Goal: Task Accomplishment & Management: Complete application form

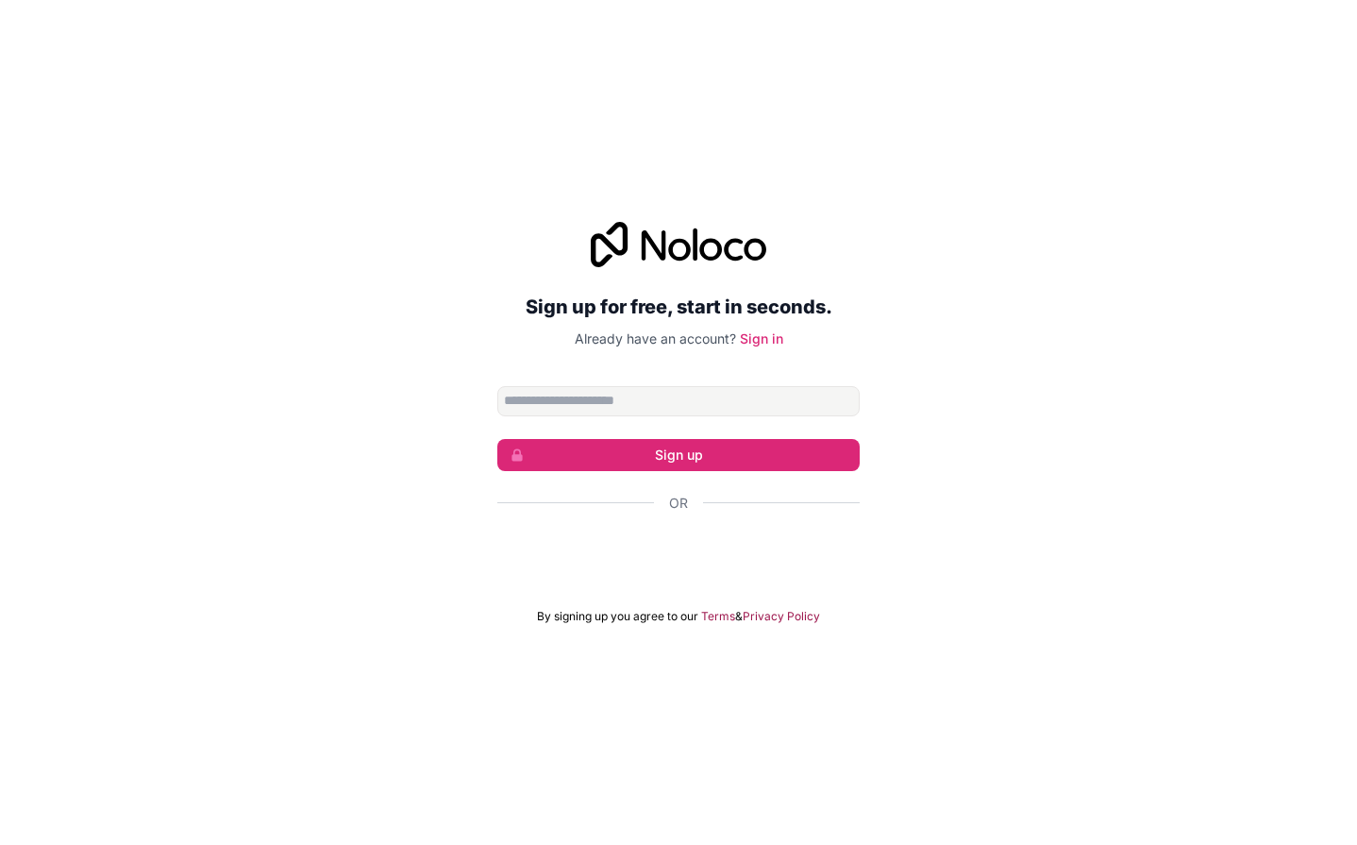
click at [737, 550] on div "Sign in with Google. Opens in new tab" at bounding box center [678, 554] width 362 height 42
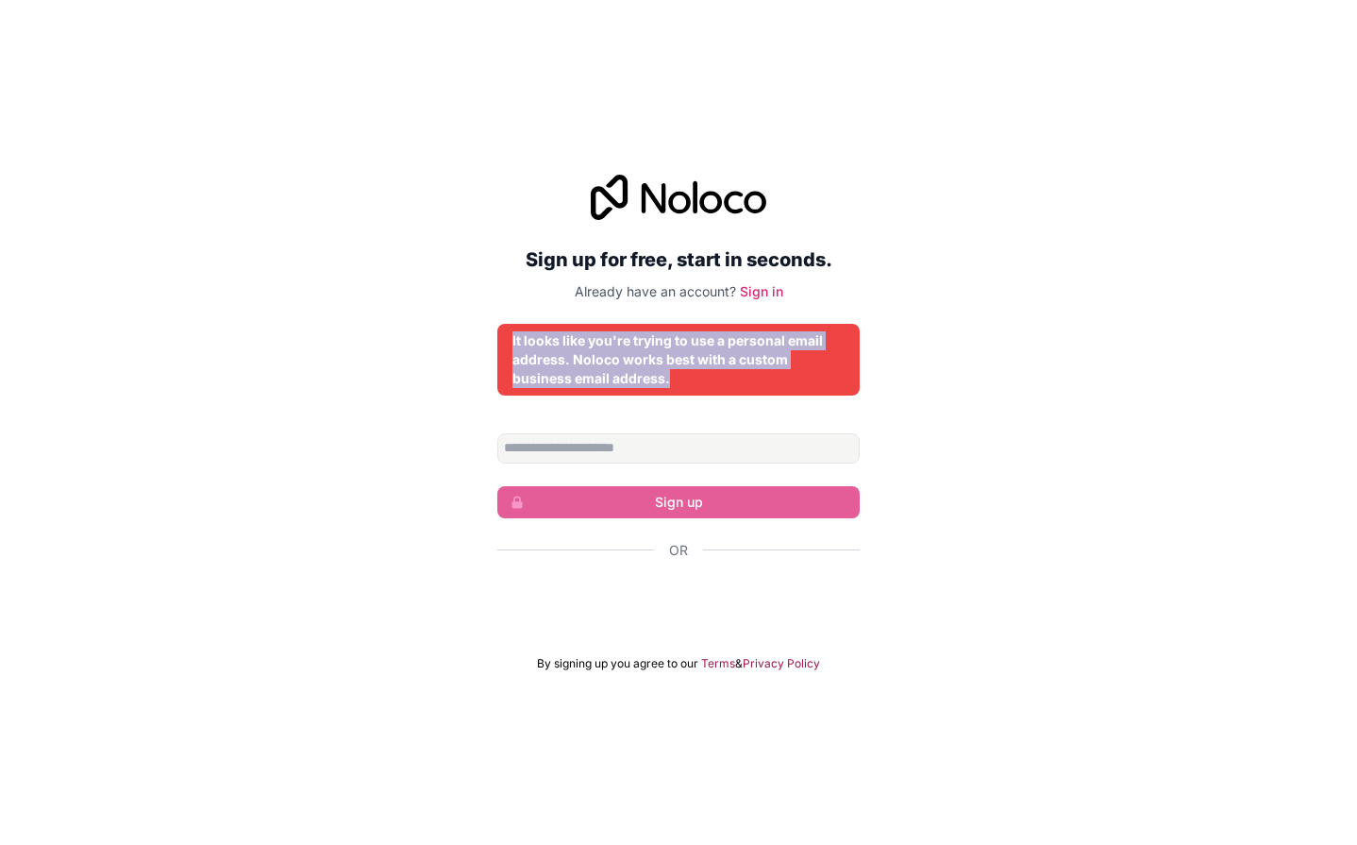
drag, startPoint x: 682, startPoint y: 379, endPoint x: 475, endPoint y: 331, distance: 213.2
click at [475, 330] on div "Sign up for free, start in seconds. Already have an account? Sign in It looks l…" at bounding box center [678, 422] width 1357 height 549
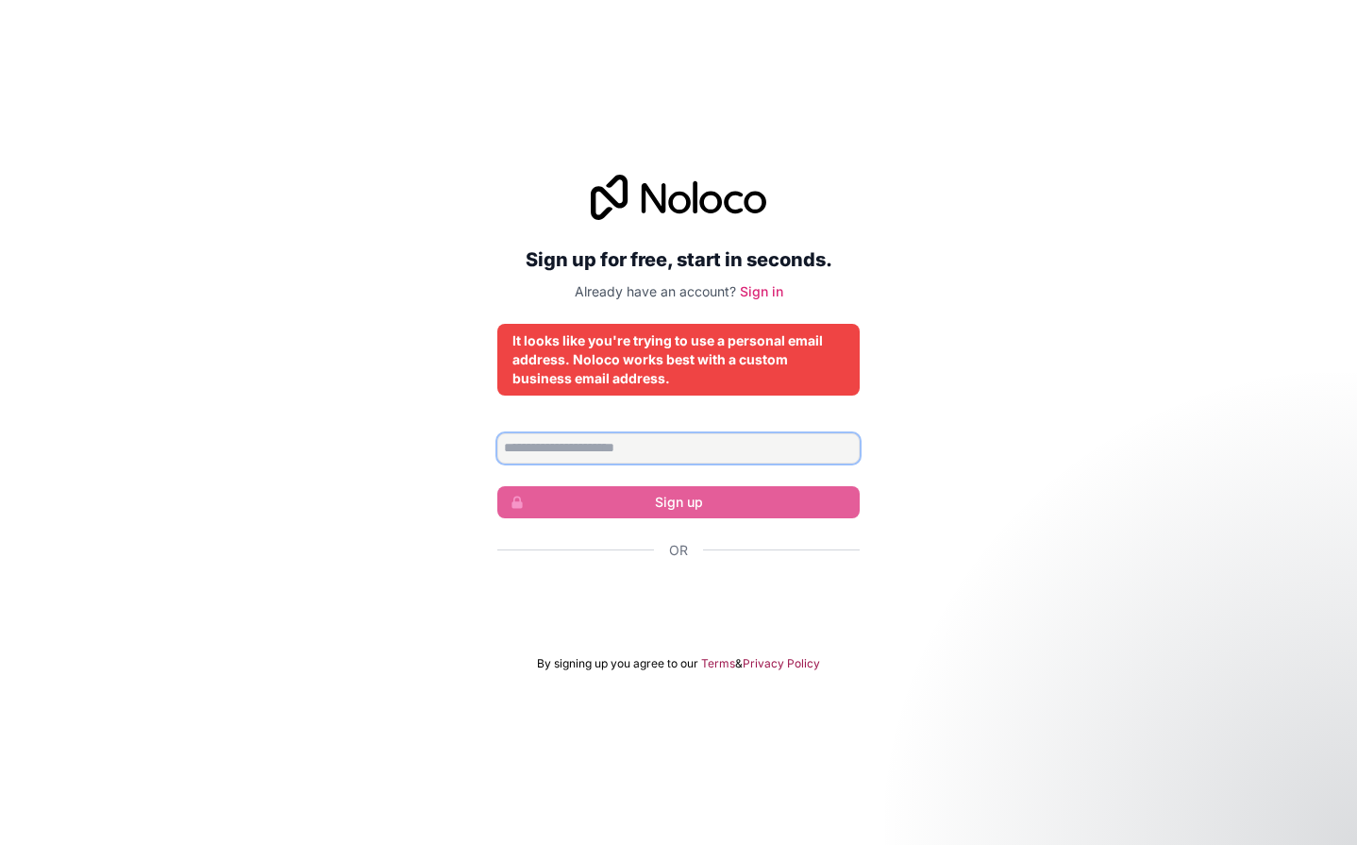
click at [632, 446] on input "Email address" at bounding box center [678, 448] width 362 height 30
paste input "**********"
type input "**********"
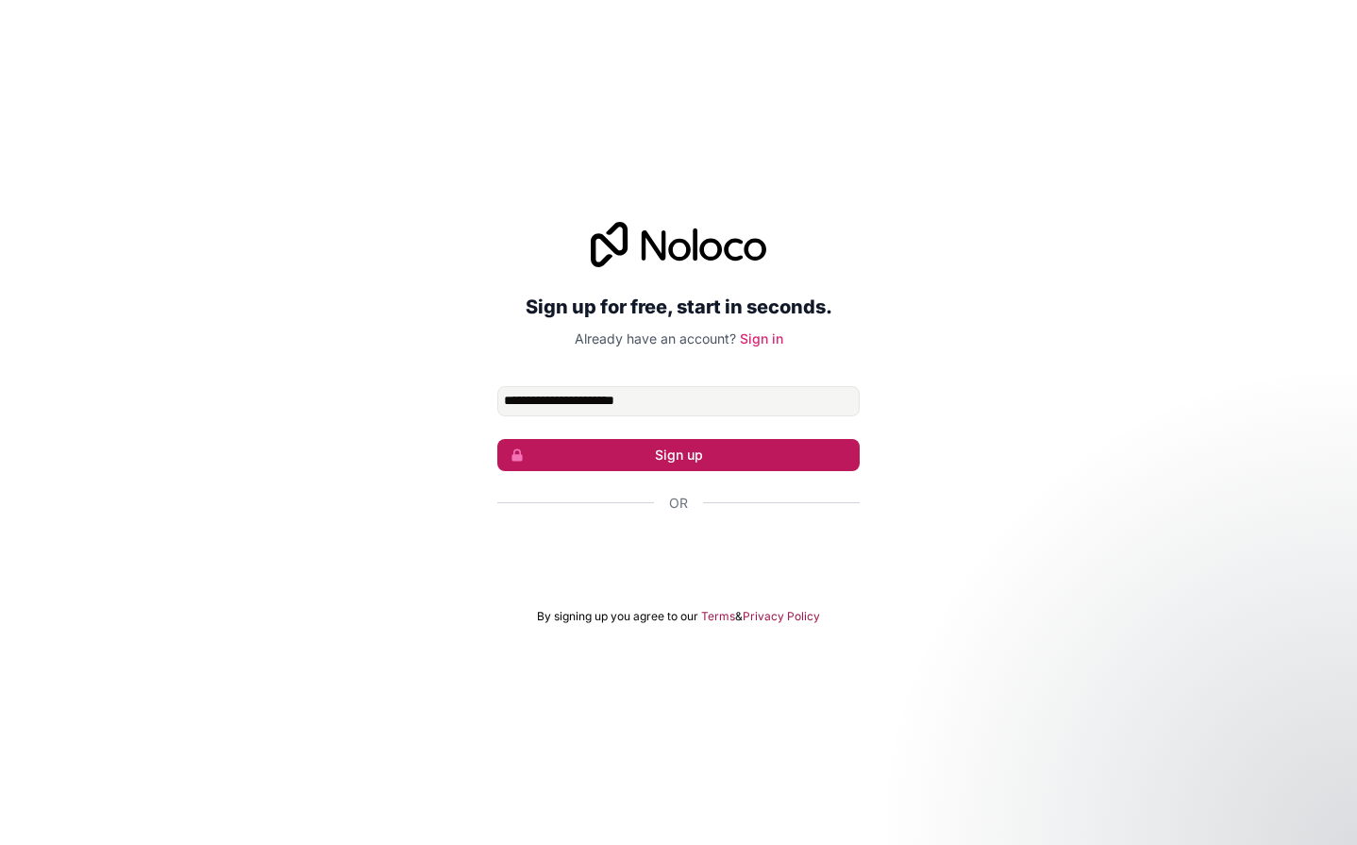
type input "**********"
click at [711, 449] on button "Sign up" at bounding box center [678, 455] width 362 height 32
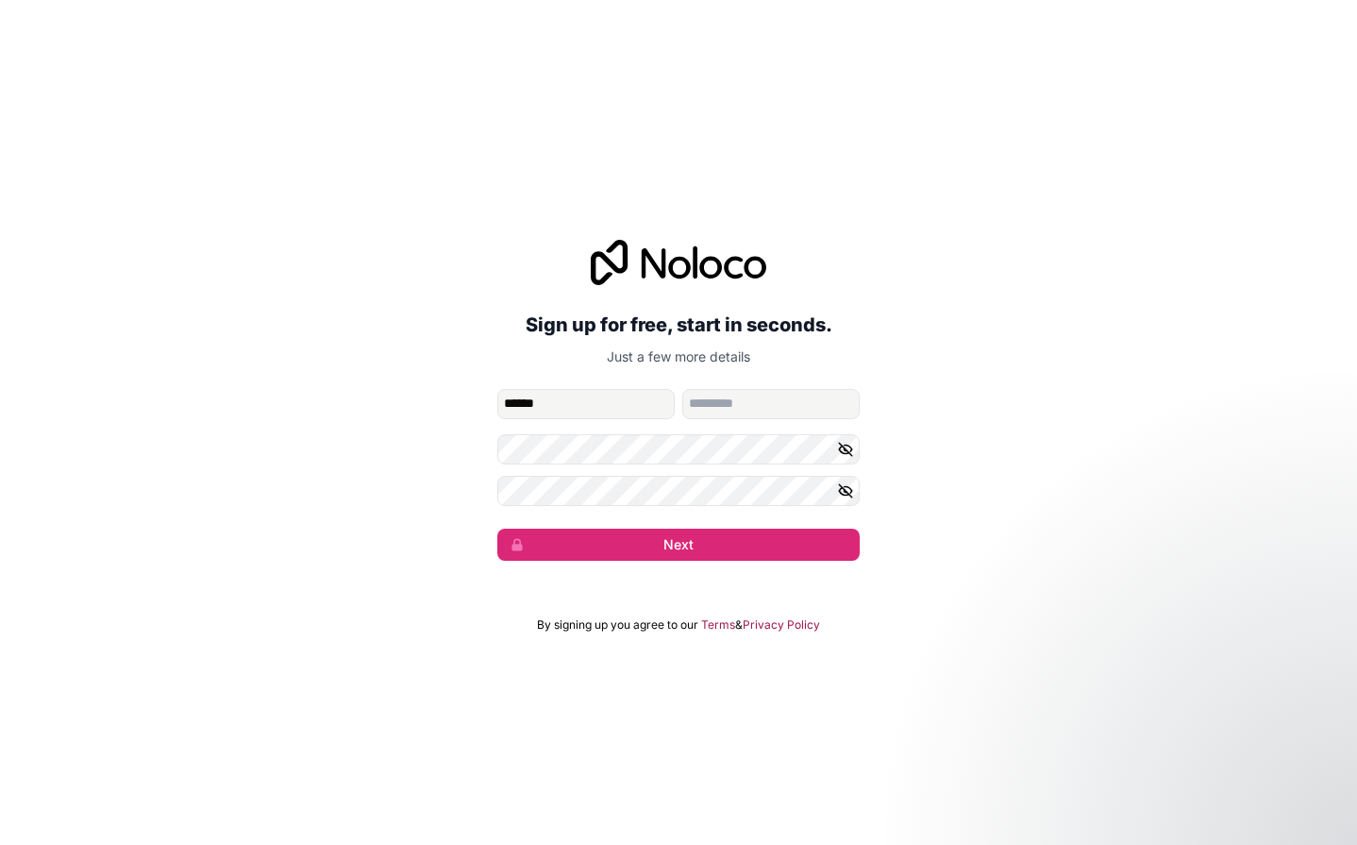
type input "******"
type input "********"
click at [396, 475] on div "**********" at bounding box center [678, 400] width 1357 height 374
click at [643, 549] on button "Next" at bounding box center [678, 545] width 362 height 32
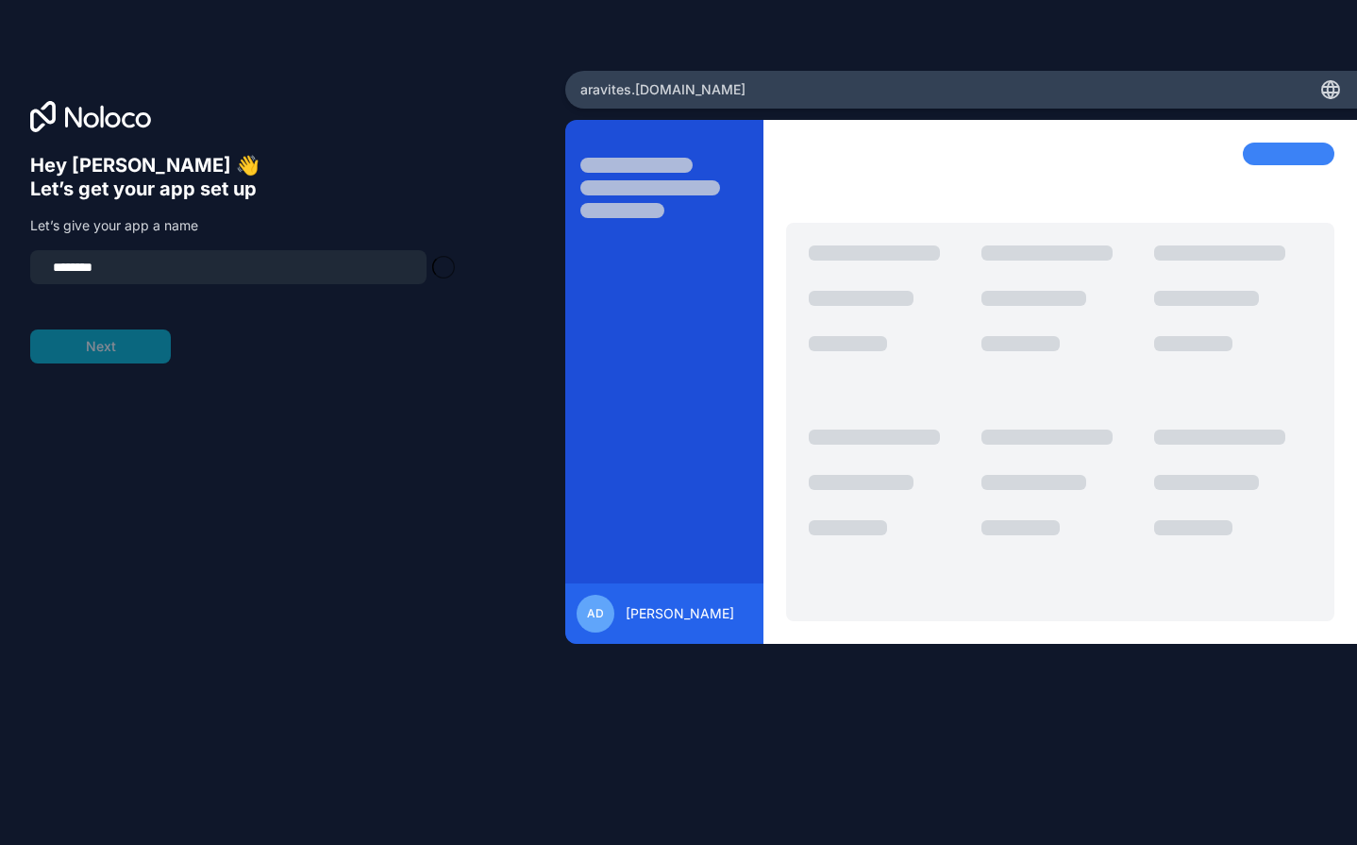
type input "**********"
click at [125, 355] on button "Next" at bounding box center [100, 346] width 141 height 34
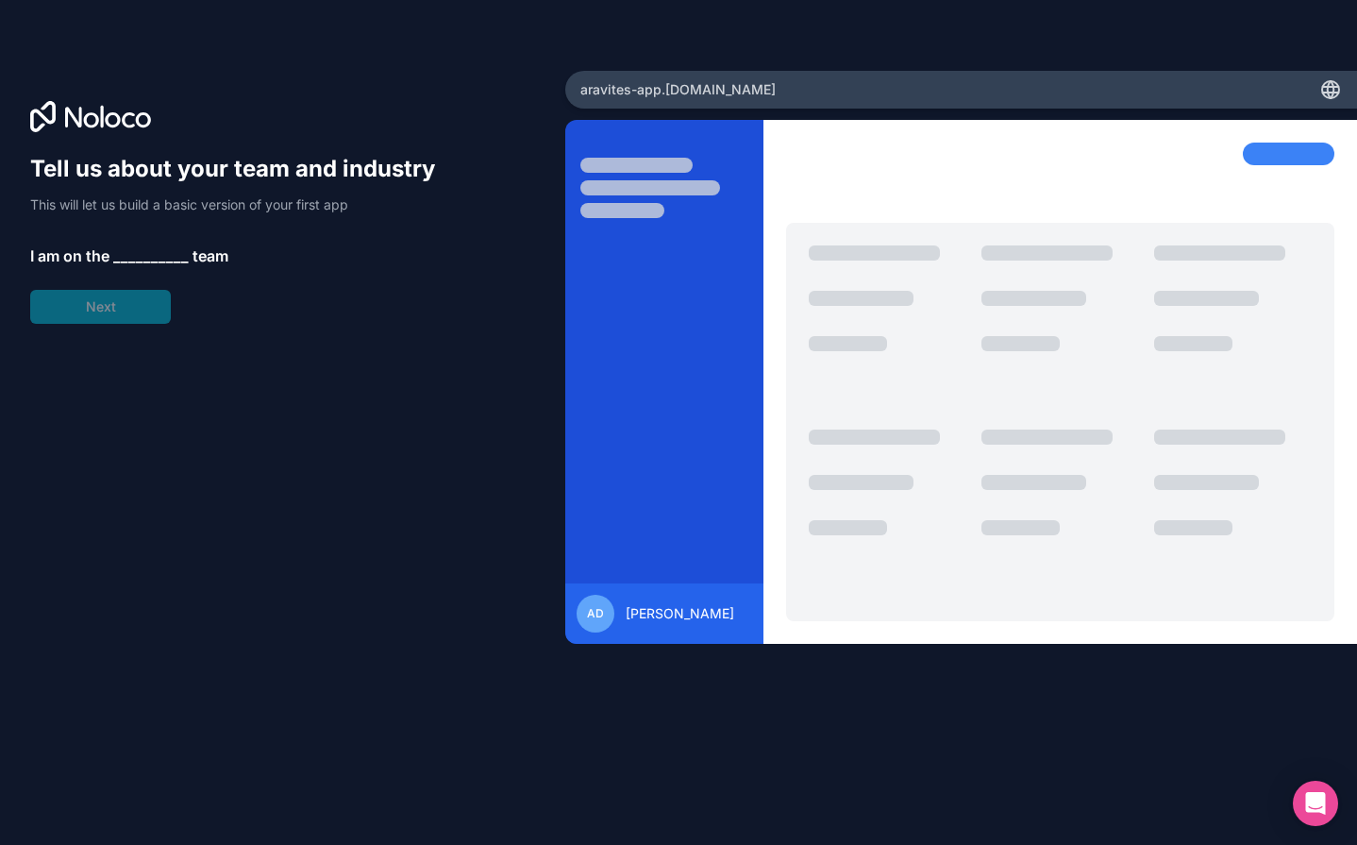
click at [137, 256] on span "__________" at bounding box center [151, 255] width 76 height 23
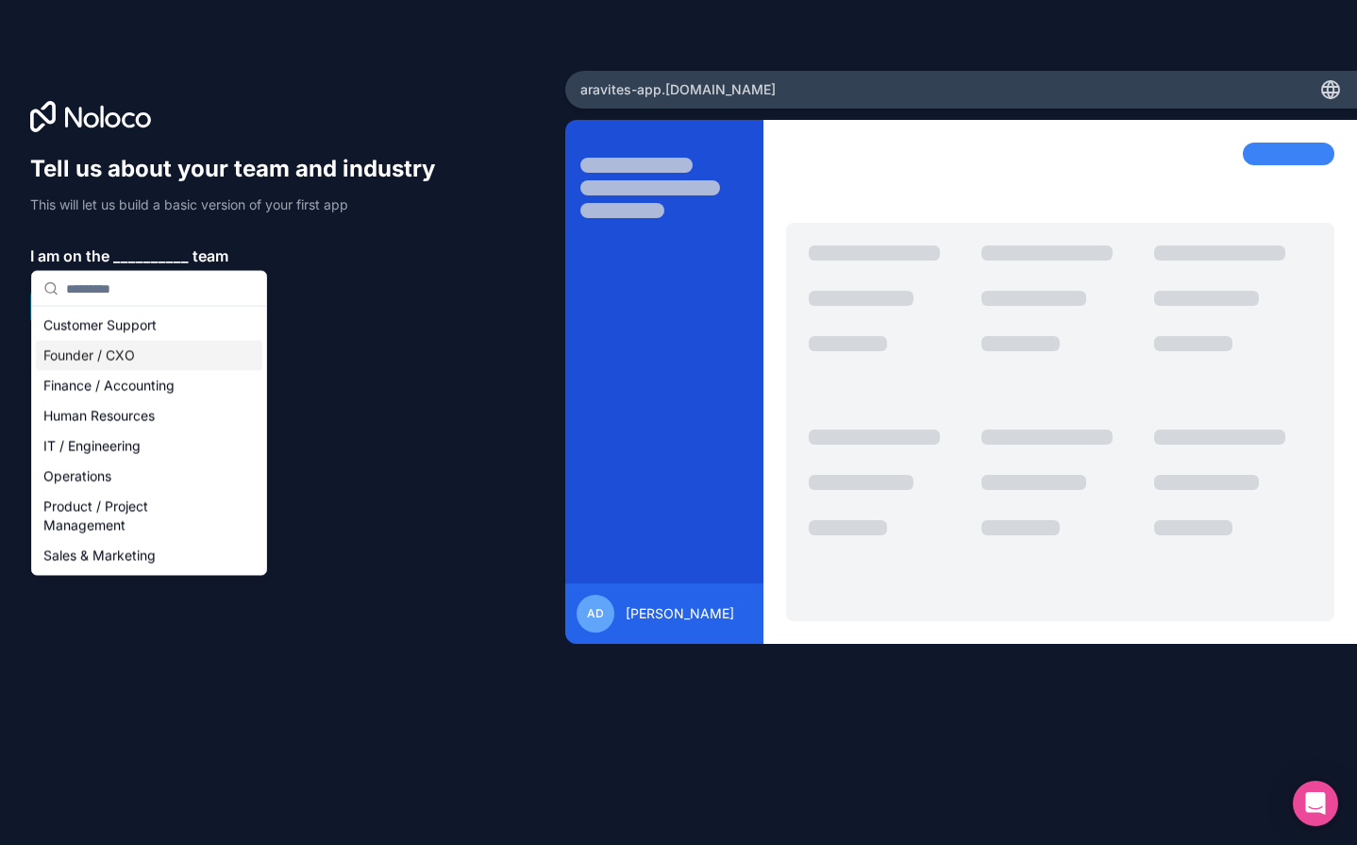
click at [150, 357] on div "Founder / CXO" at bounding box center [149, 356] width 227 height 30
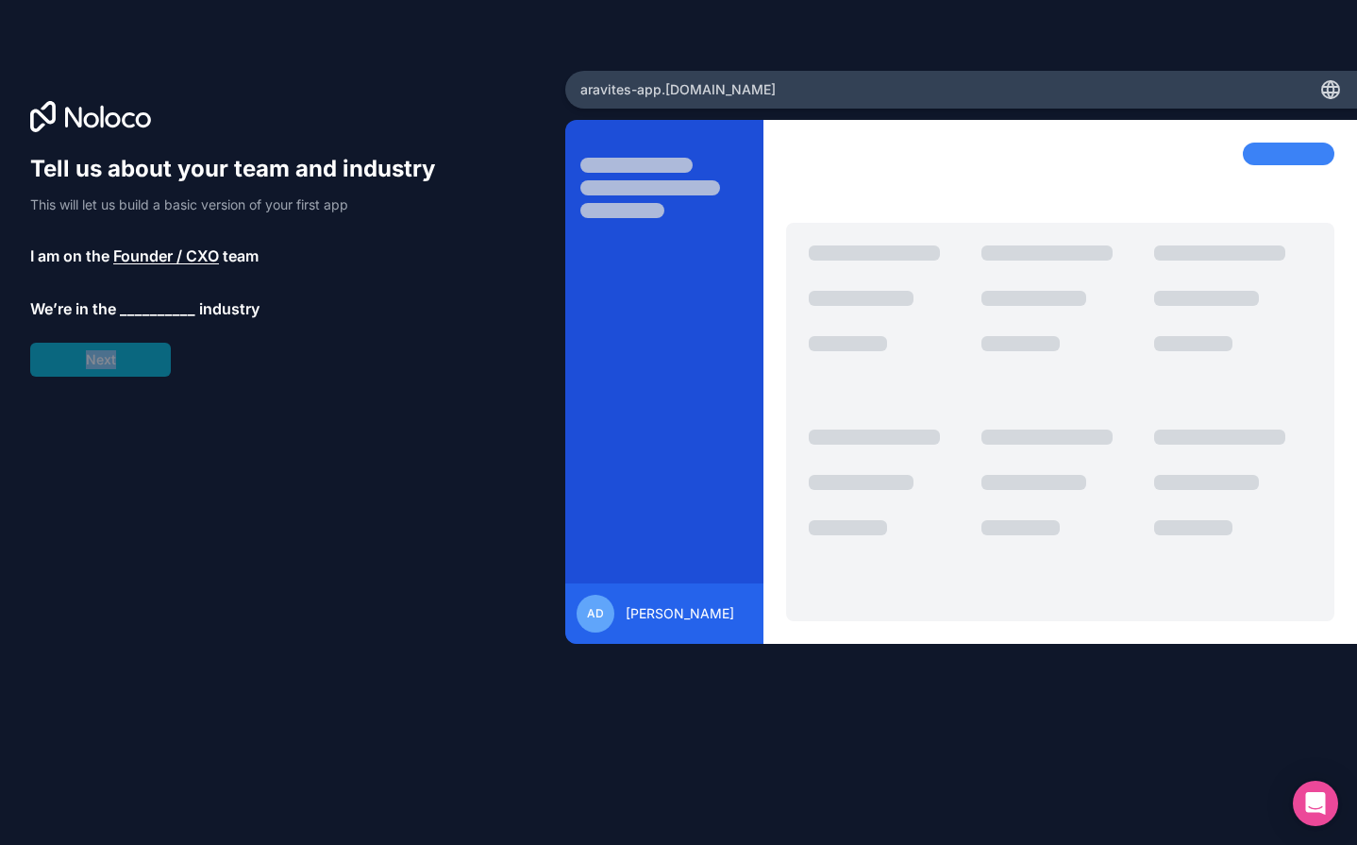
drag, startPoint x: 103, startPoint y: 363, endPoint x: 398, endPoint y: 396, distance: 297.3
click at [398, 396] on div "Tell us about your team and industry This will let us build a basic version of …" at bounding box center [282, 449] width 505 height 591
click at [159, 316] on span "__________" at bounding box center [158, 308] width 76 height 23
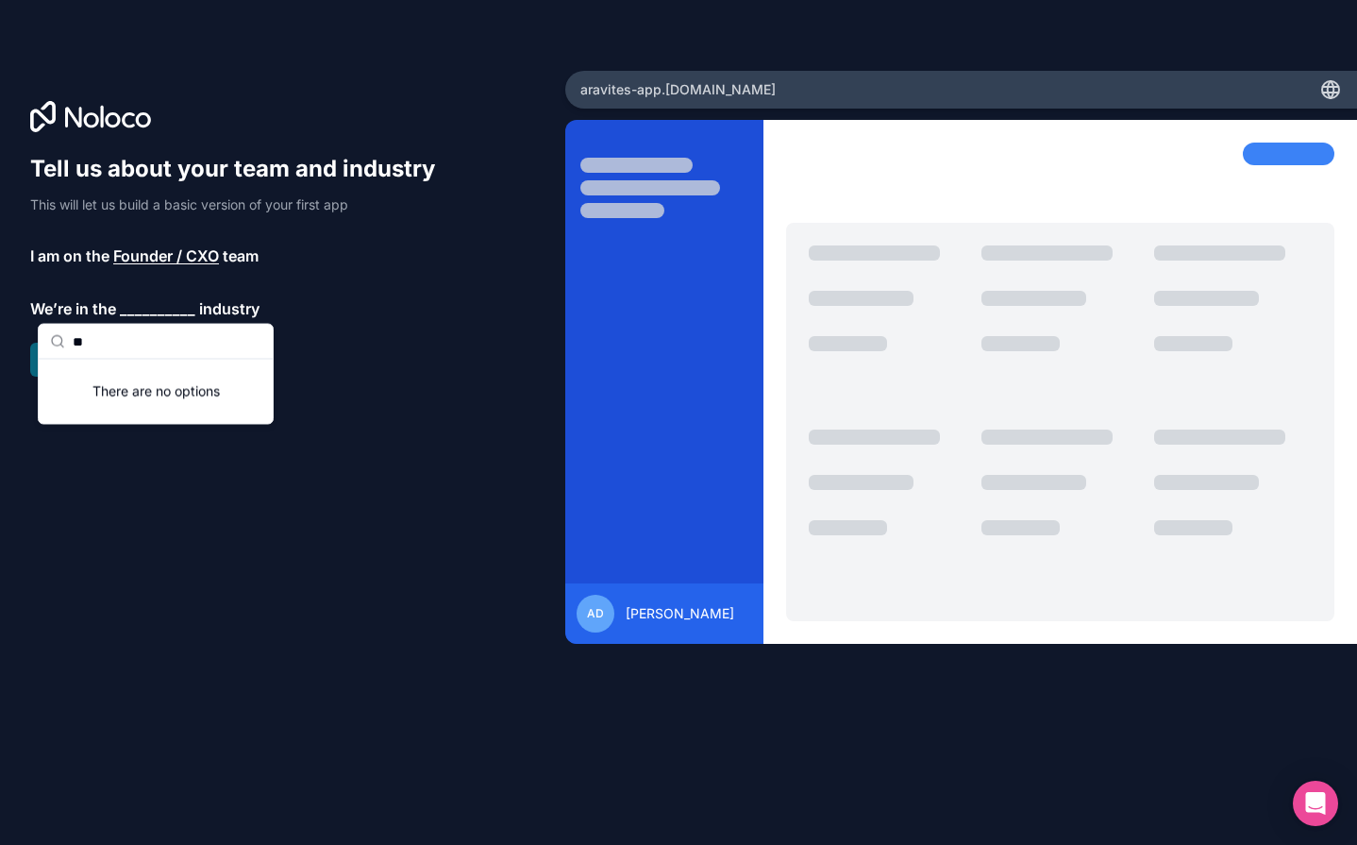
type input "*"
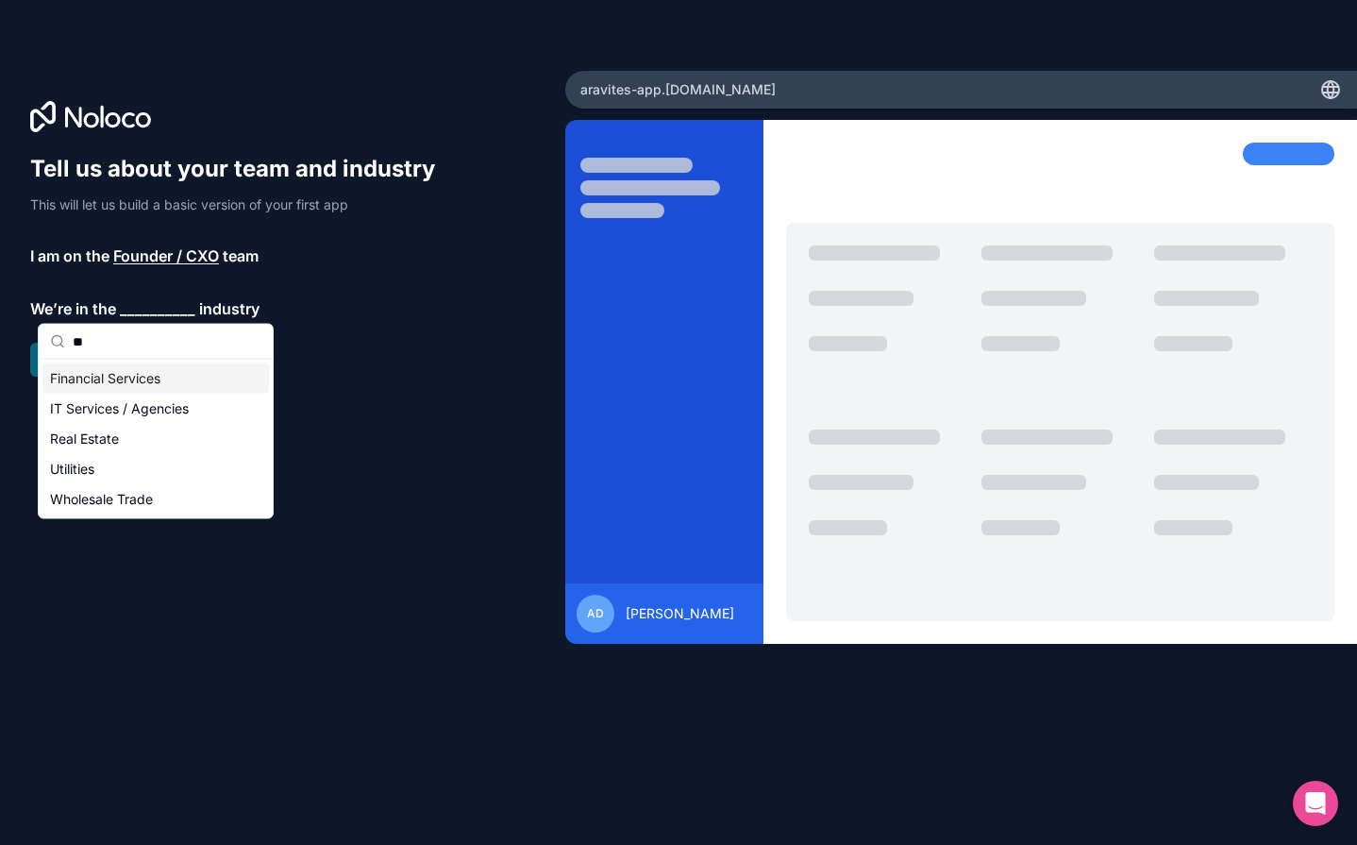
type input "*"
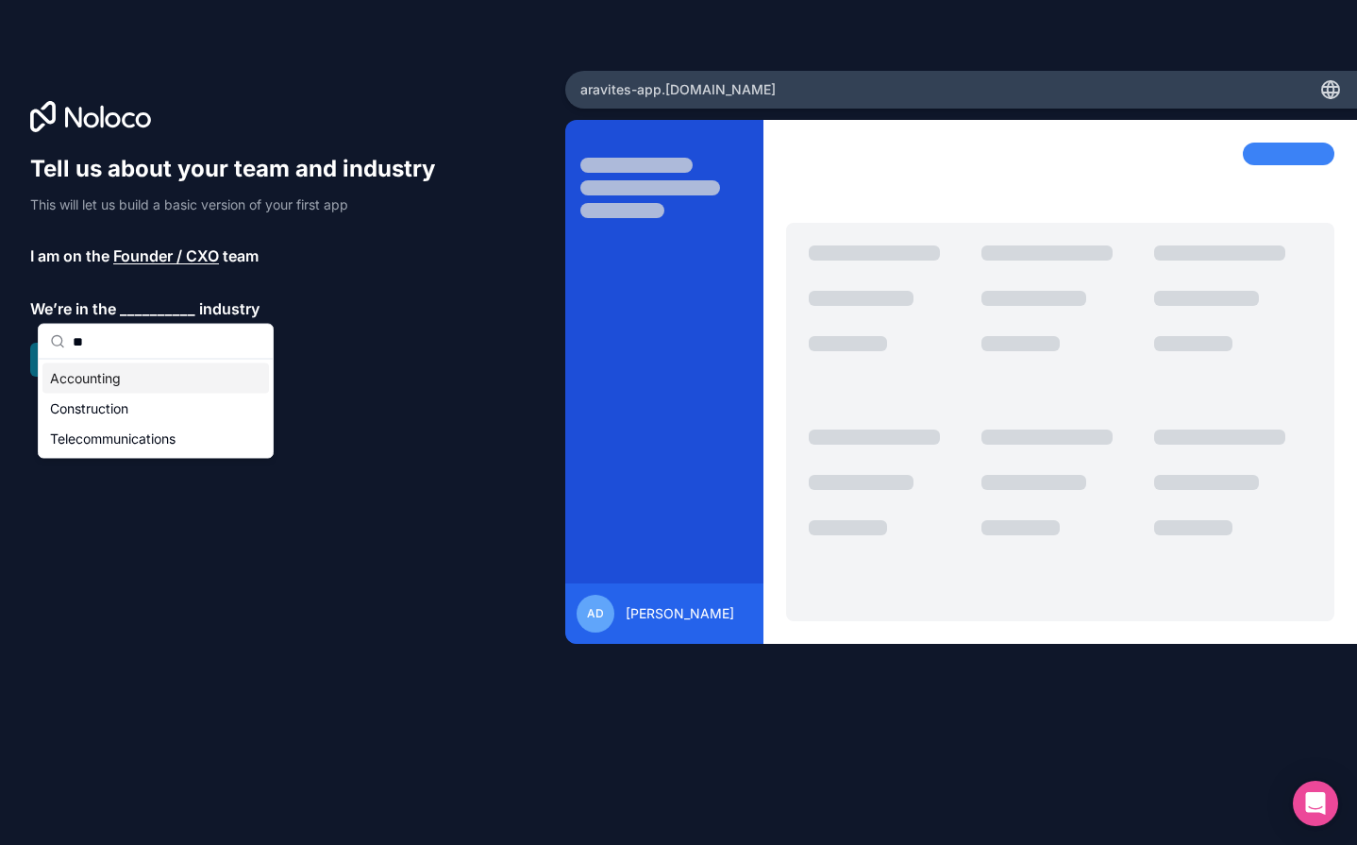
type input "*"
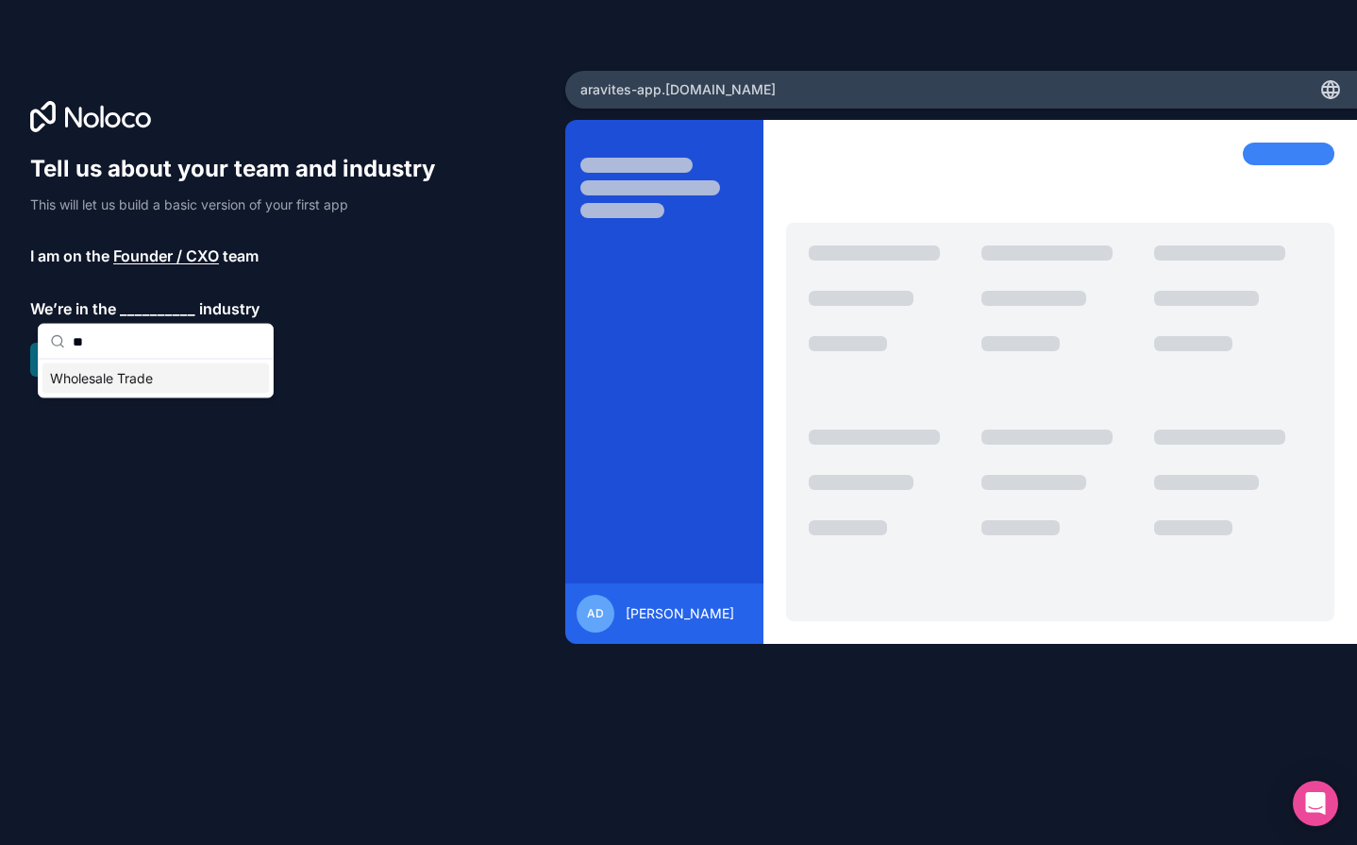
type input "*"
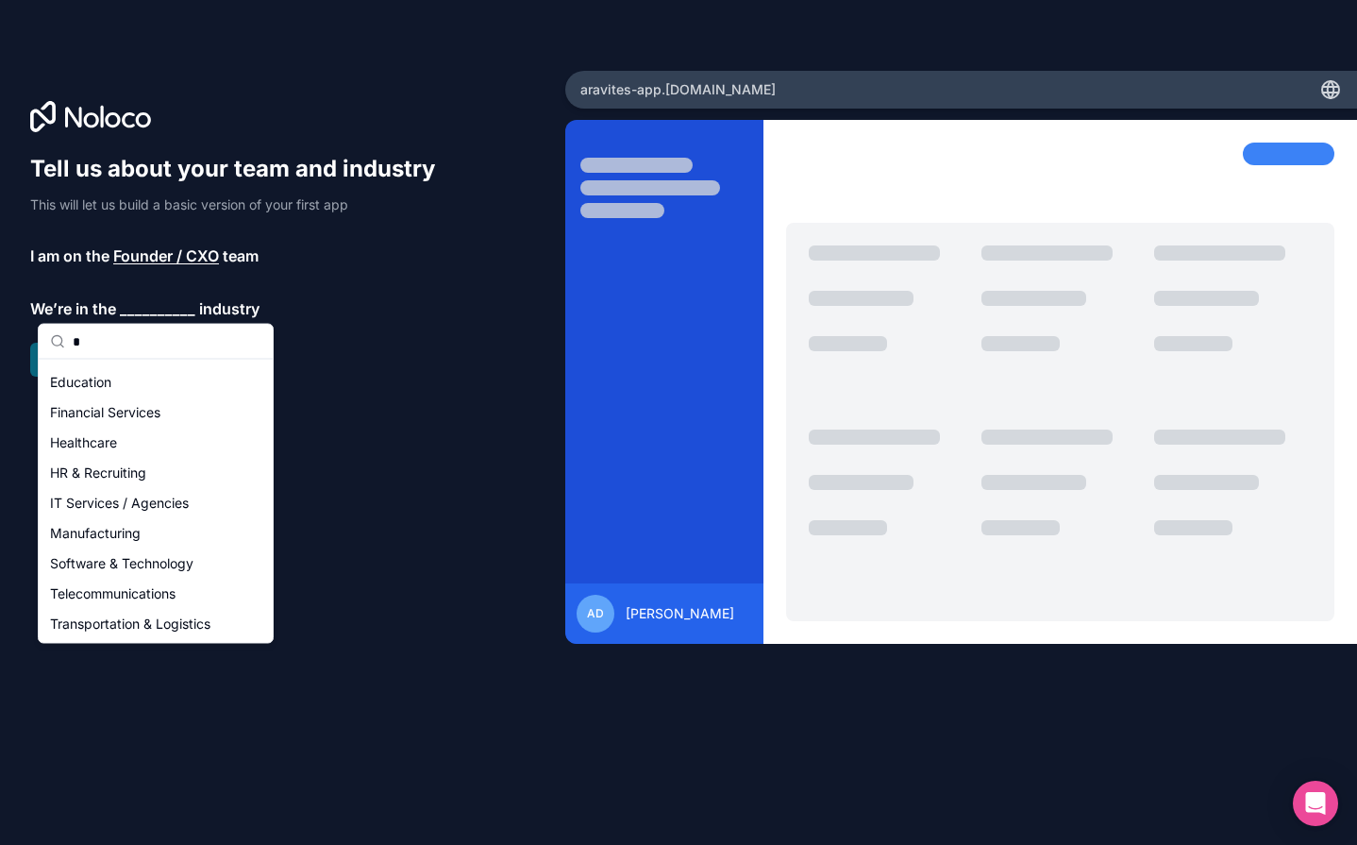
scroll to position [57, 0]
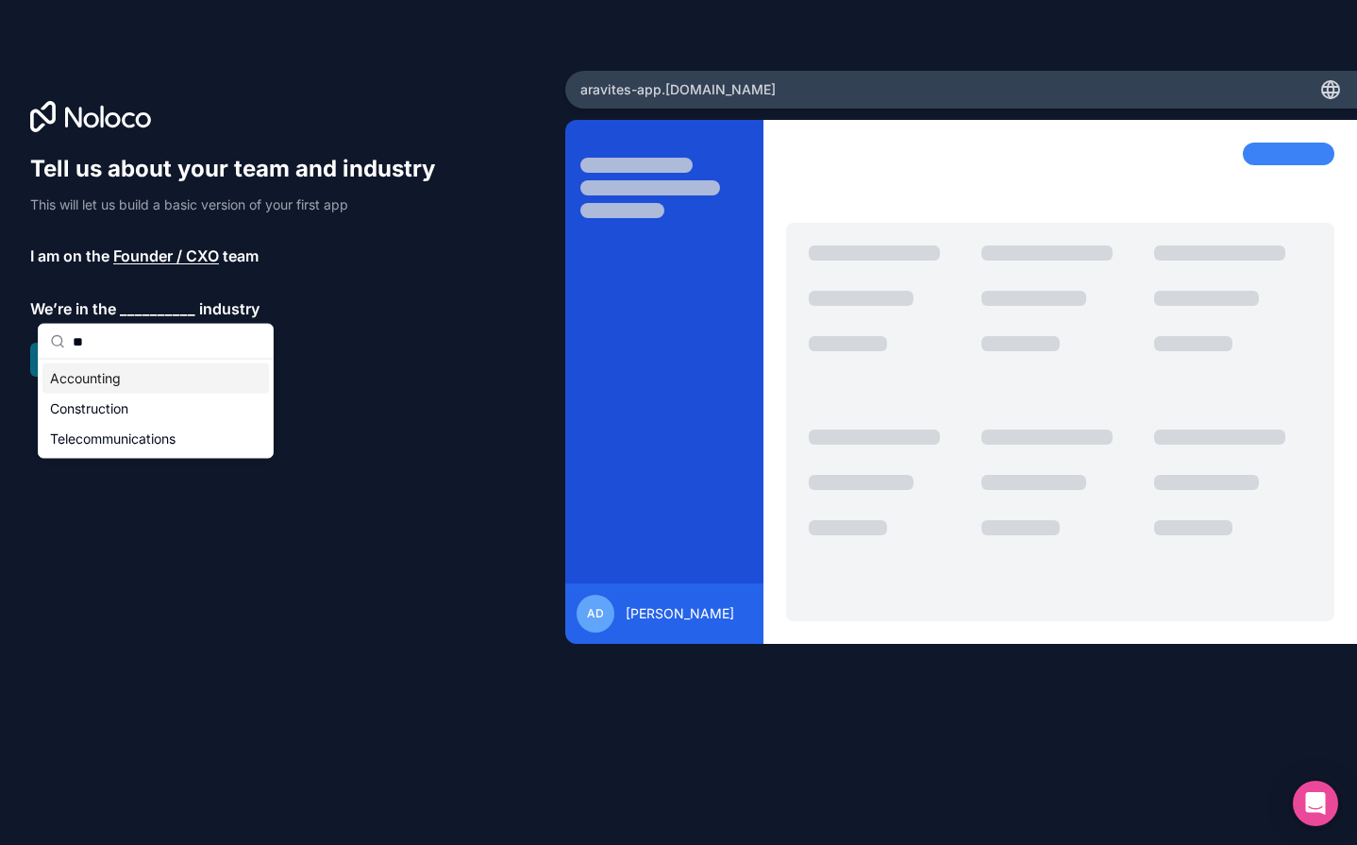
type input "*"
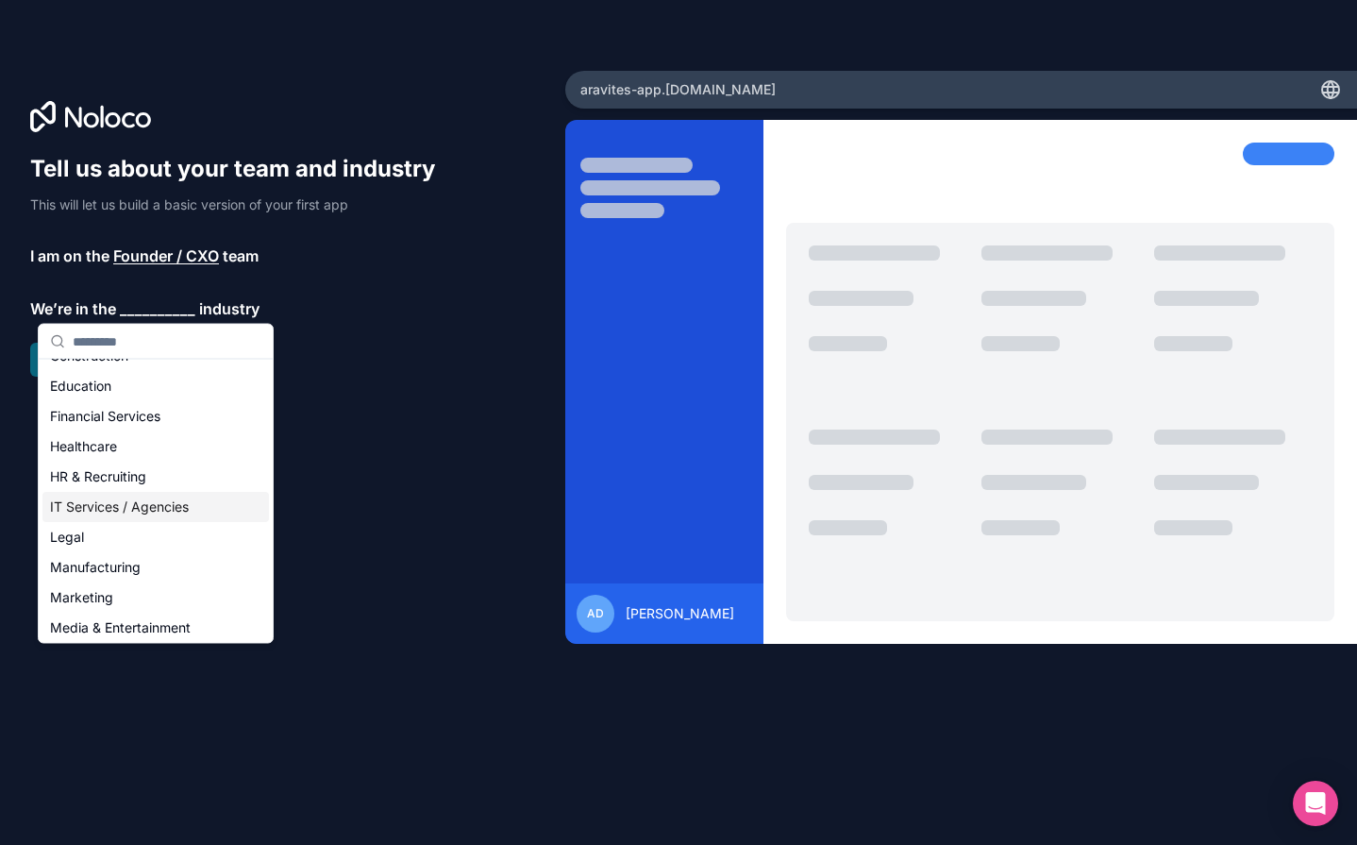
scroll to position [95, 0]
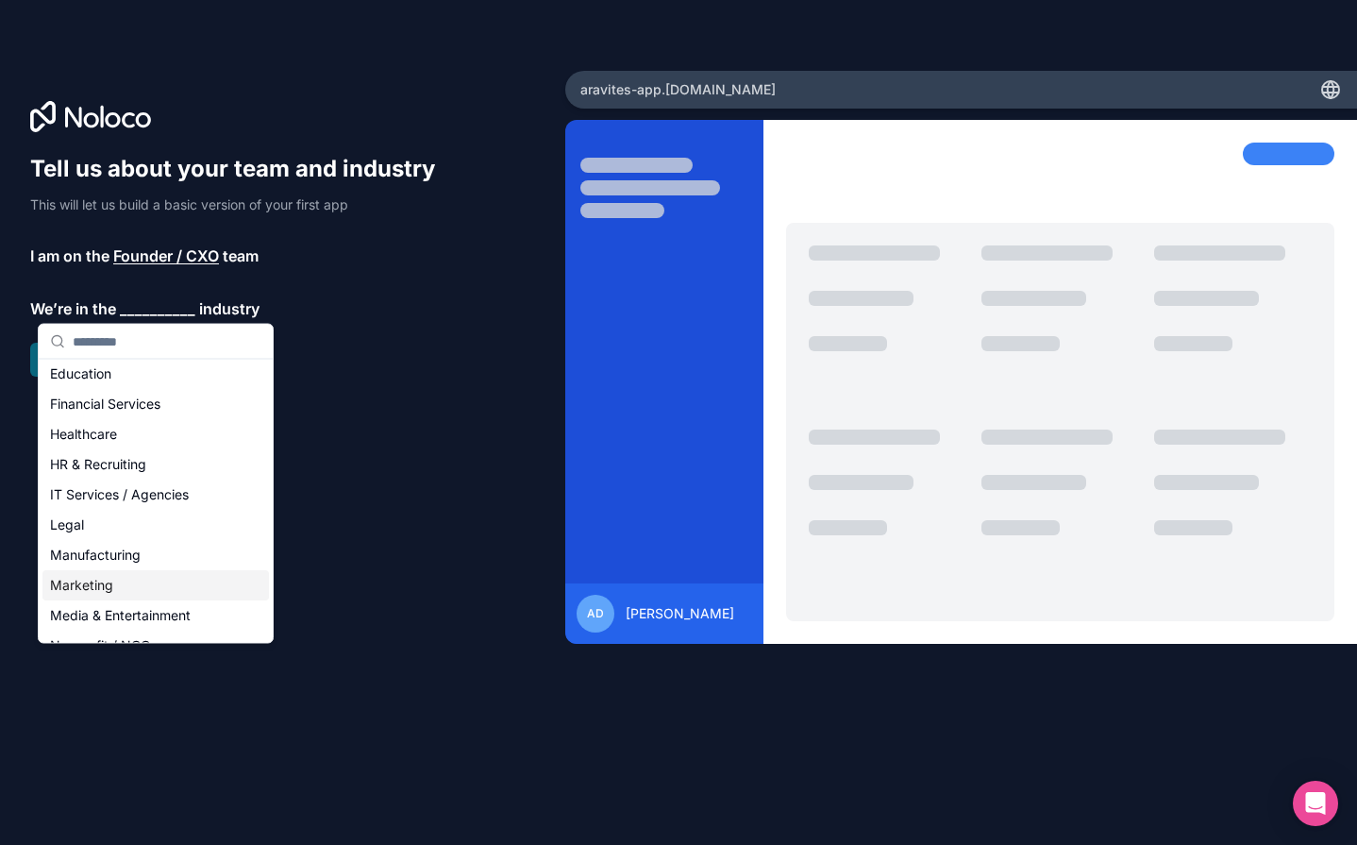
click at [182, 595] on div "Marketing" at bounding box center [155, 585] width 227 height 30
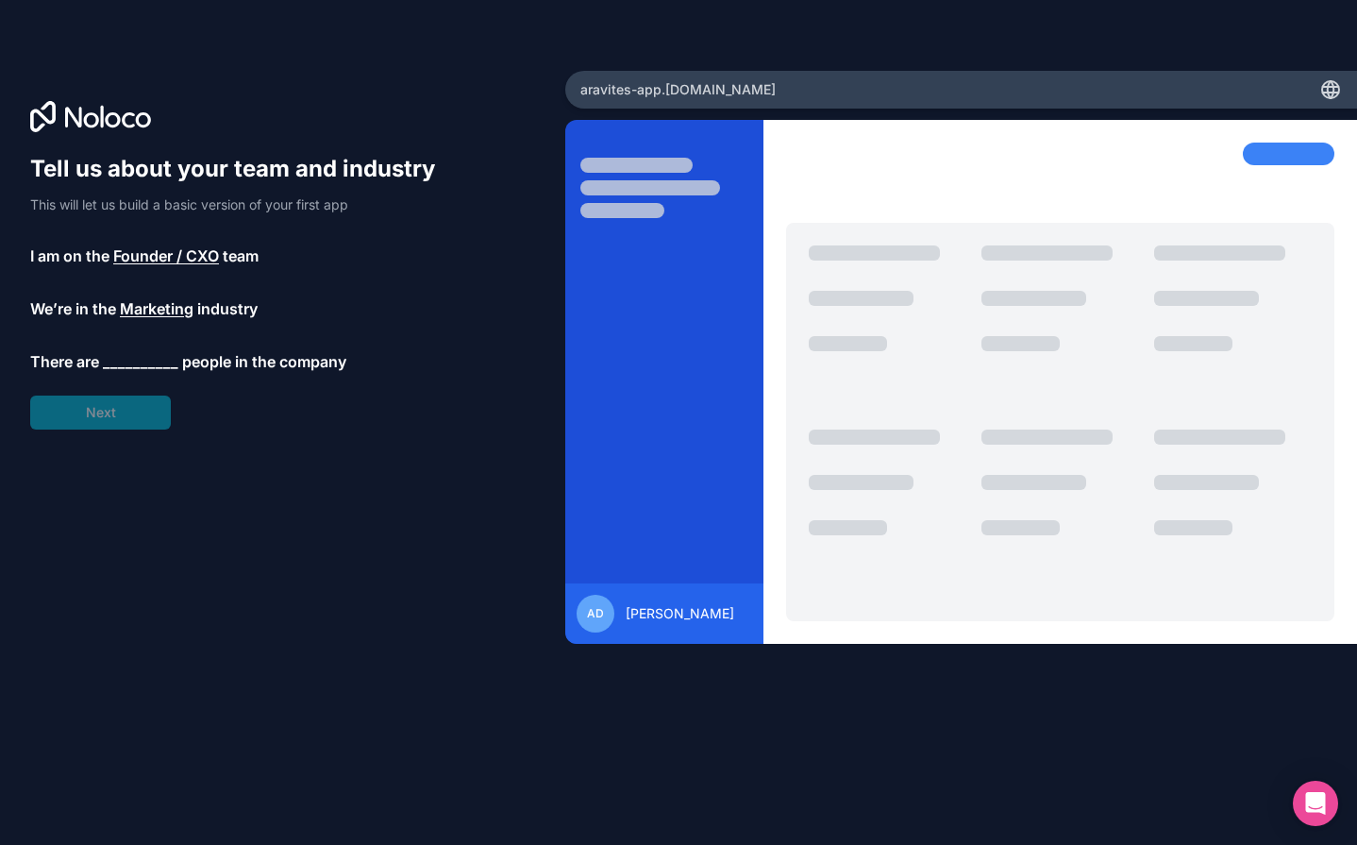
click at [159, 298] on span "Marketing" at bounding box center [157, 308] width 74 height 23
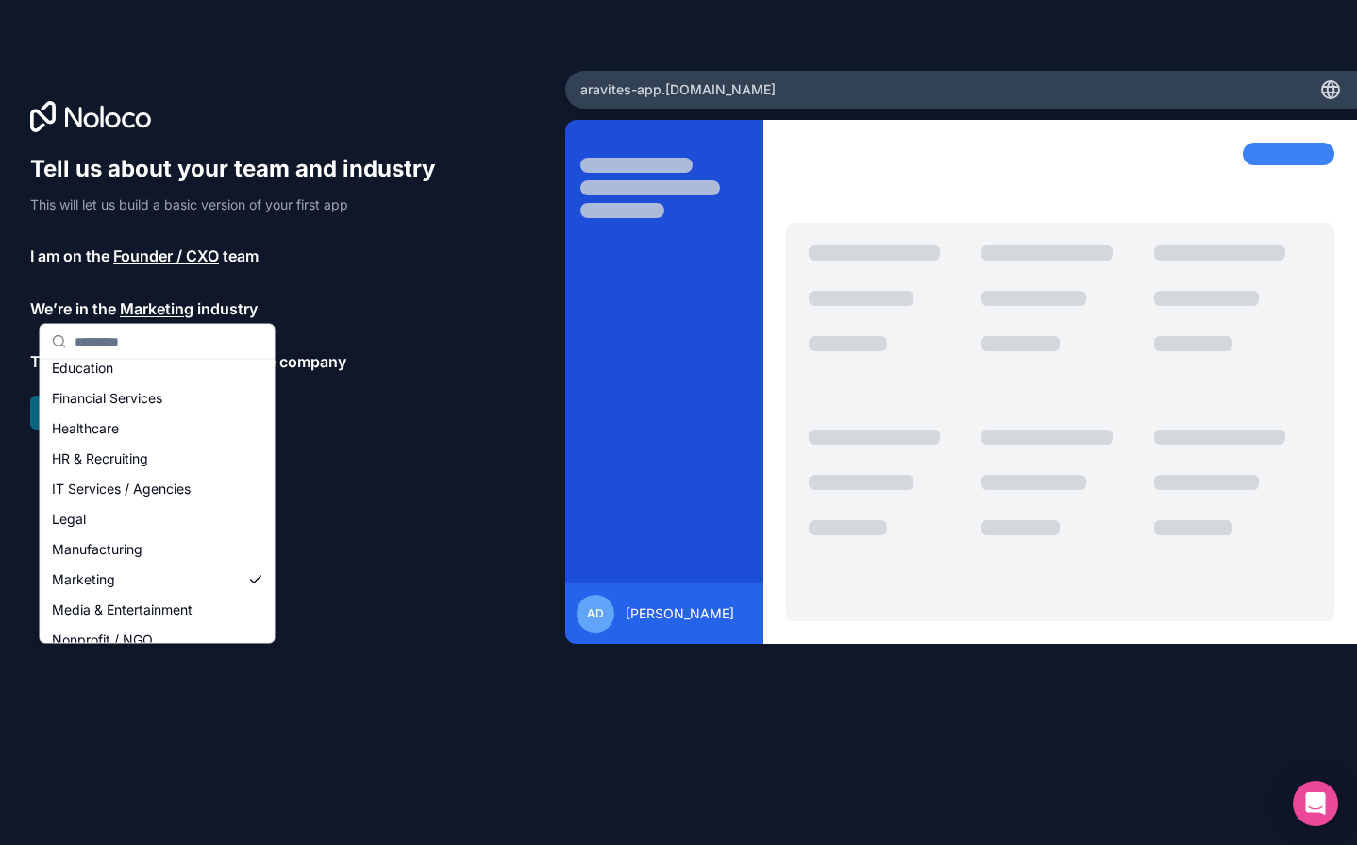
scroll to position [106, 0]
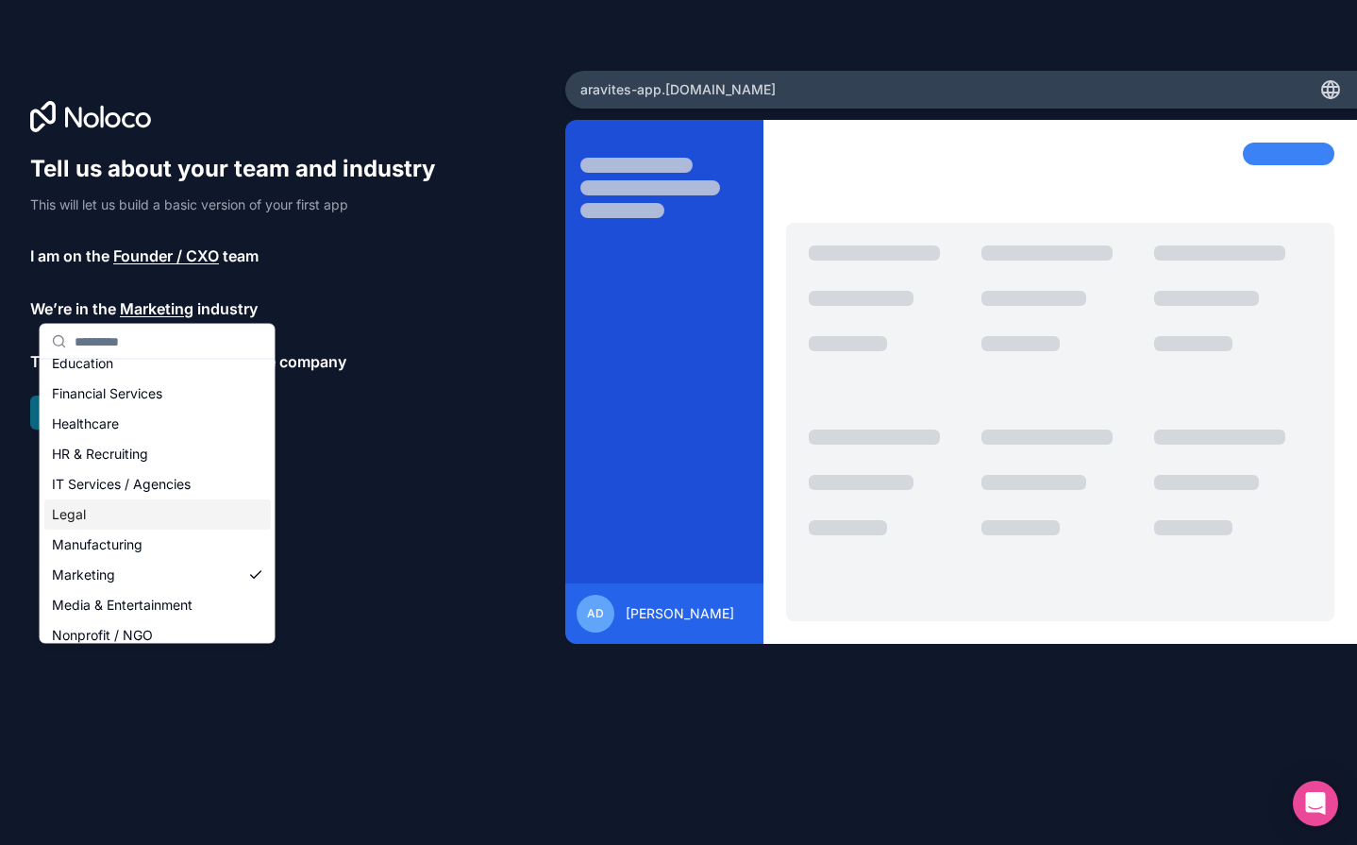
click at [98, 514] on div "Legal" at bounding box center [157, 514] width 227 height 30
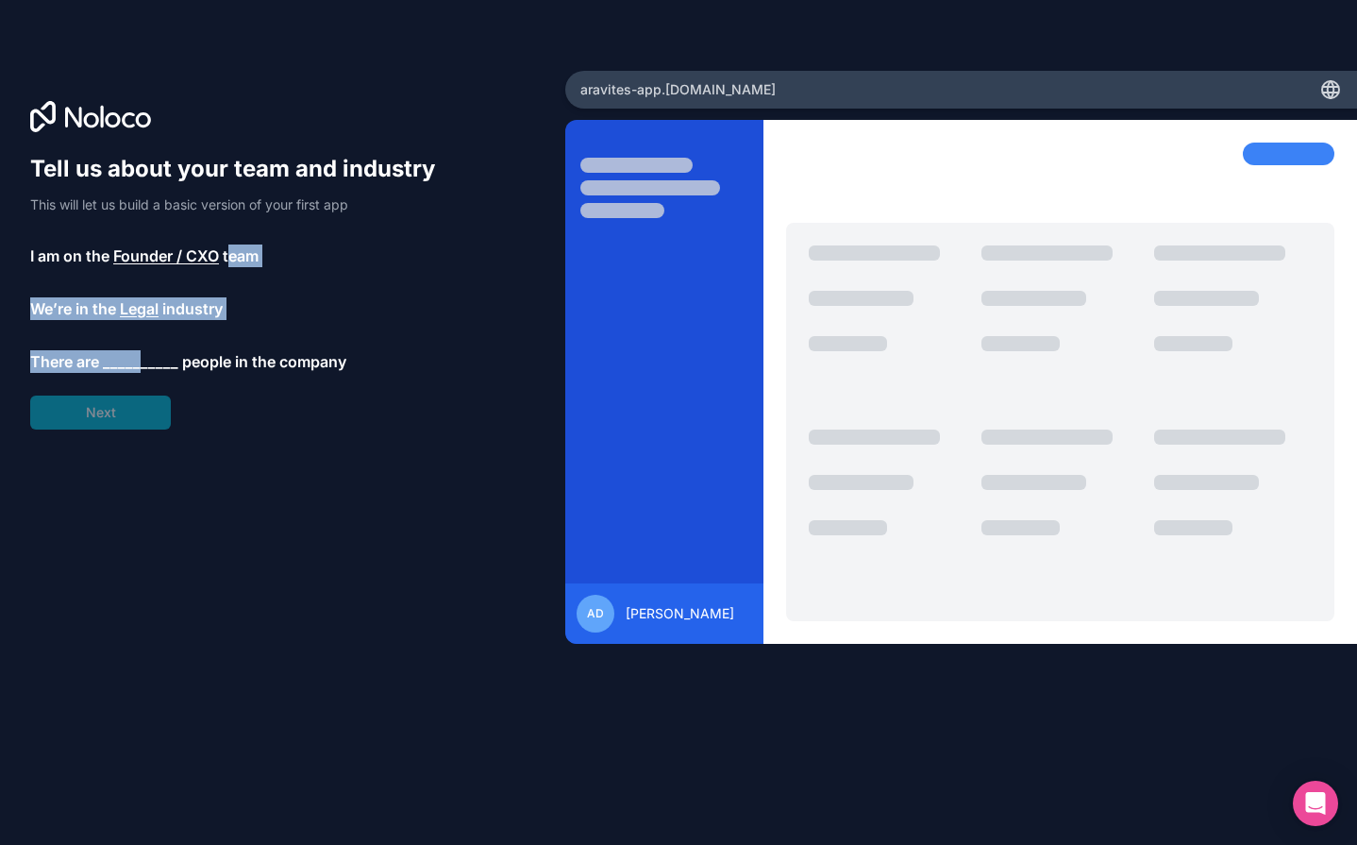
drag, startPoint x: 142, startPoint y: 362, endPoint x: 231, endPoint y: 266, distance: 130.9
click at [232, 264] on div "Tell us about your team and industry This will let us build a basic version of …" at bounding box center [241, 292] width 423 height 276
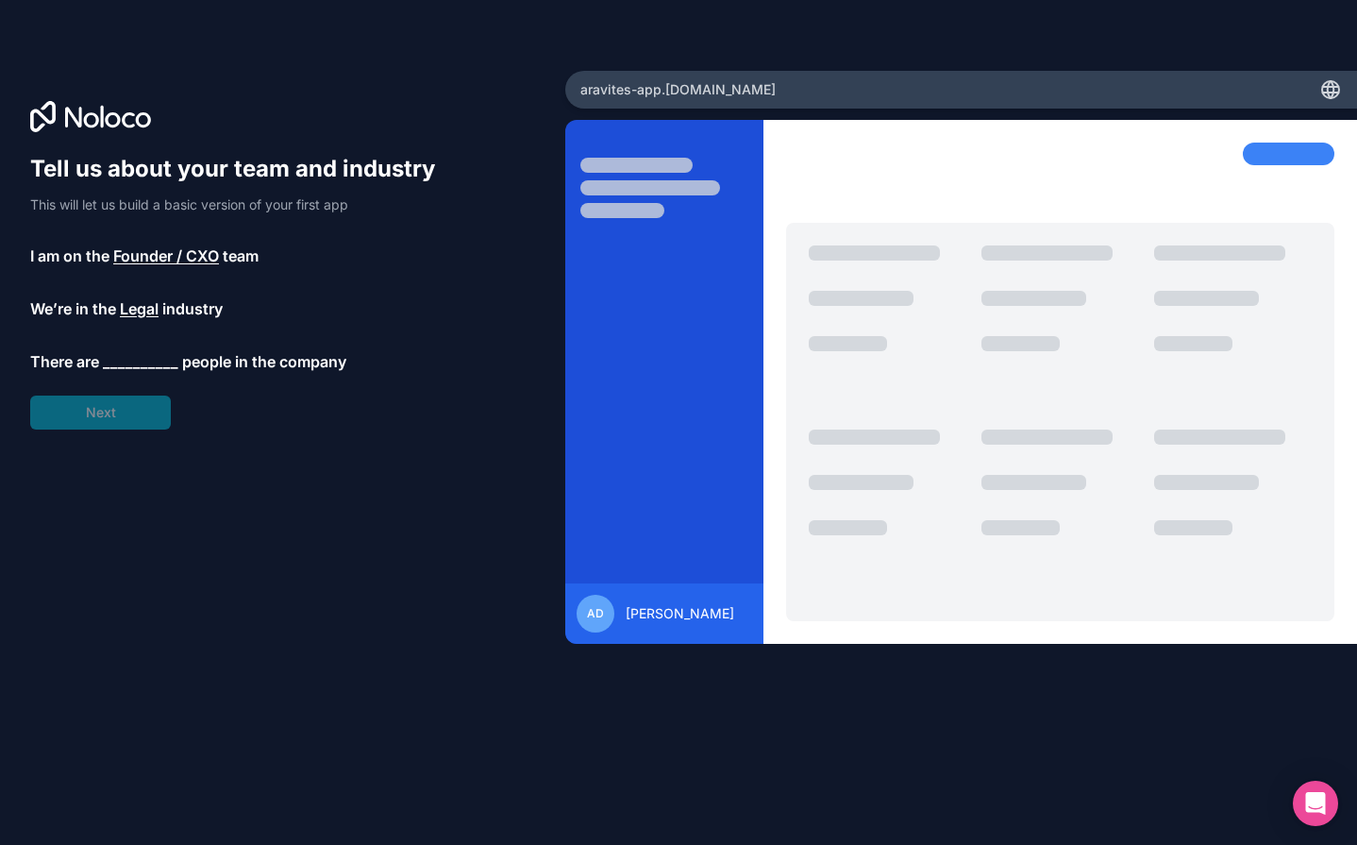
click at [135, 312] on span "Legal" at bounding box center [139, 308] width 39 height 23
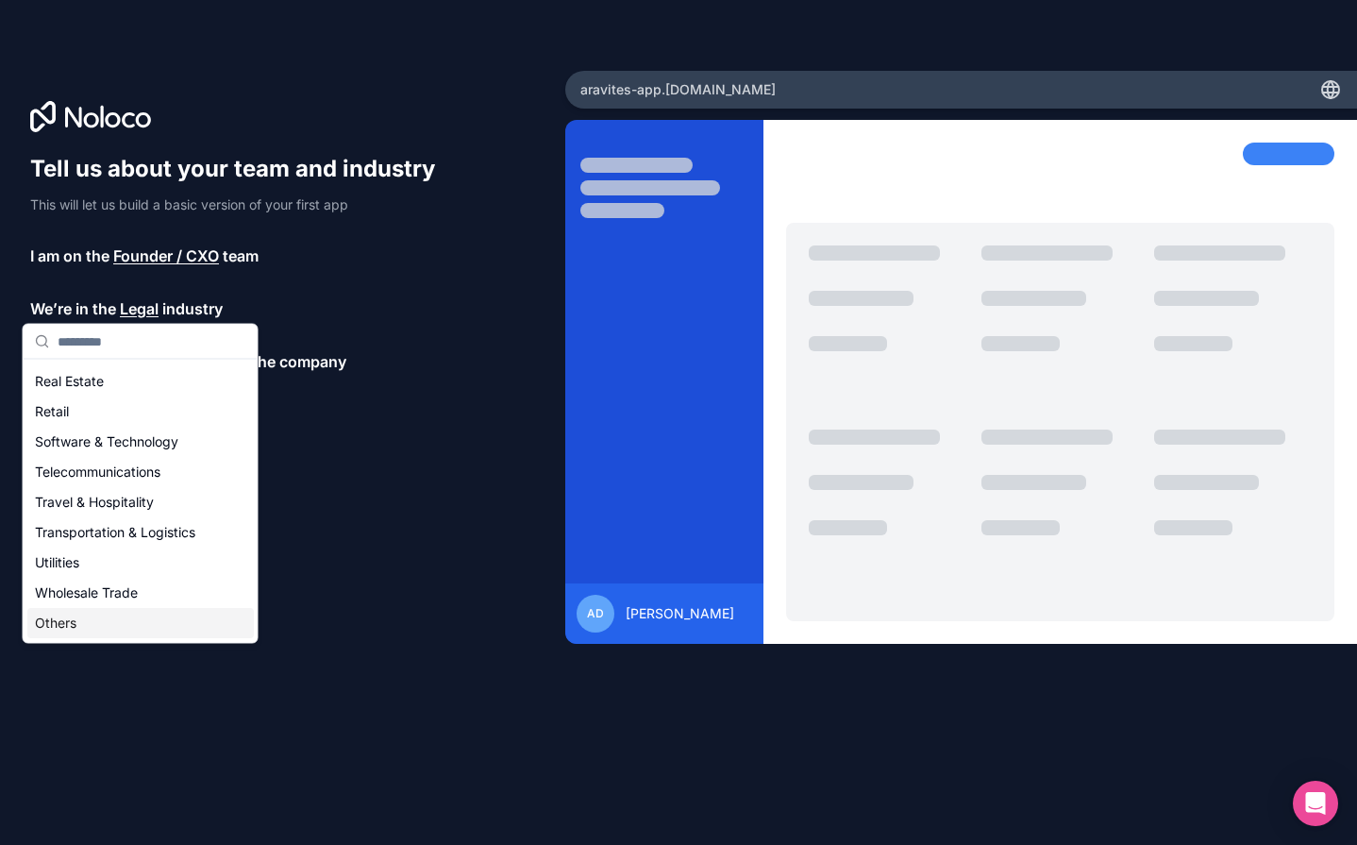
scroll to position [389, 0]
click at [90, 632] on div "Others" at bounding box center [140, 624] width 227 height 30
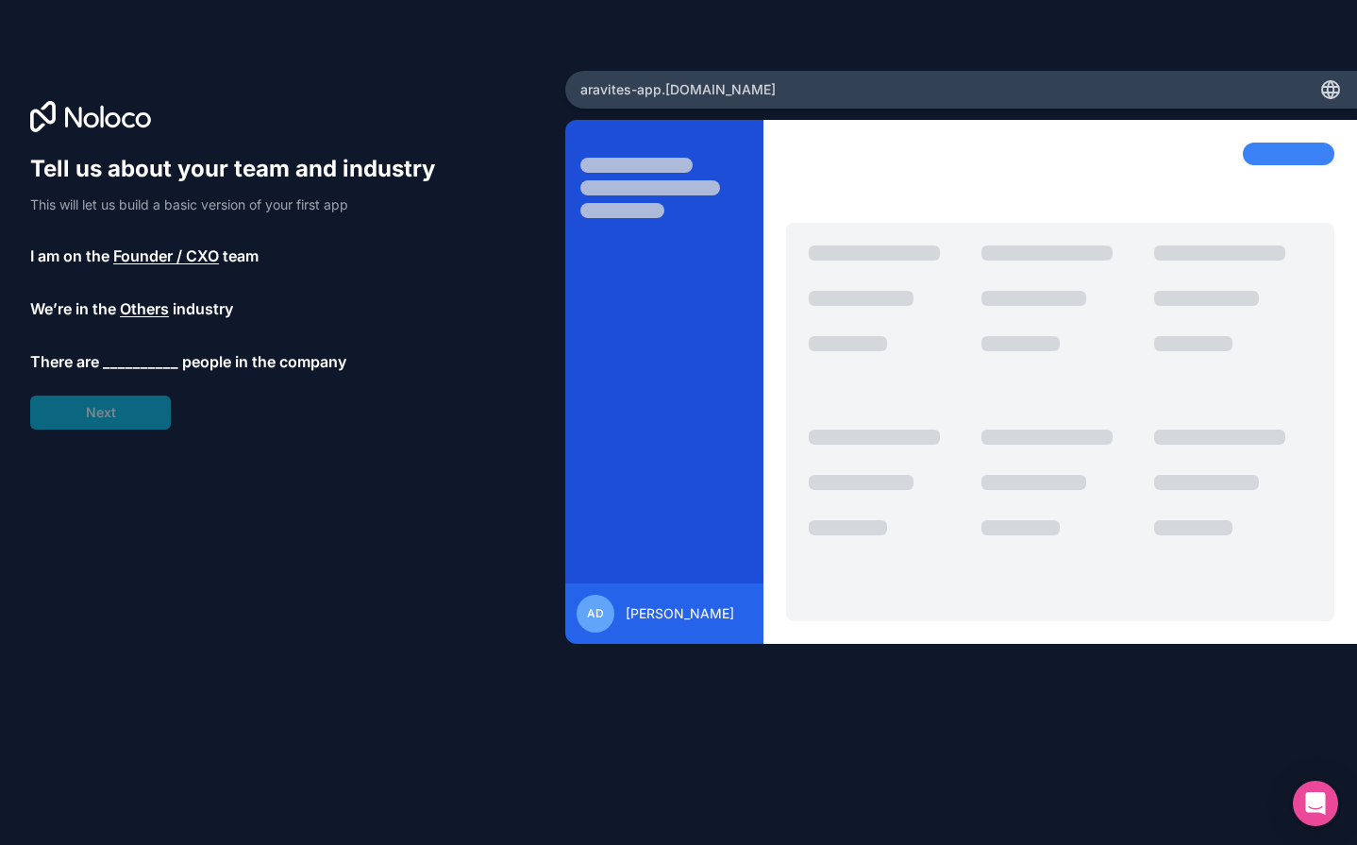
click at [164, 362] on span "__________" at bounding box center [141, 361] width 76 height 23
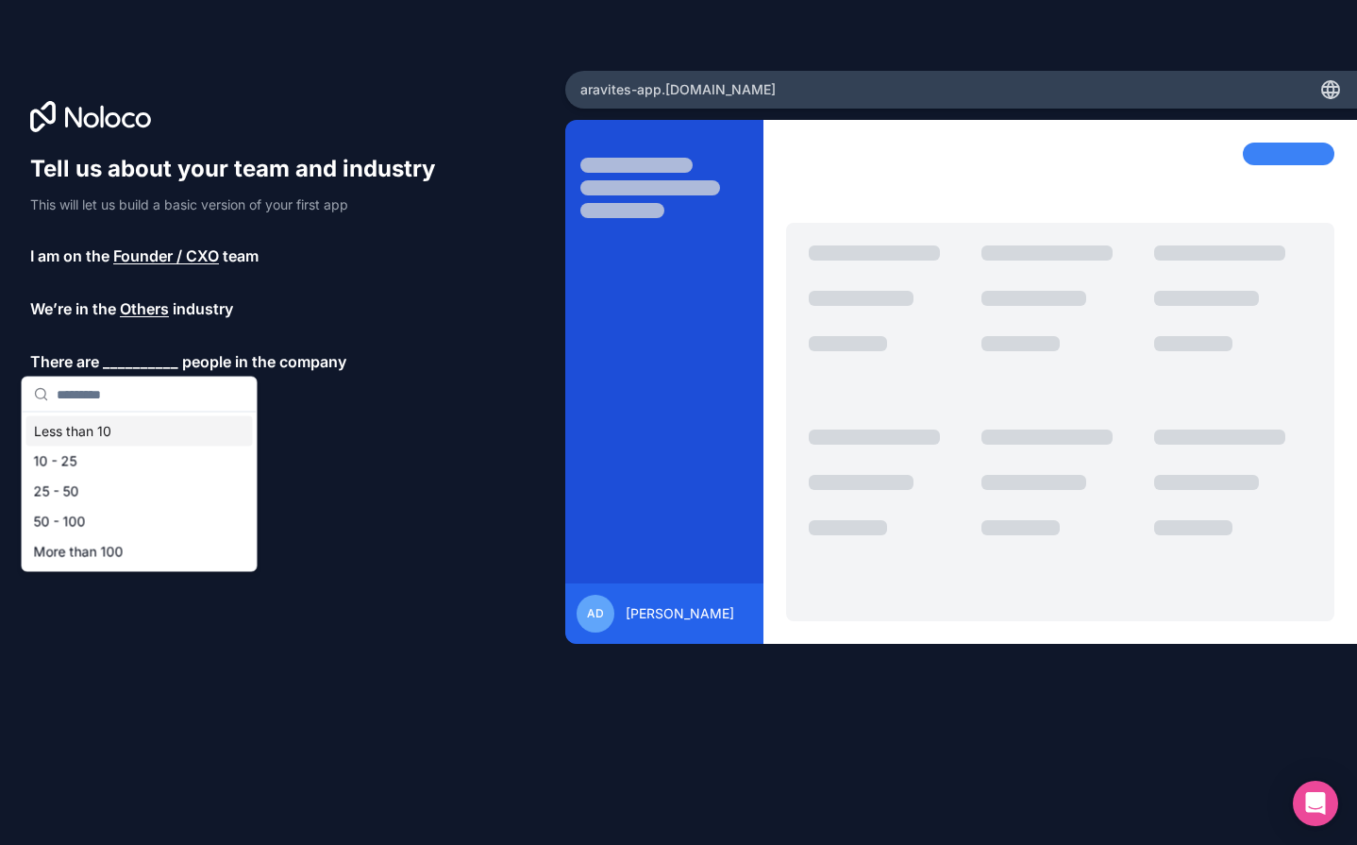
click at [124, 433] on div "Less than 10" at bounding box center [139, 431] width 227 height 30
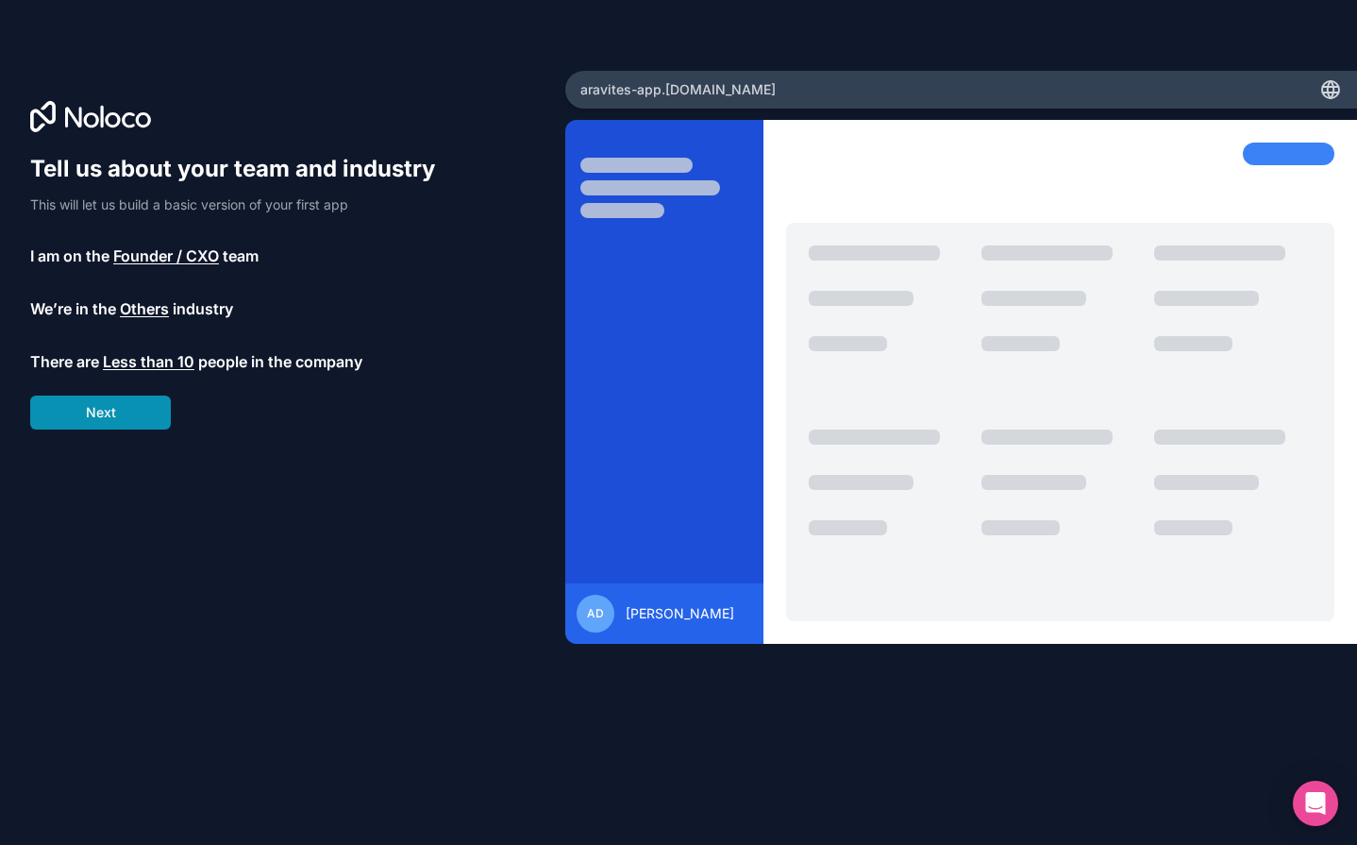
click at [123, 410] on button "Next" at bounding box center [100, 413] width 141 height 34
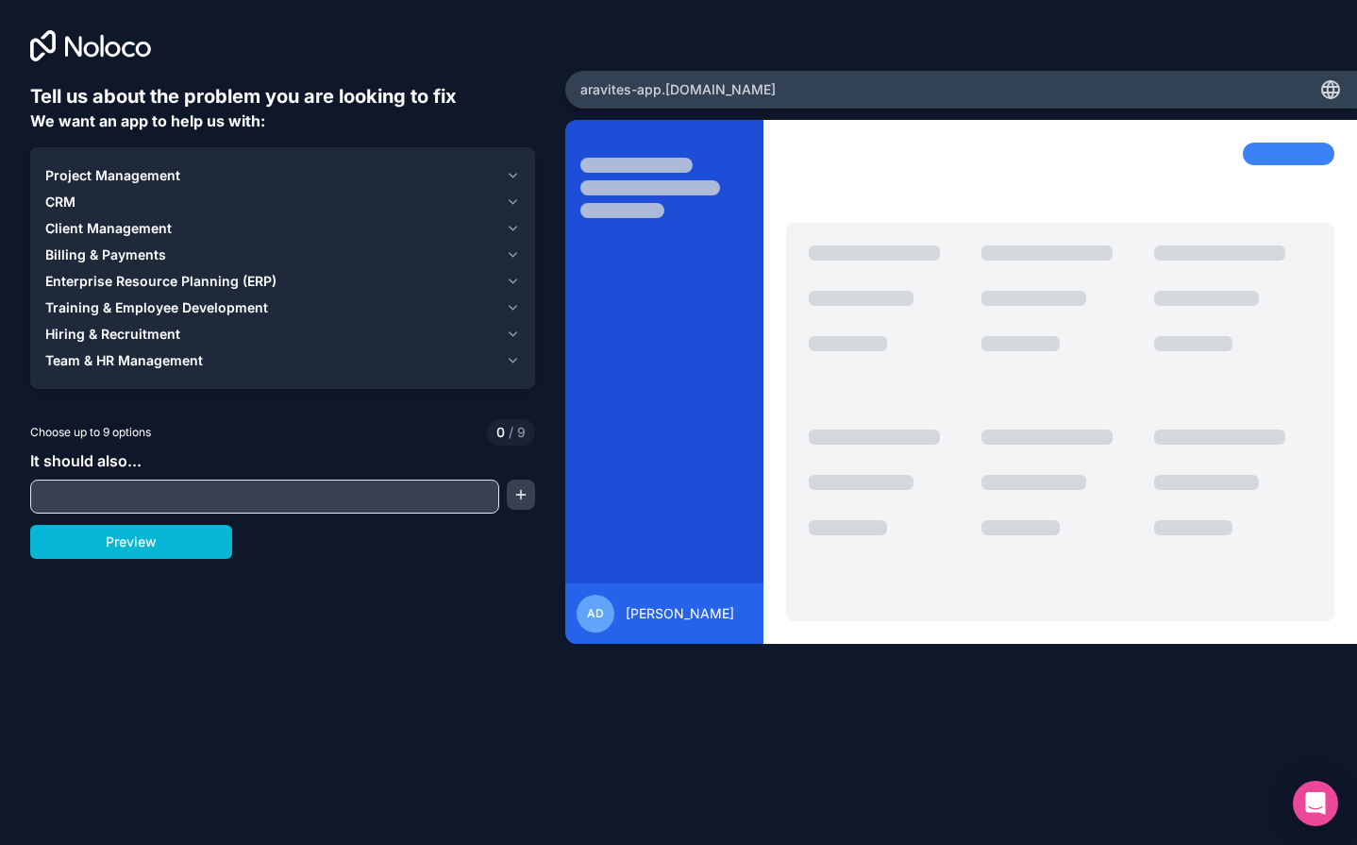
click at [154, 175] on span "Project Management" at bounding box center [112, 175] width 135 height 19
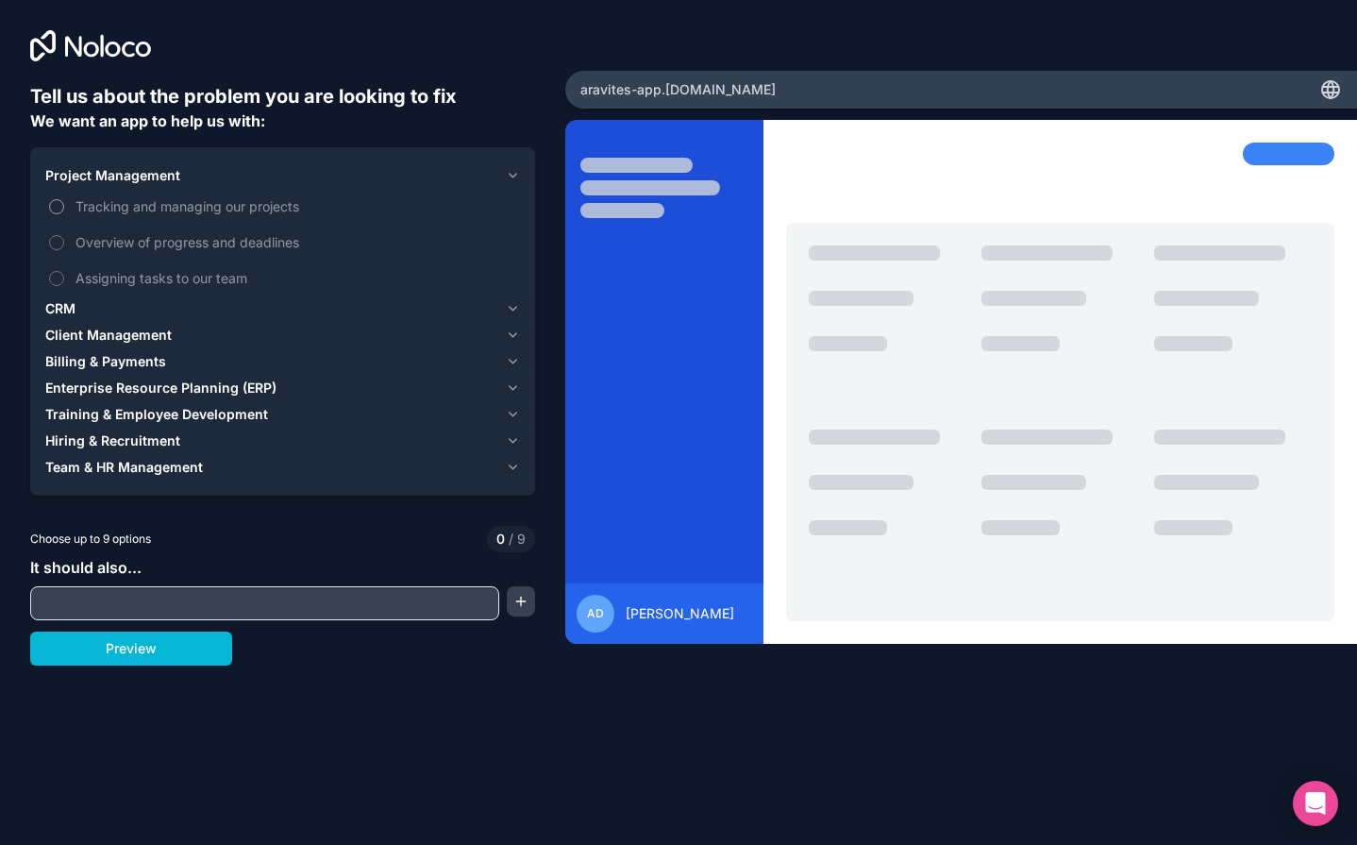
click at [128, 204] on span "Tracking and managing our projects" at bounding box center [296, 206] width 441 height 20
click at [64, 204] on button "Tracking and managing our projects" at bounding box center [56, 206] width 15 height 15
click at [110, 206] on span "Tracking and managing our projects" at bounding box center [296, 206] width 441 height 20
click at [64, 206] on button "Tracking and managing our projects" at bounding box center [56, 206] width 15 height 15
click at [88, 328] on span "Client Management" at bounding box center [108, 335] width 126 height 19
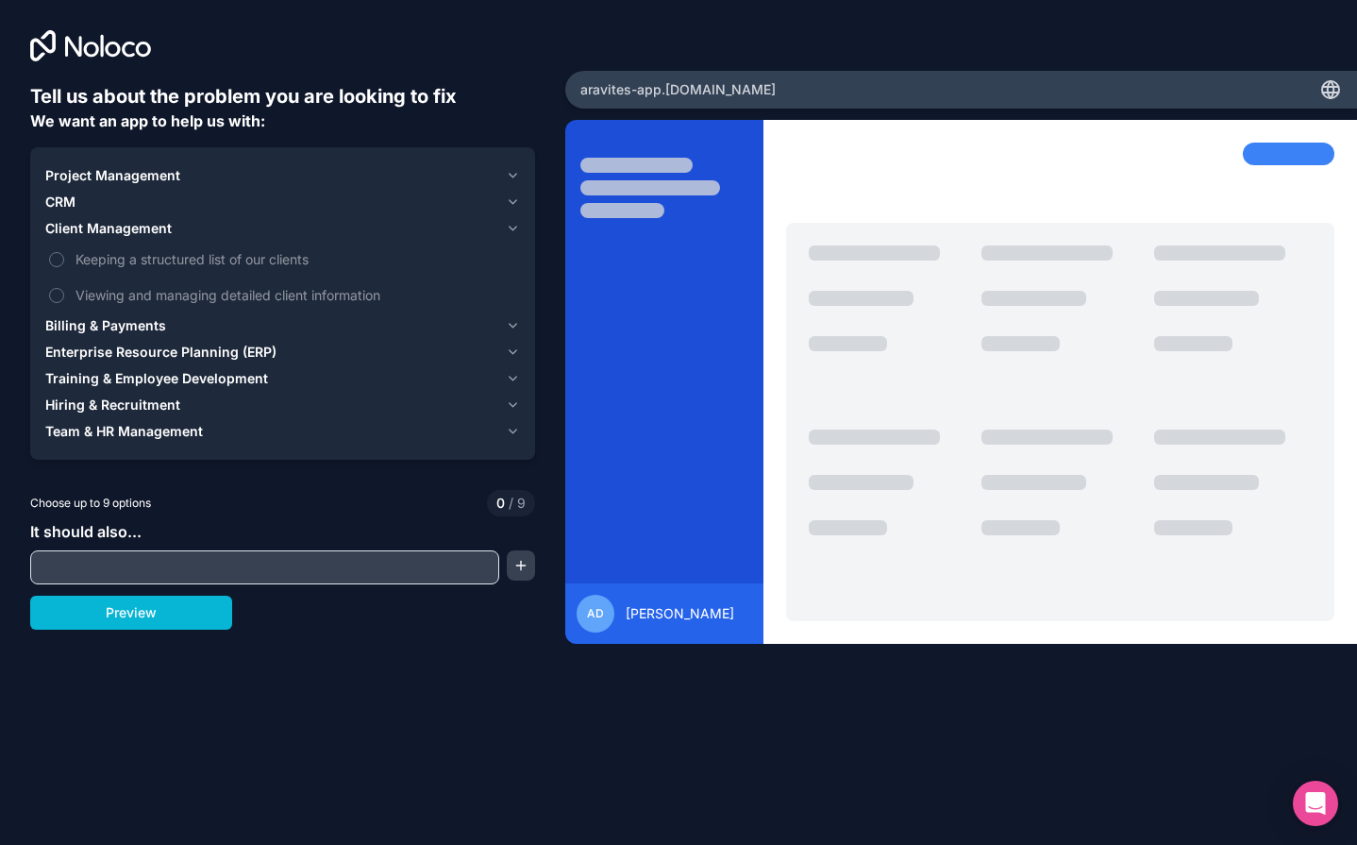
click at [84, 204] on div "CRM" at bounding box center [271, 202] width 453 height 19
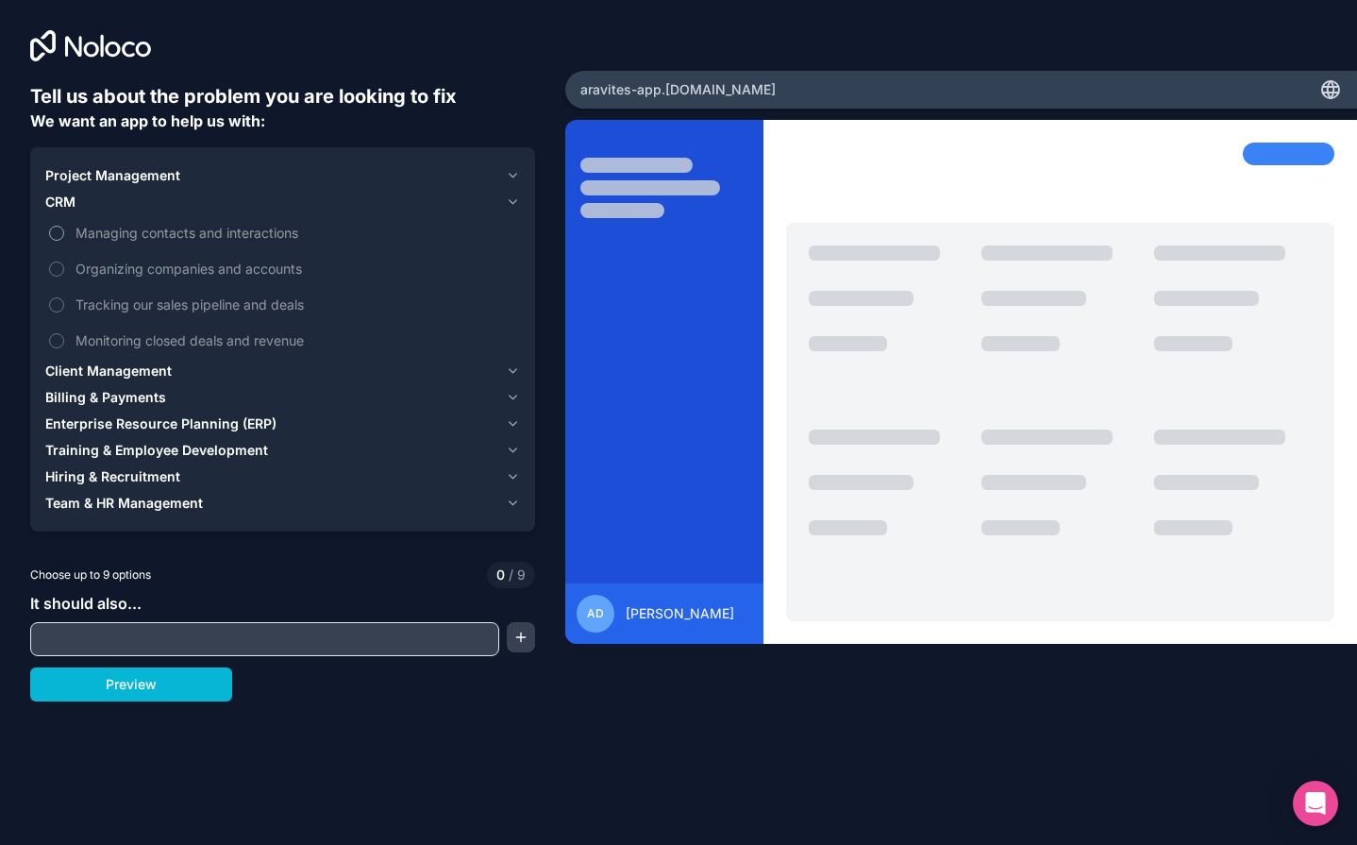
click at [76, 230] on span "Managing contacts and interactions" at bounding box center [296, 233] width 441 height 20
click at [64, 230] on button "Managing contacts and interactions" at bounding box center [56, 233] width 15 height 15
click at [57, 274] on button "Organizing companies and accounts" at bounding box center [56, 268] width 15 height 15
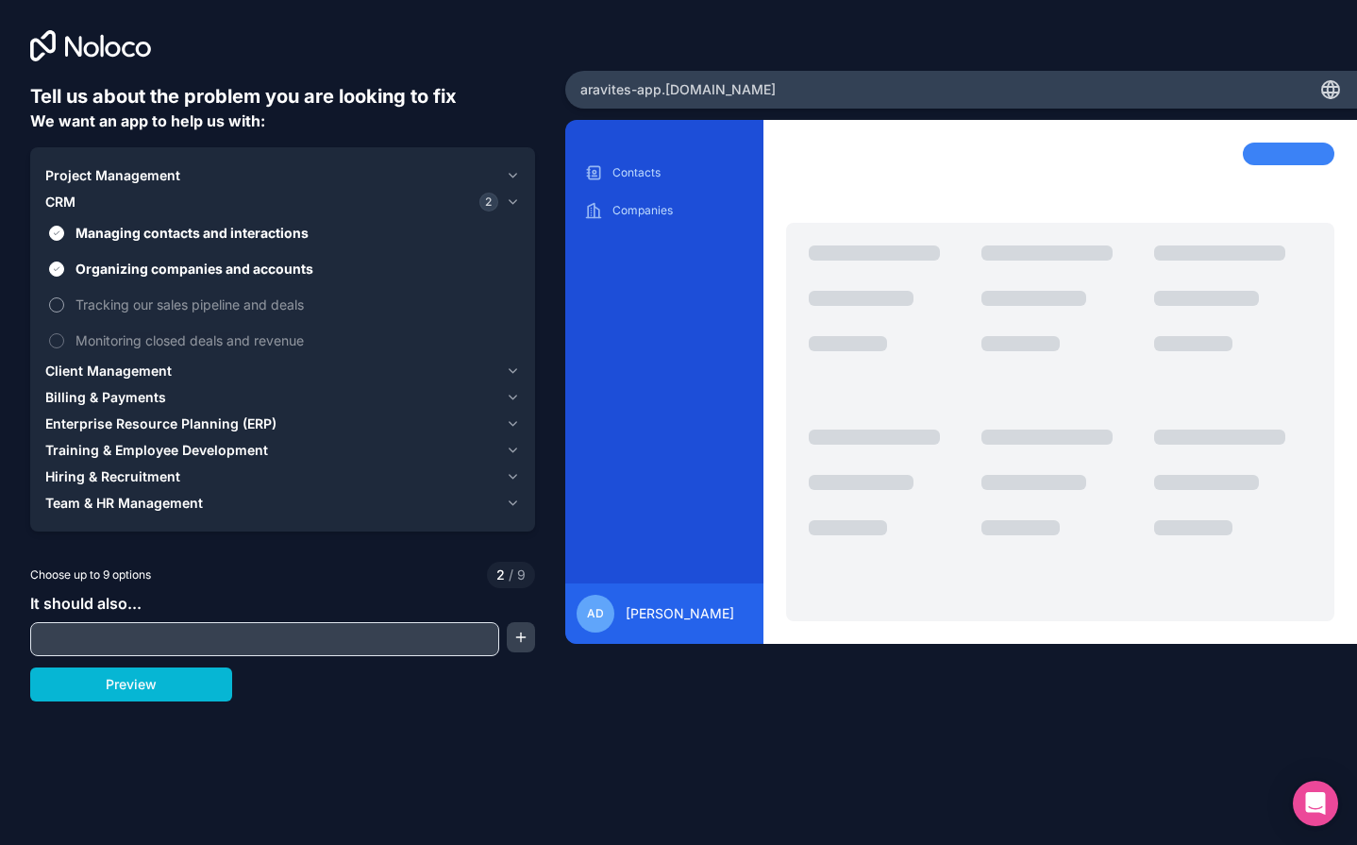
click at [59, 308] on button "Tracking our sales pipeline and deals" at bounding box center [56, 304] width 15 height 15
click at [58, 338] on button "Monitoring closed deals and revenue" at bounding box center [56, 340] width 15 height 15
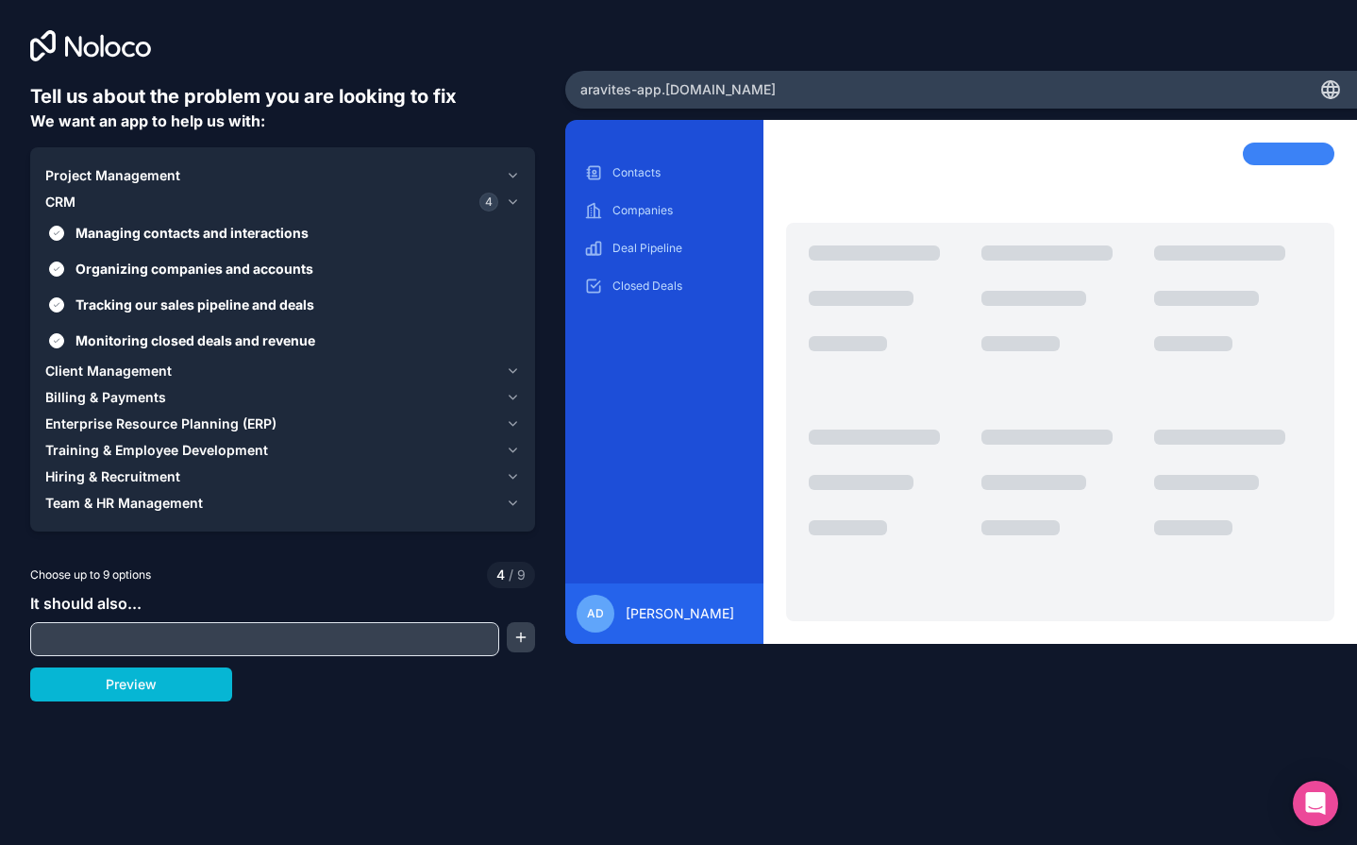
click at [93, 368] on span "Client Management" at bounding box center [108, 371] width 126 height 19
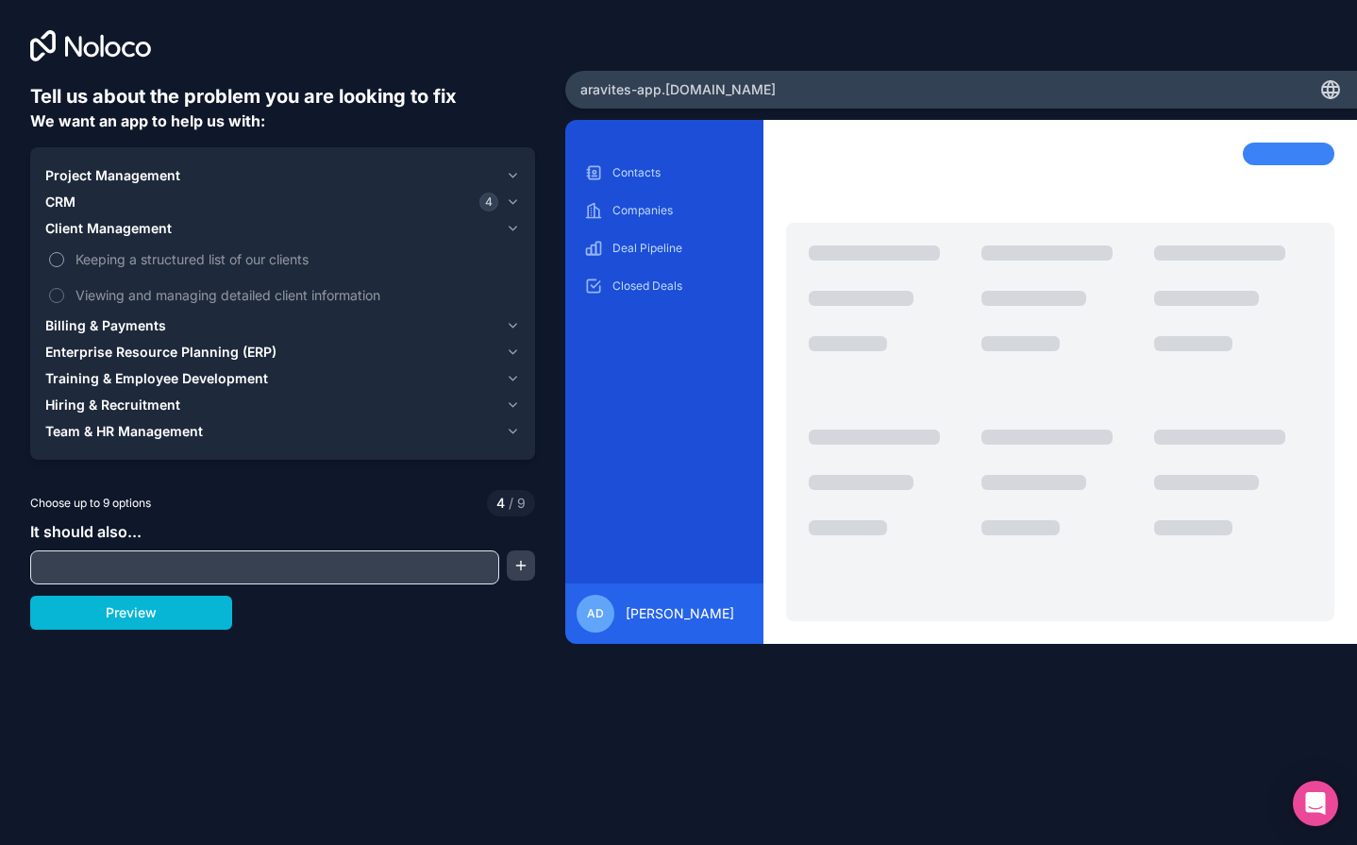
click at [58, 259] on button "Keeping a structured list of our clients" at bounding box center [56, 259] width 15 height 15
click at [57, 300] on button "Viewing and managing detailed client information" at bounding box center [56, 295] width 15 height 15
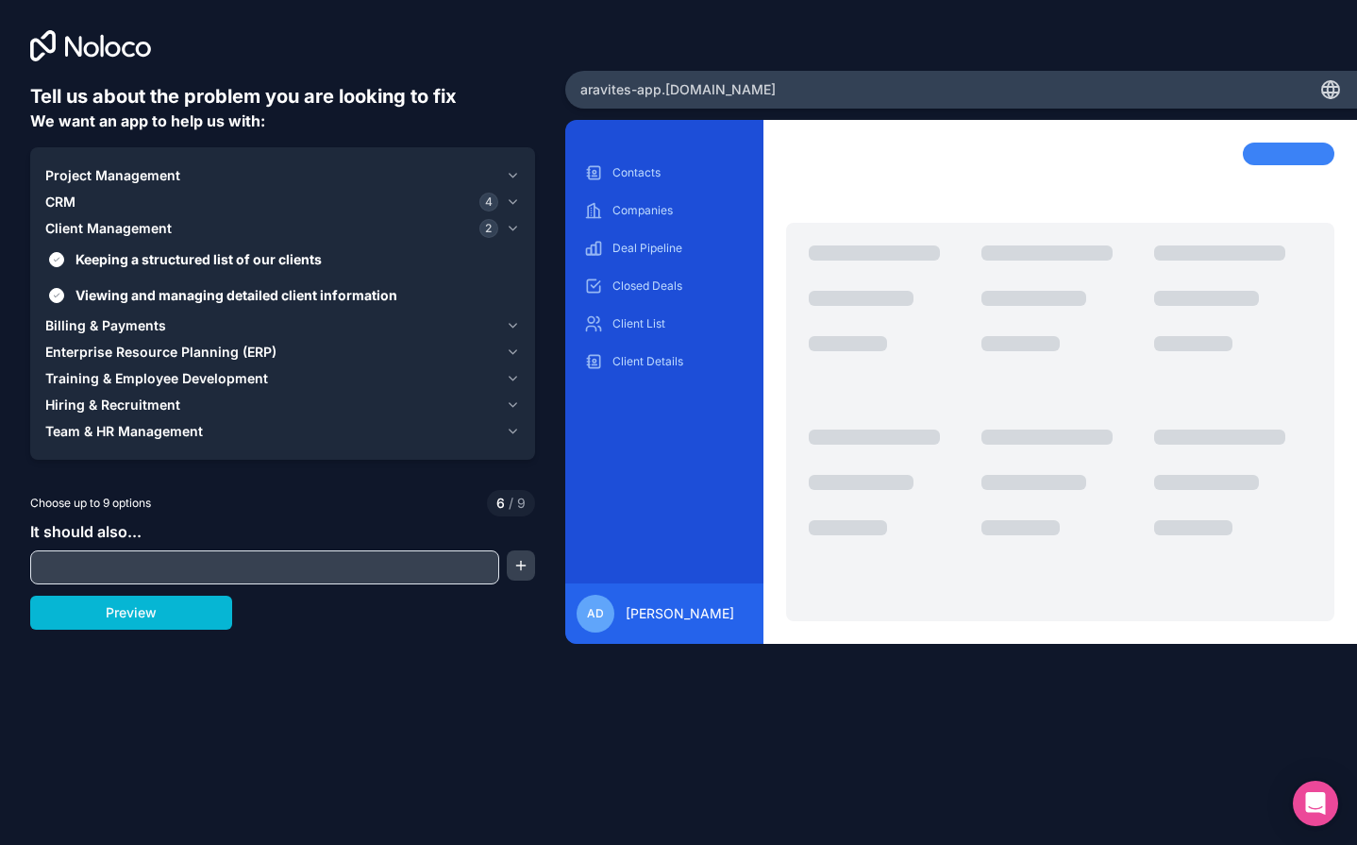
click at [65, 334] on span "Billing & Payments" at bounding box center [105, 325] width 121 height 19
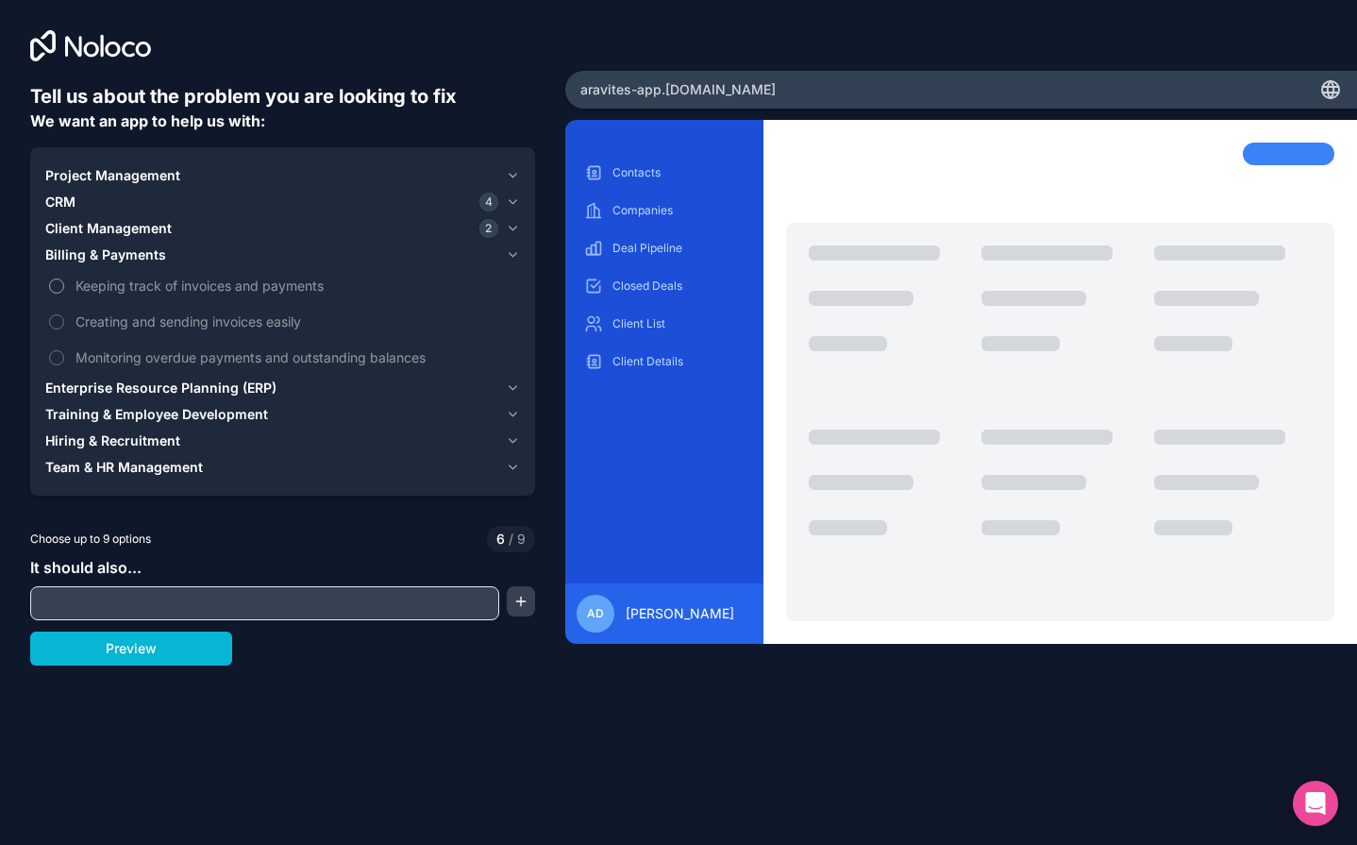
click at [67, 288] on label "Keeping track of invoices and payments" at bounding box center [282, 285] width 475 height 35
click at [64, 288] on button "Keeping track of invoices and payments" at bounding box center [56, 285] width 15 height 15
click at [65, 319] on label "Creating and sending invoices easily" at bounding box center [282, 321] width 475 height 35
click at [64, 319] on button "Creating and sending invoices easily" at bounding box center [56, 321] width 15 height 15
click at [64, 360] on label "Monitoring overdue payments and outstanding balances" at bounding box center [282, 357] width 475 height 35
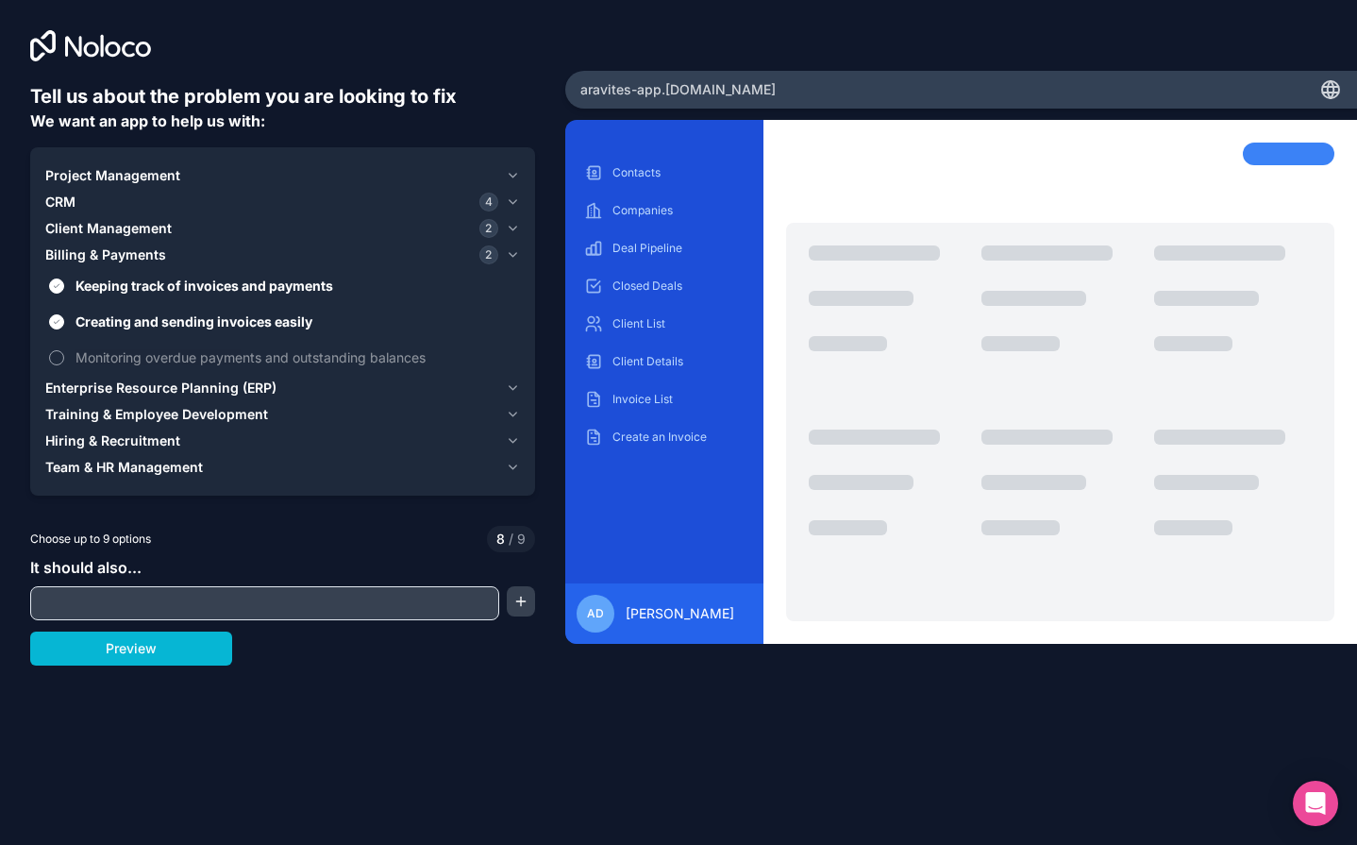
click at [64, 360] on button "Monitoring overdue payments and outstanding balances" at bounding box center [56, 357] width 15 height 15
click at [60, 391] on span "Enterprise Resource Planning (ERP)" at bounding box center [160, 388] width 231 height 19
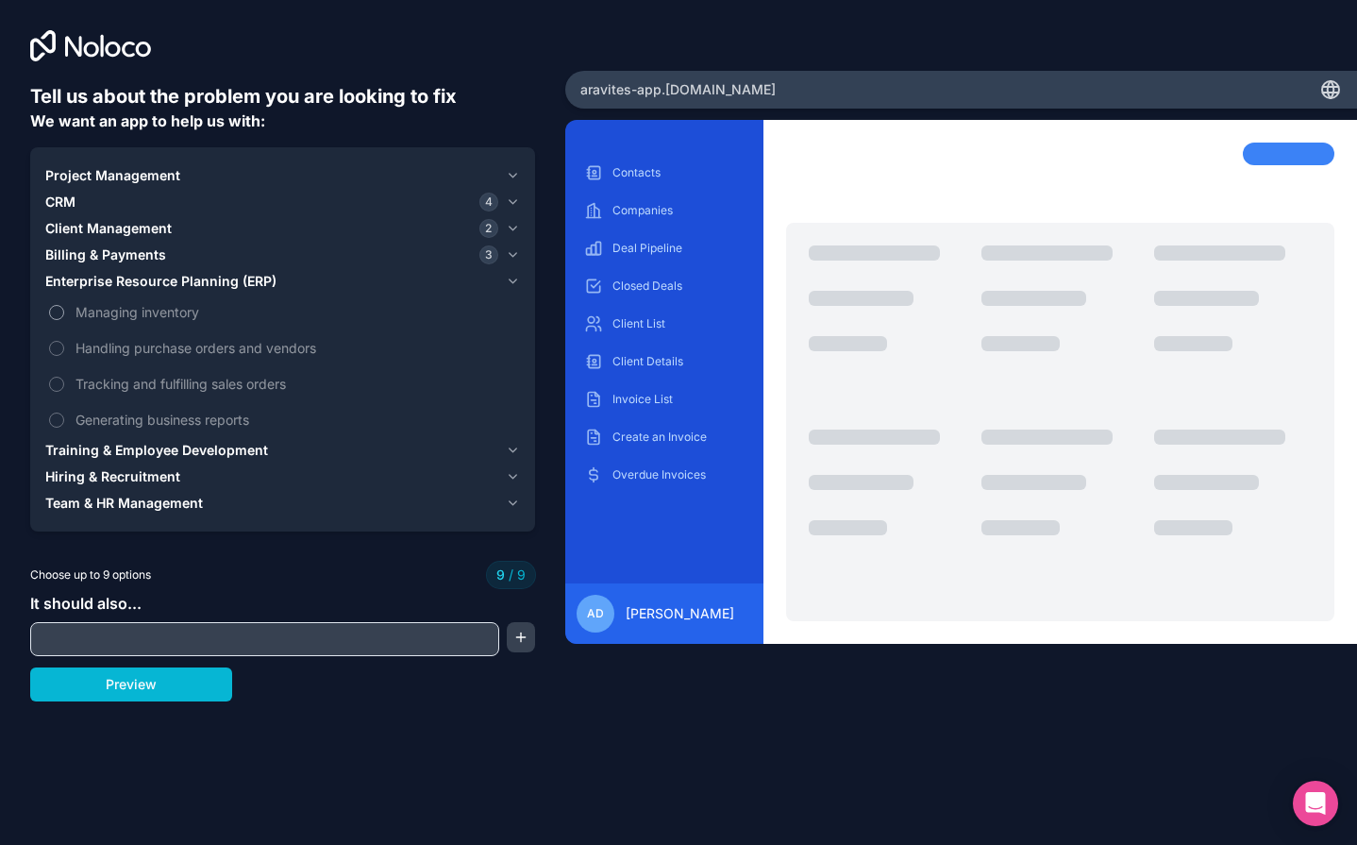
click at [62, 318] on label "Managing inventory" at bounding box center [282, 312] width 475 height 35
click at [62, 365] on div "Managing inventory Handling purchase orders and vendors Tracking and fulfilling…" at bounding box center [282, 366] width 475 height 143
click at [59, 320] on label "Managing inventory" at bounding box center [282, 312] width 475 height 35
click at [140, 455] on span "Training & Employee Development" at bounding box center [156, 450] width 223 height 19
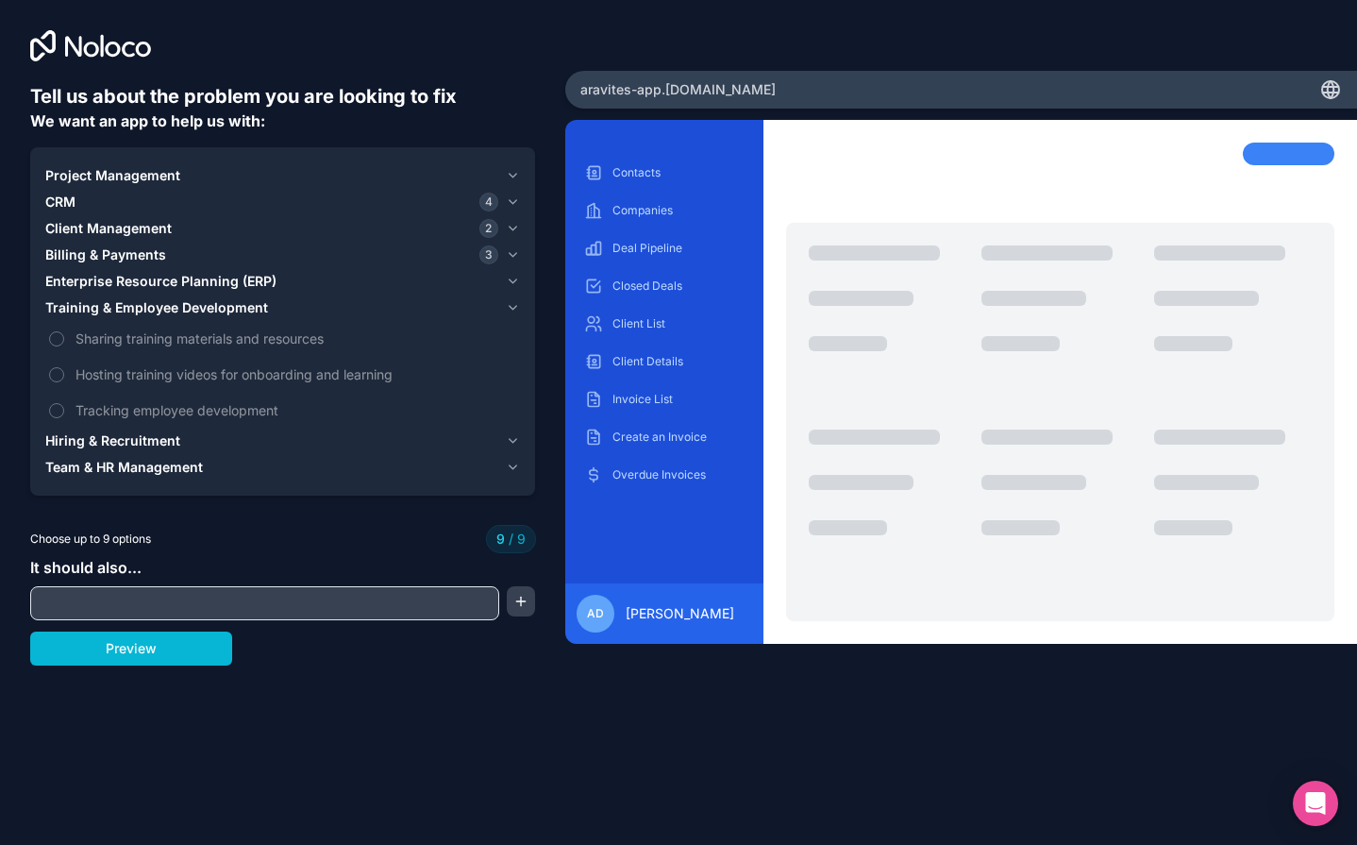
click at [139, 298] on span "Training & Employee Development" at bounding box center [156, 307] width 223 height 19
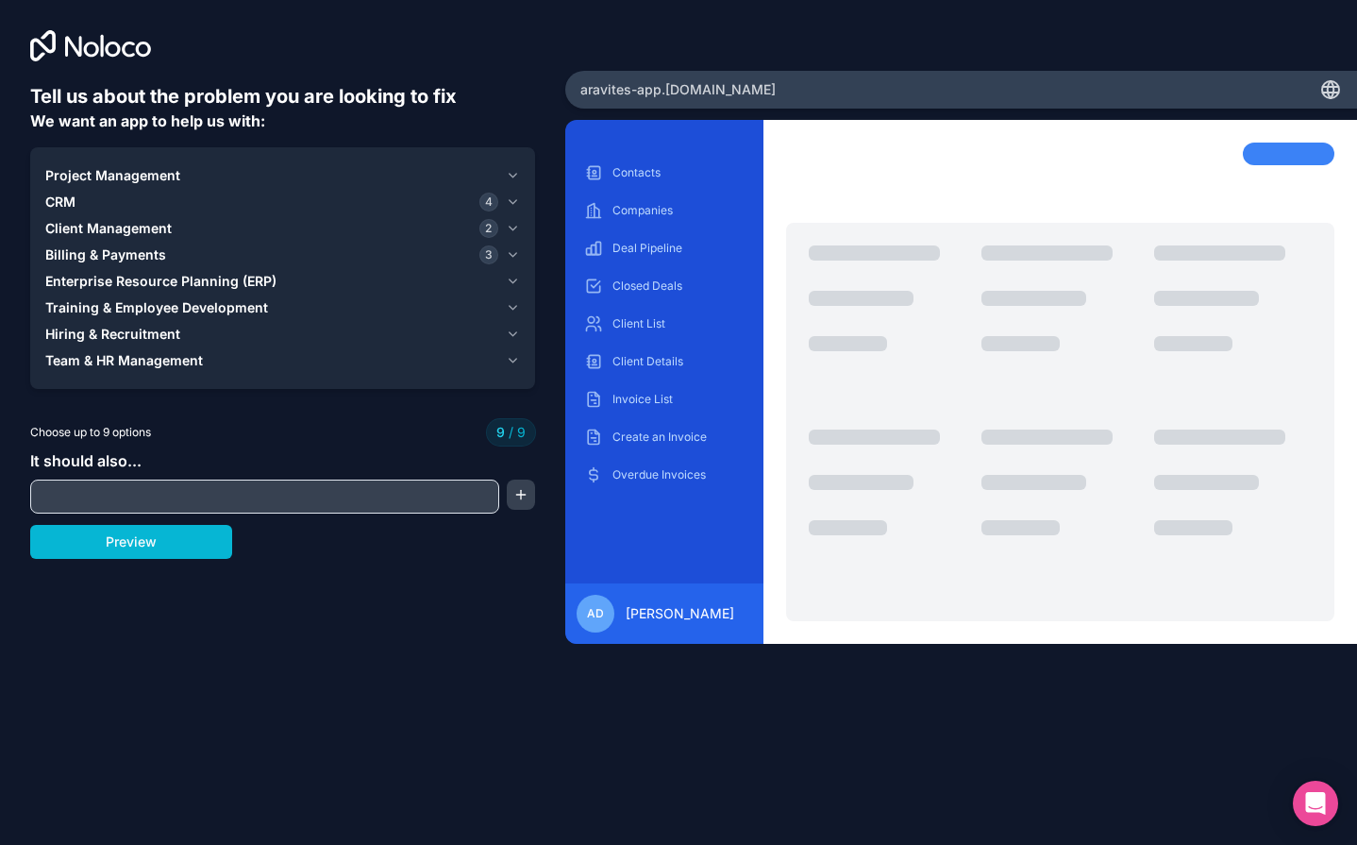
click at [139, 297] on button "Training & Employee Development" at bounding box center [282, 308] width 475 height 26
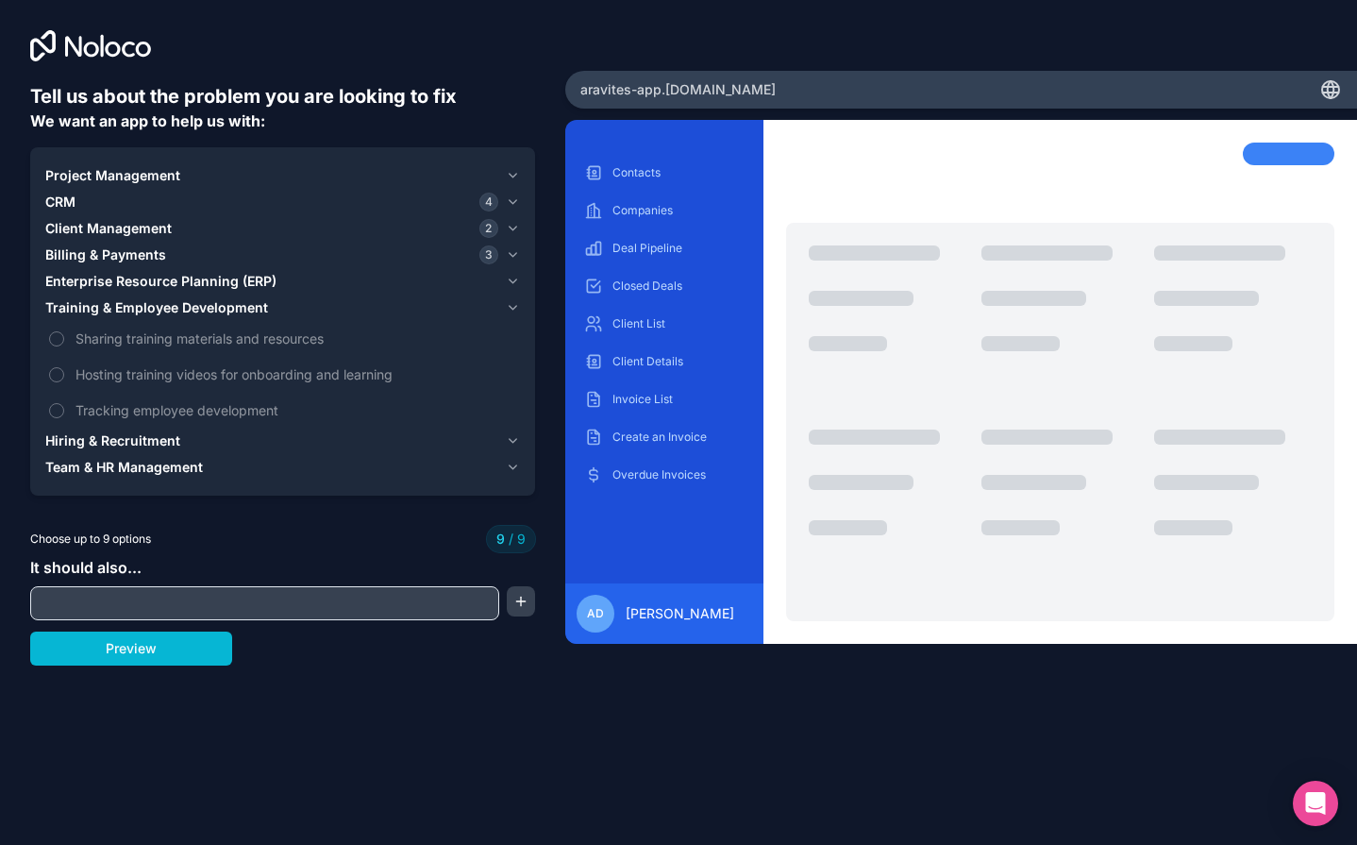
click at [147, 280] on span "Enterprise Resource Planning (ERP)" at bounding box center [160, 281] width 231 height 19
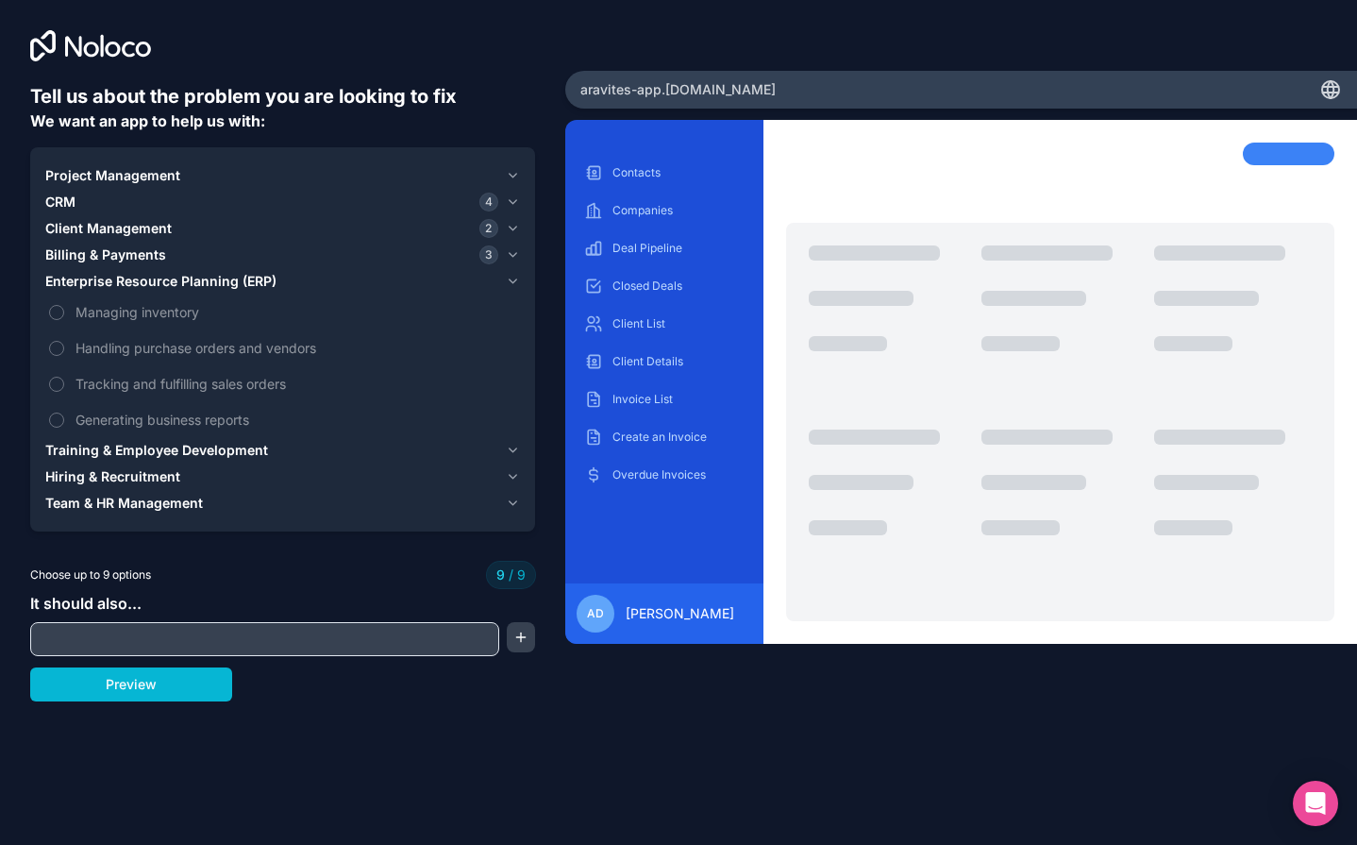
click at [99, 256] on span "Billing & Payments" at bounding box center [105, 254] width 121 height 19
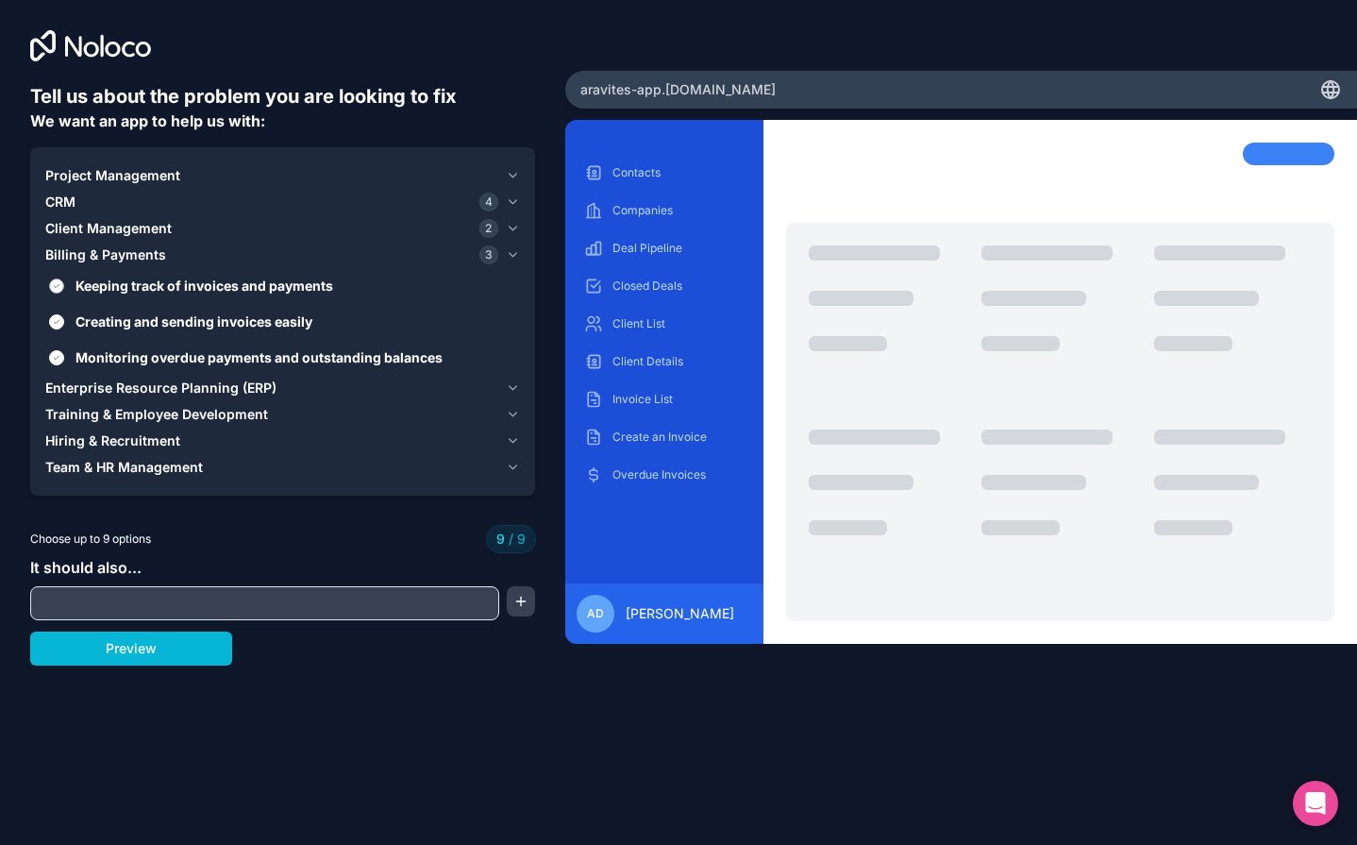
click at [49, 289] on button "Keeping track of invoices and payments" at bounding box center [56, 285] width 15 height 15
click at [63, 325] on button "Creating and sending invoices easily" at bounding box center [56, 321] width 15 height 15
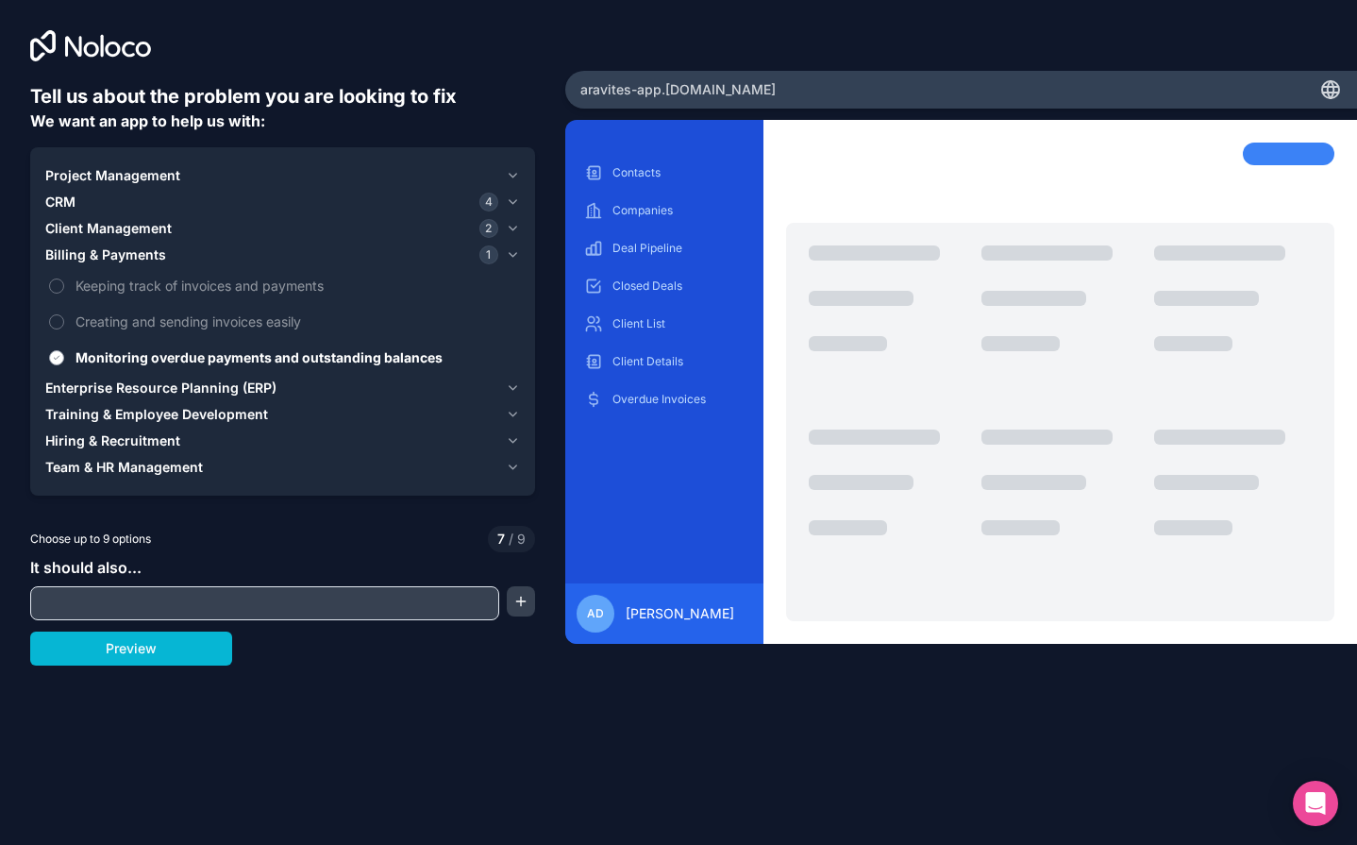
click at [54, 357] on button "Monitoring overdue payments and outstanding balances" at bounding box center [56, 357] width 15 height 15
click at [131, 256] on span "Billing & Payments" at bounding box center [105, 254] width 121 height 19
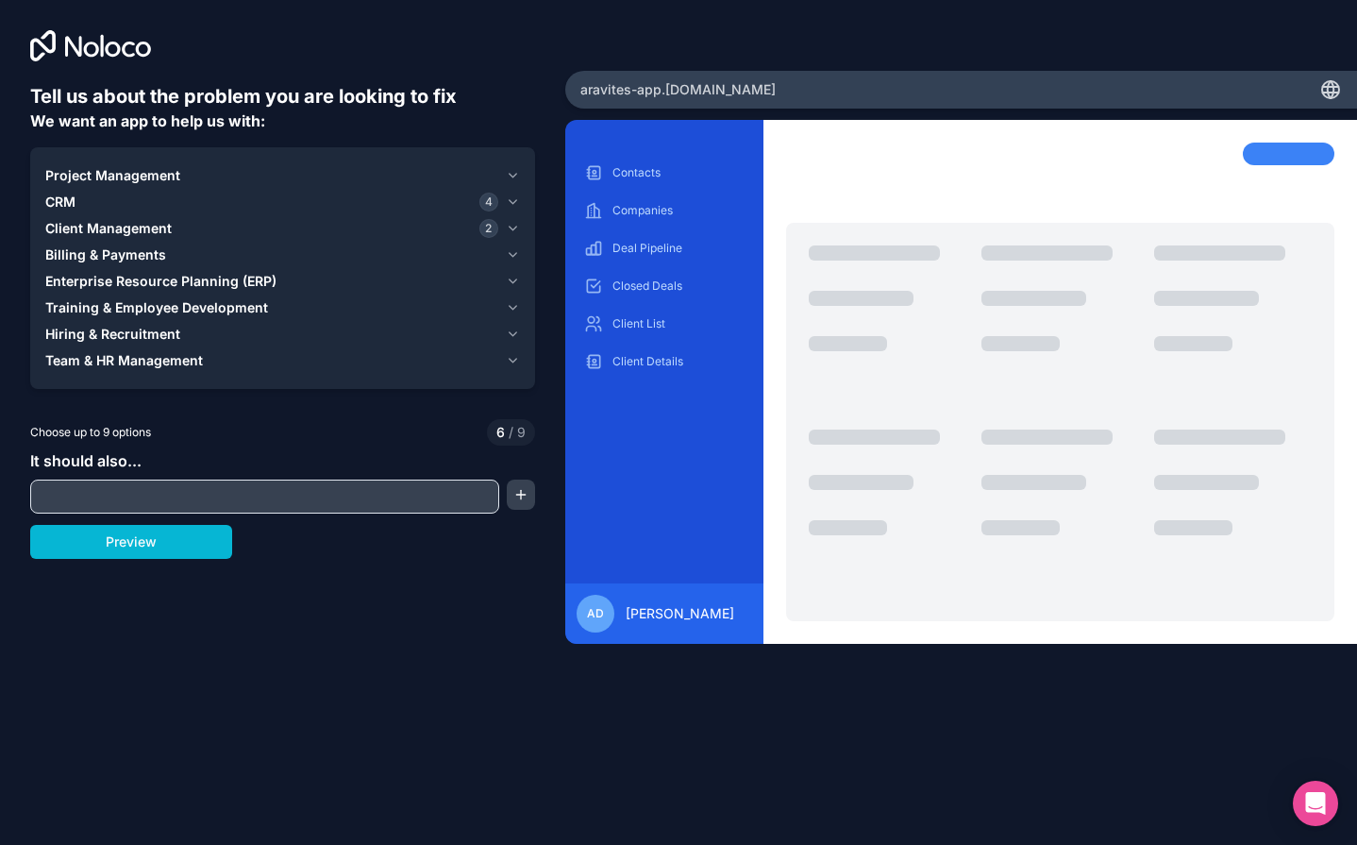
click at [130, 258] on span "Billing & Payments" at bounding box center [105, 254] width 121 height 19
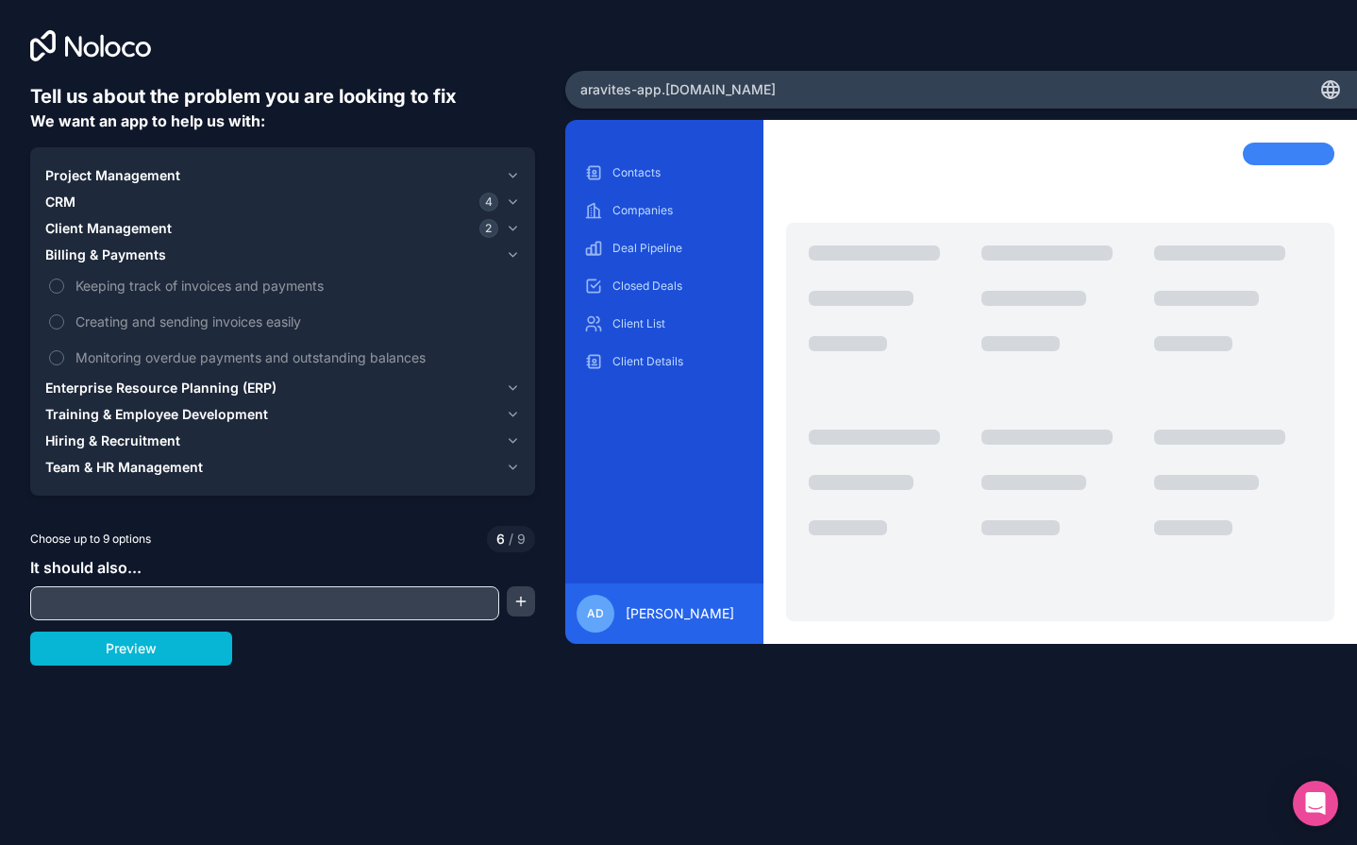
click at [130, 258] on span "Billing & Payments" at bounding box center [105, 254] width 121 height 19
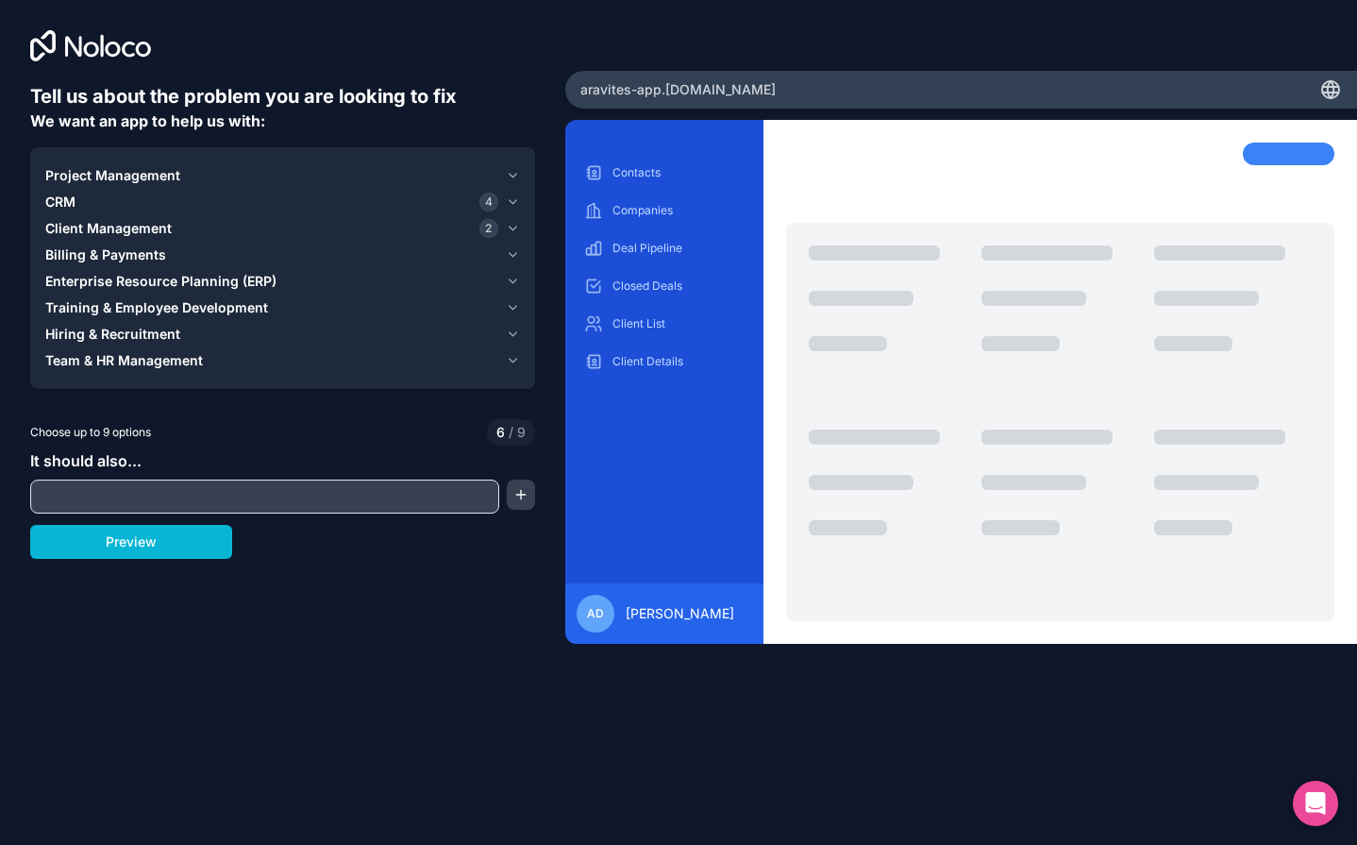
click at [153, 288] on span "Enterprise Resource Planning (ERP)" at bounding box center [160, 281] width 231 height 19
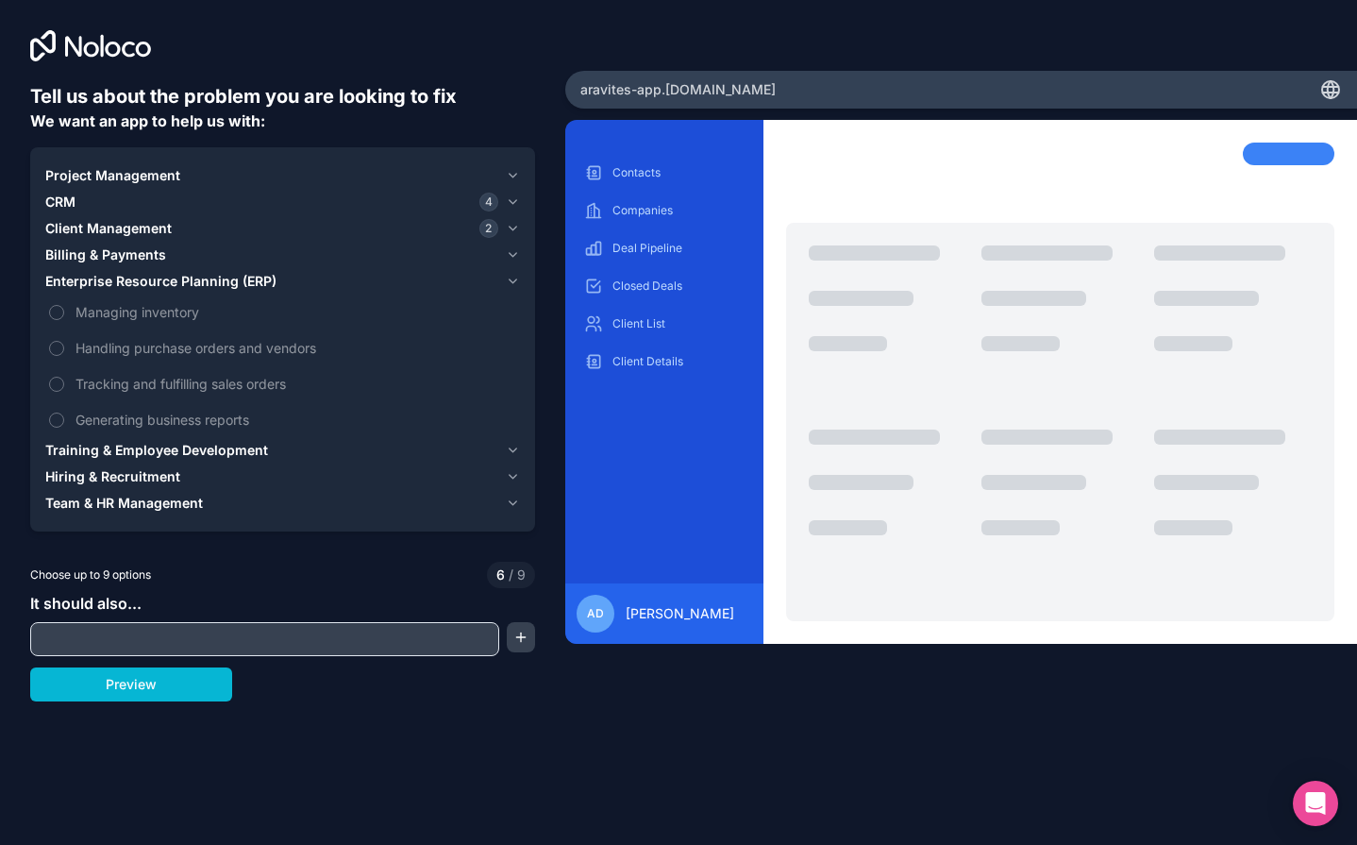
click at [153, 283] on span "Enterprise Resource Planning (ERP)" at bounding box center [160, 281] width 231 height 19
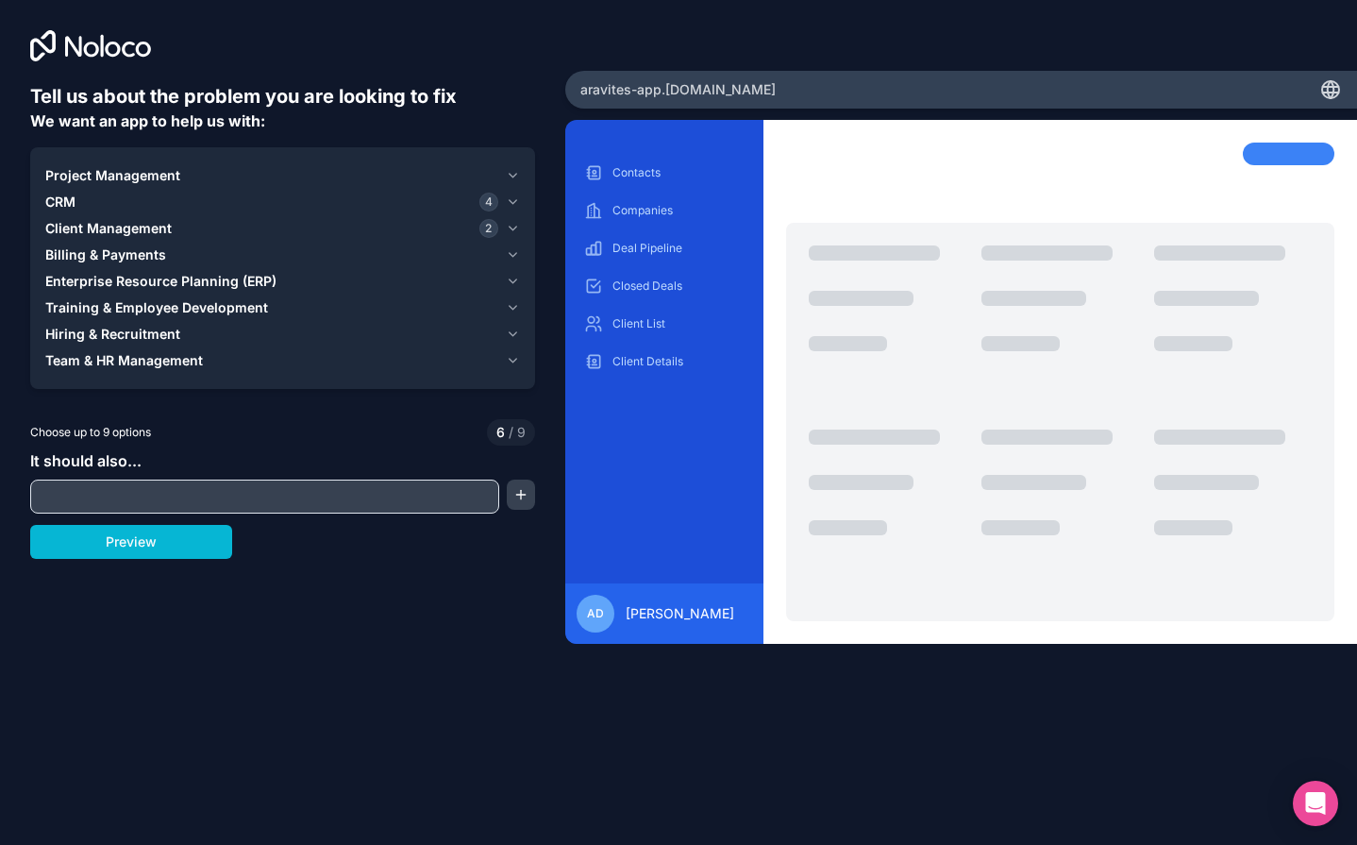
click at [125, 310] on span "Training & Employee Development" at bounding box center [156, 307] width 223 height 19
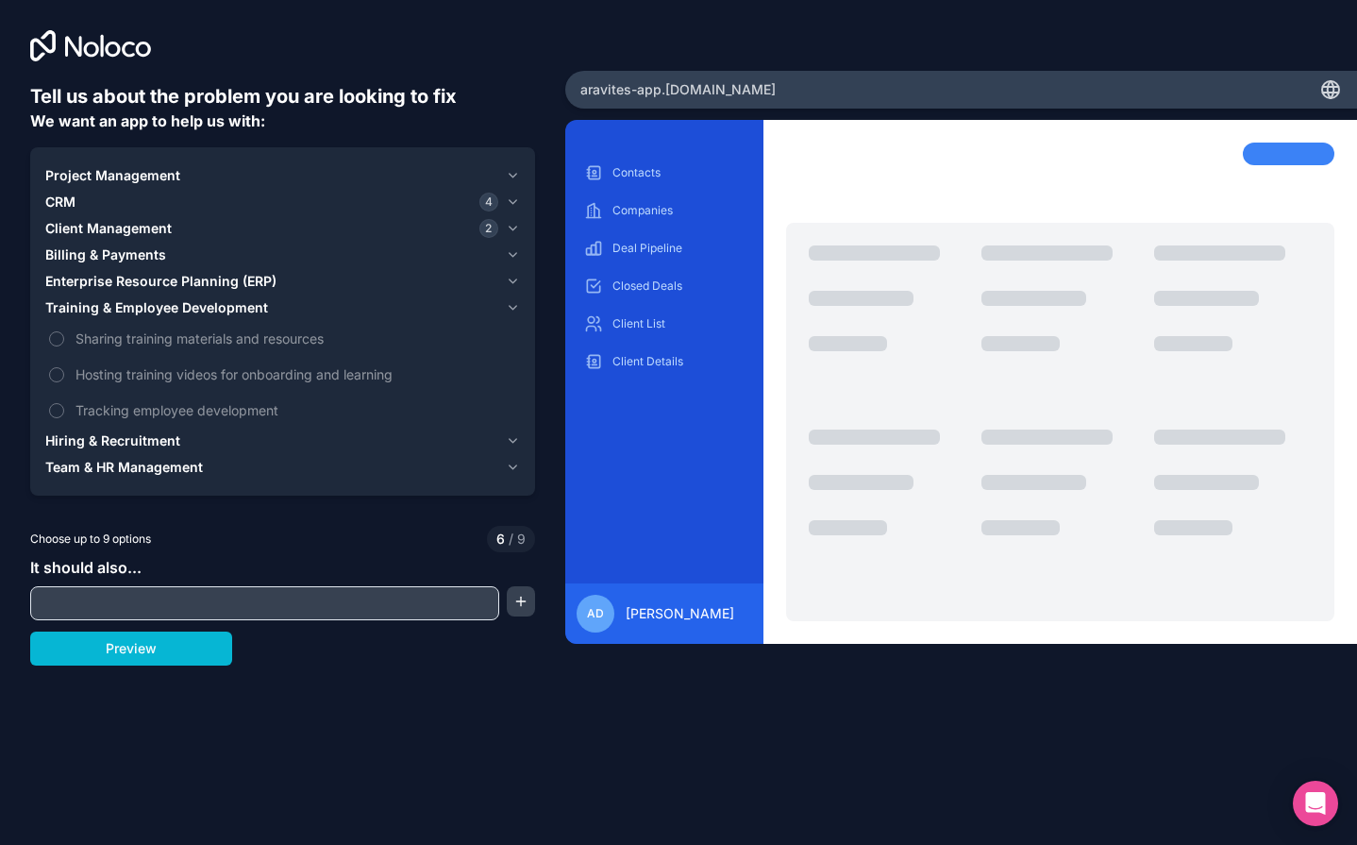
click at [125, 310] on span "Training & Employee Development" at bounding box center [156, 307] width 223 height 19
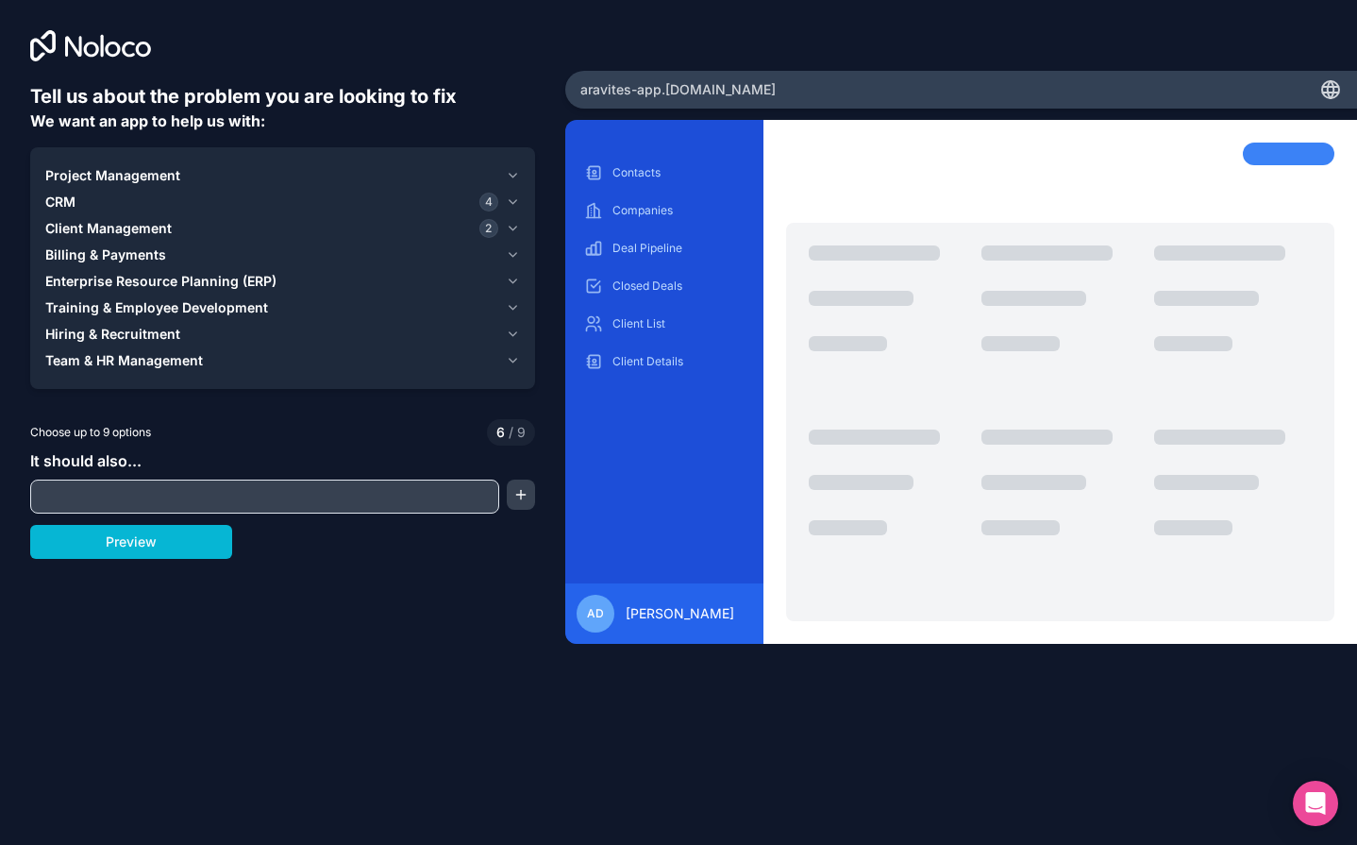
click at [125, 338] on span "Hiring & Recruitment" at bounding box center [112, 334] width 135 height 19
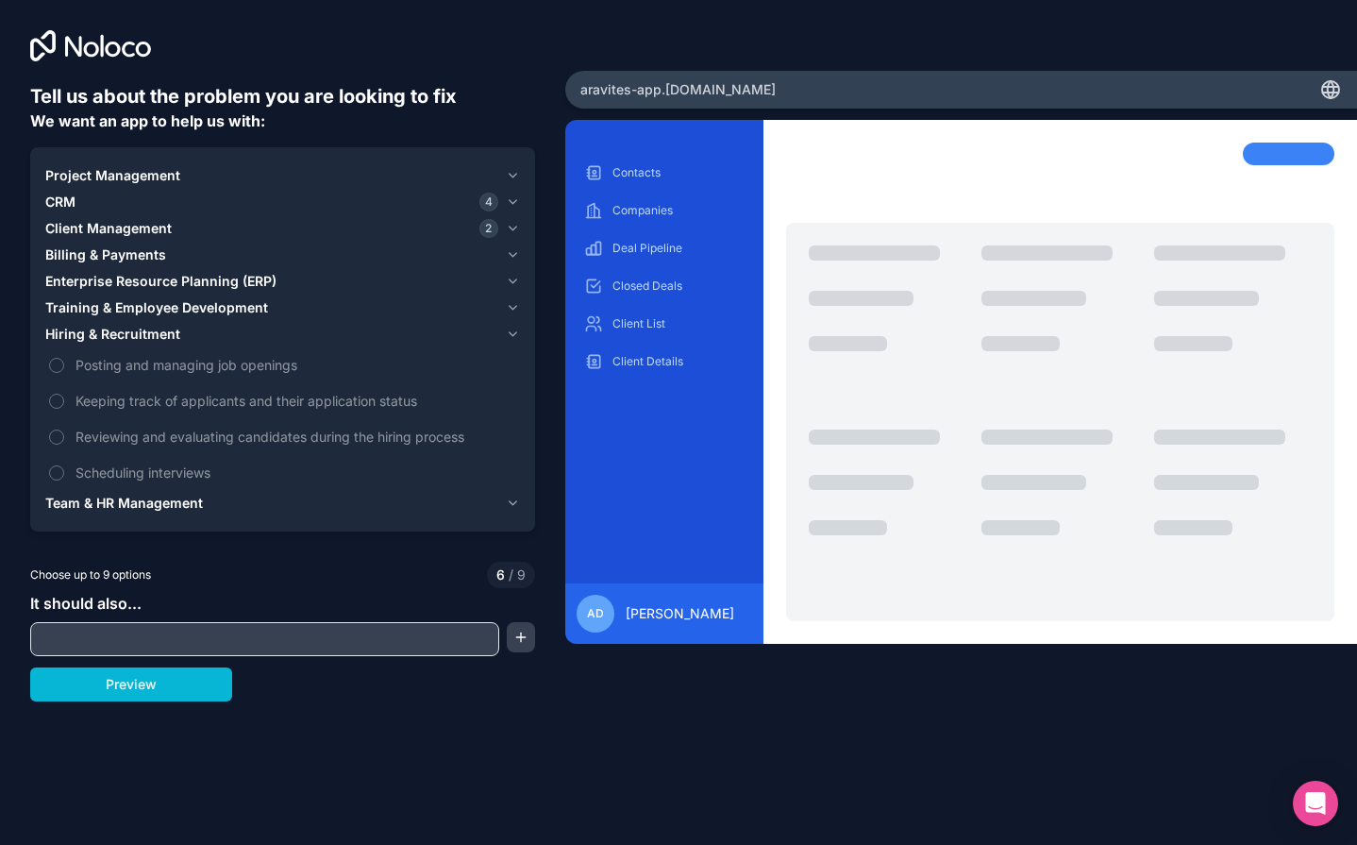
click at [125, 338] on span "Hiring & Recruitment" at bounding box center [112, 334] width 135 height 19
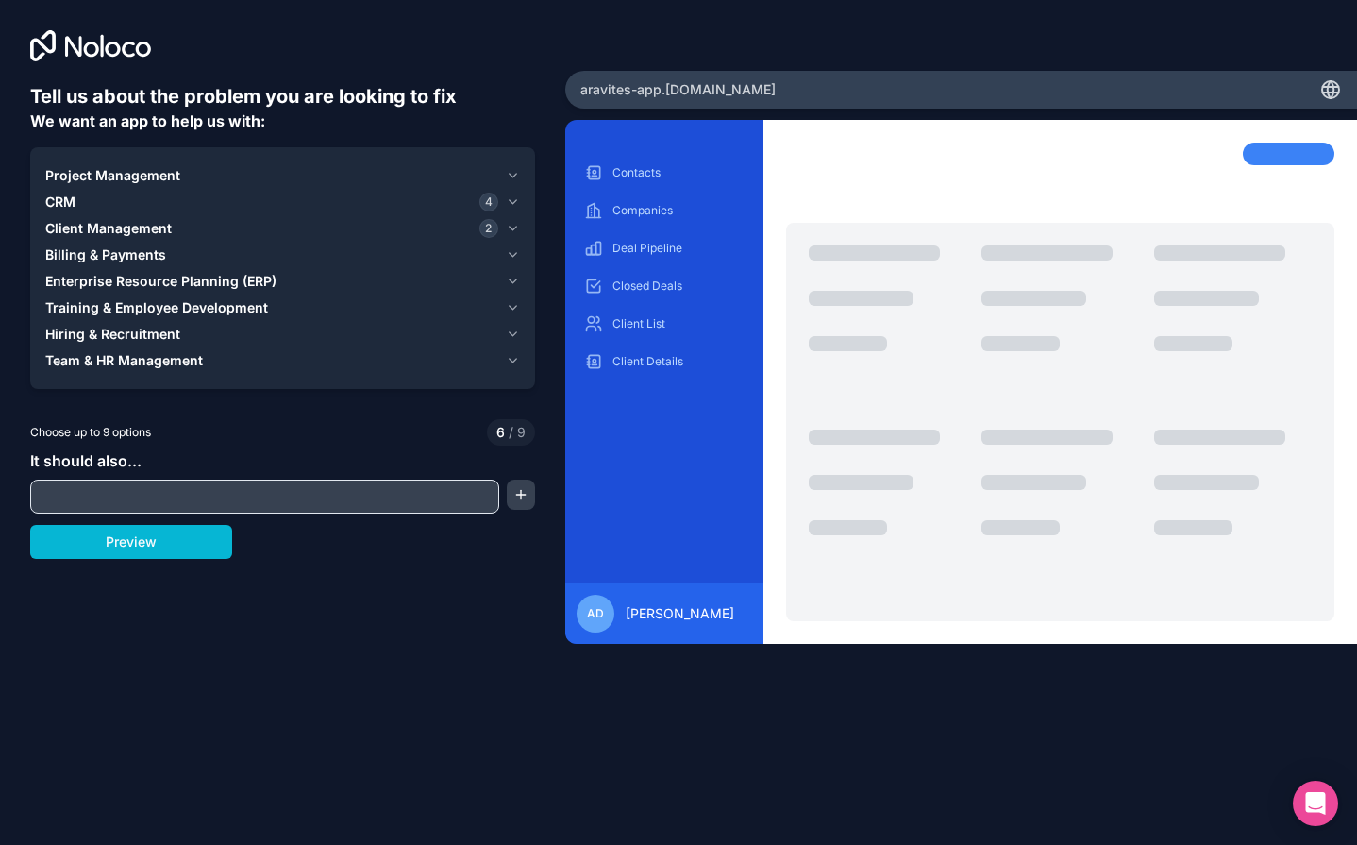
click at [105, 233] on span "Client Management" at bounding box center [108, 228] width 126 height 19
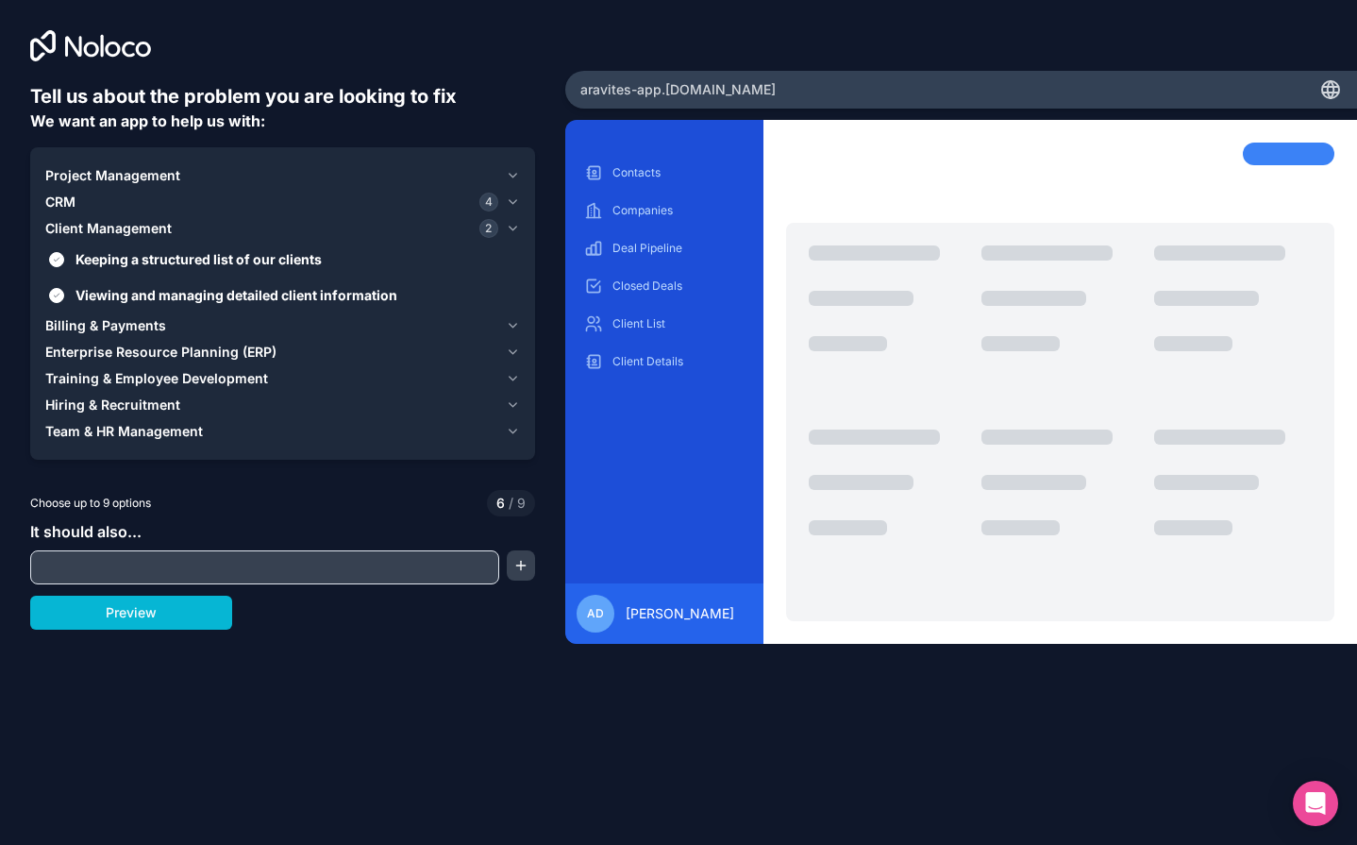
click at [105, 233] on span "Client Management" at bounding box center [108, 228] width 126 height 19
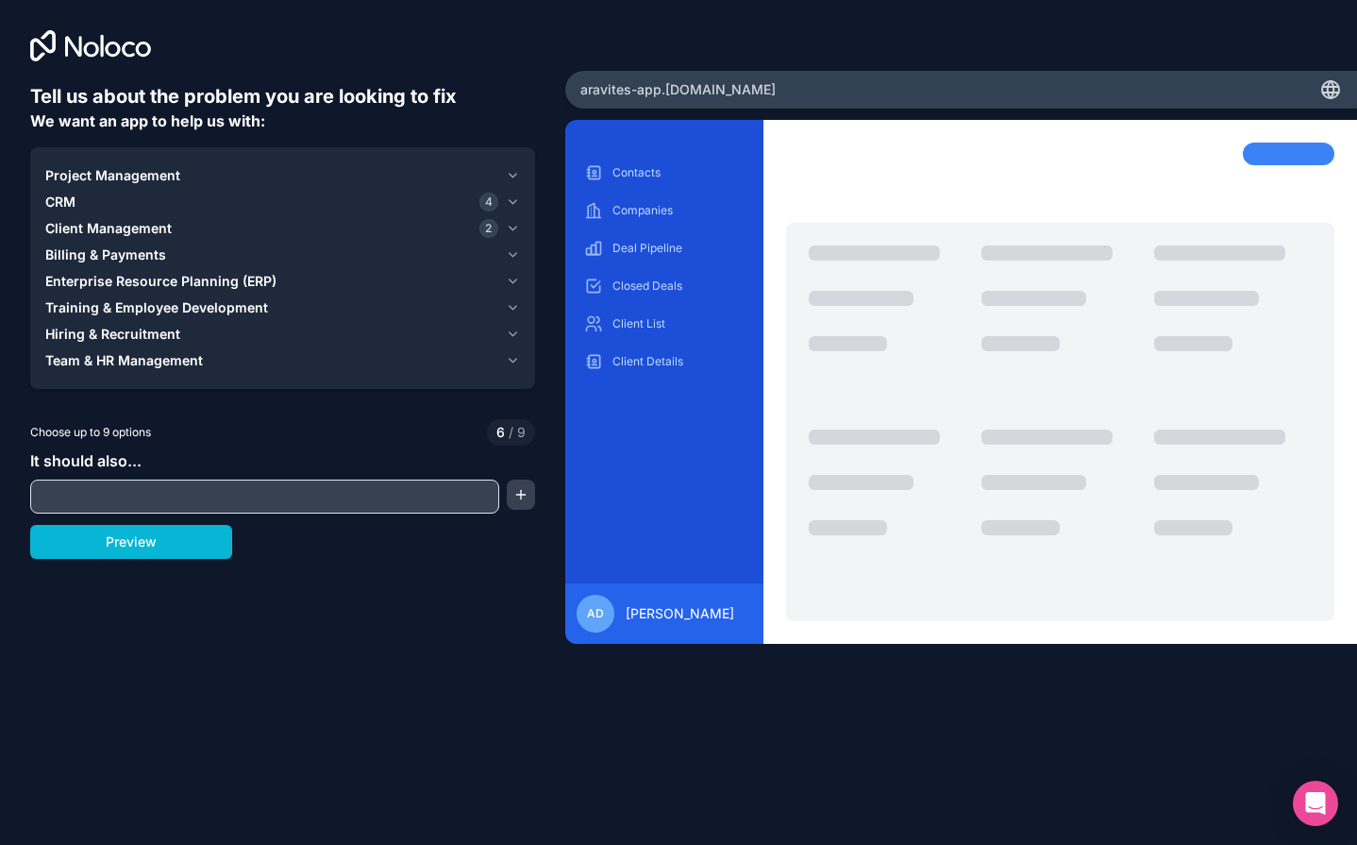
click at [96, 254] on span "Billing & Payments" at bounding box center [105, 254] width 121 height 19
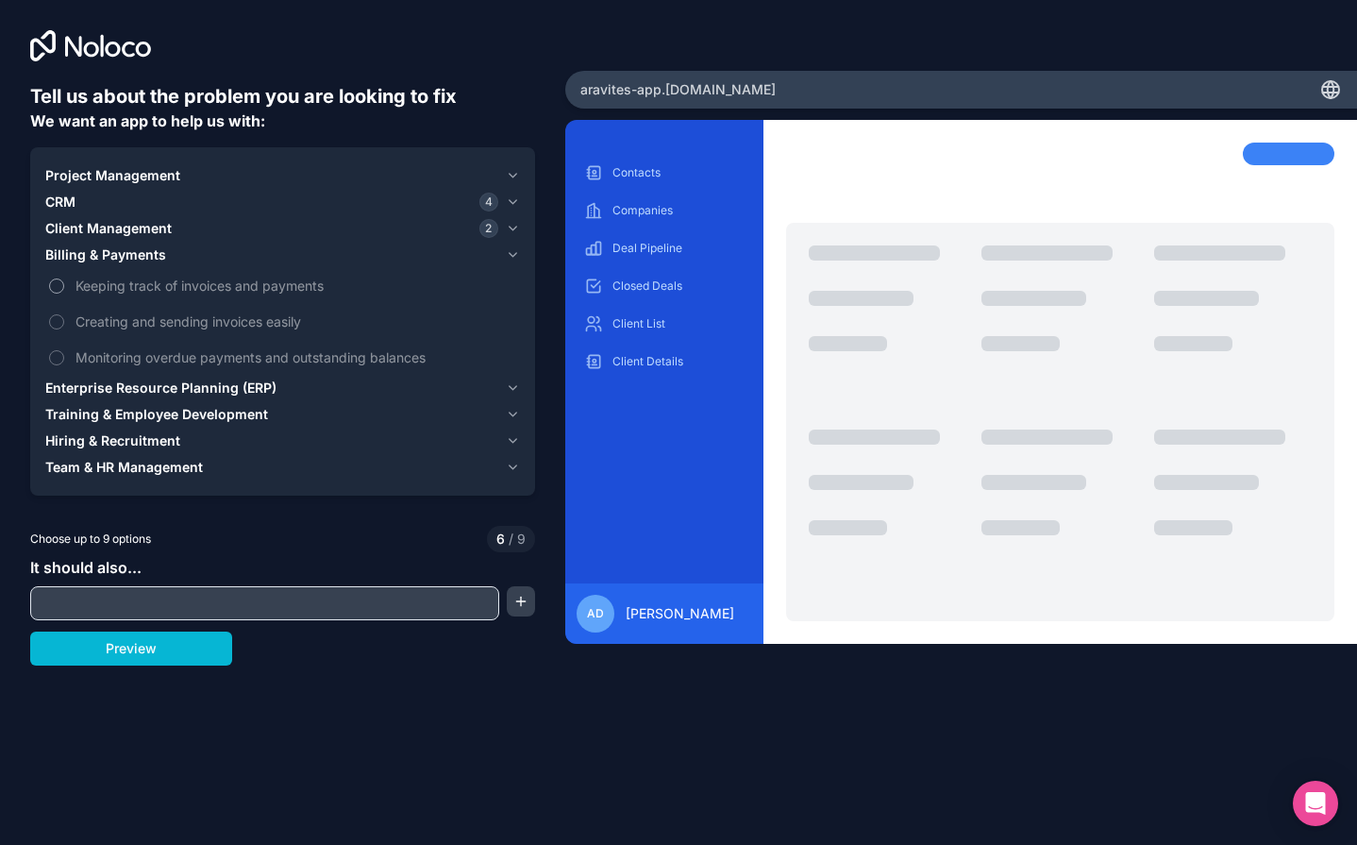
click at [109, 291] on span "Keeping track of invoices and payments" at bounding box center [296, 286] width 441 height 20
click at [64, 291] on button "Keeping track of invoices and payments" at bounding box center [56, 285] width 15 height 15
click at [108, 327] on span "Creating and sending invoices easily" at bounding box center [296, 322] width 441 height 20
click at [64, 327] on button "Creating and sending invoices easily" at bounding box center [56, 321] width 15 height 15
click at [103, 368] on label "Monitoring overdue payments and outstanding balances" at bounding box center [282, 357] width 475 height 35
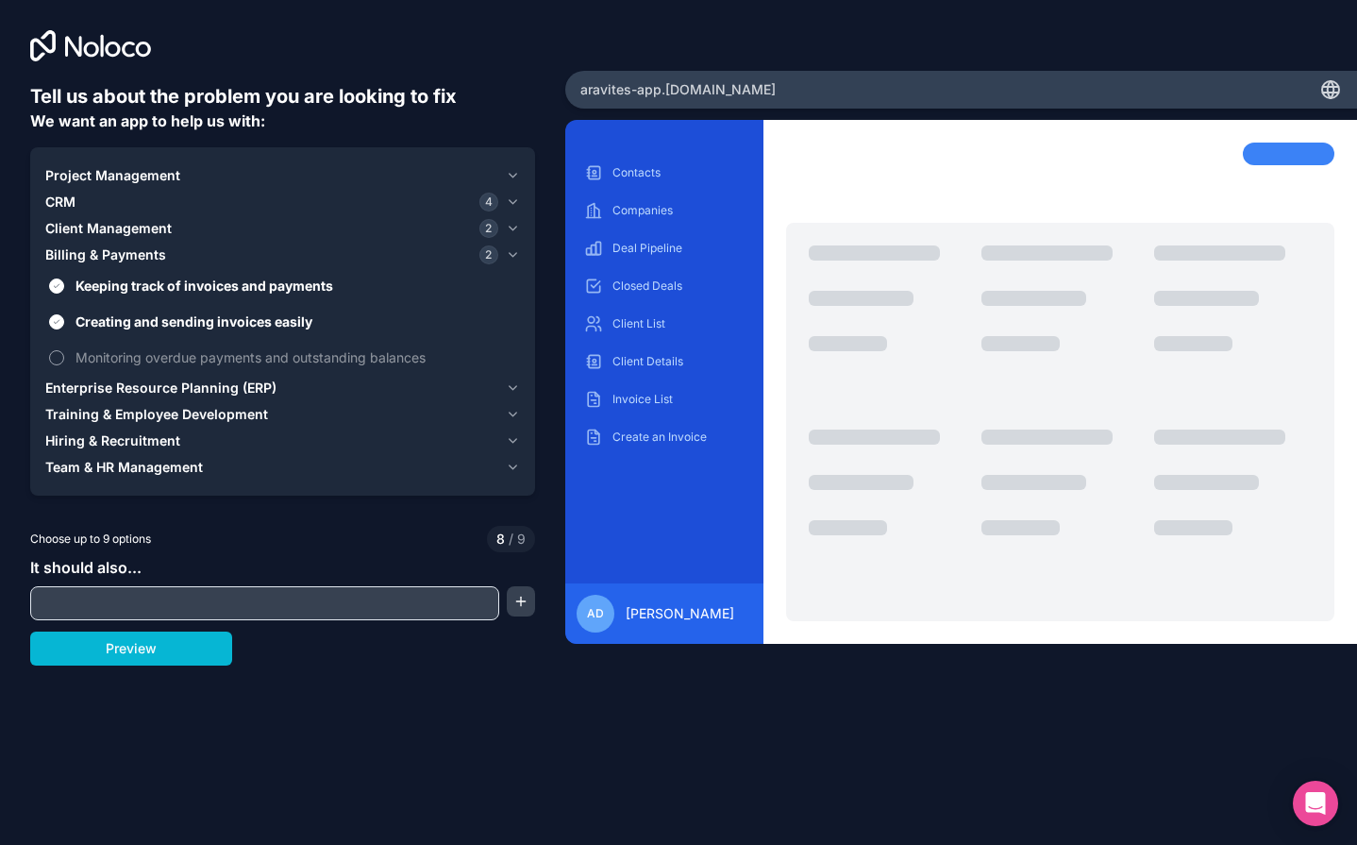
click at [64, 365] on button "Monitoring overdue payments and outstanding balances" at bounding box center [56, 357] width 15 height 15
click at [216, 615] on input "text" at bounding box center [265, 603] width 460 height 26
click at [186, 668] on div "Tell us about the problem you are looking to fix We want an app to help us with…" at bounding box center [282, 378] width 505 height 591
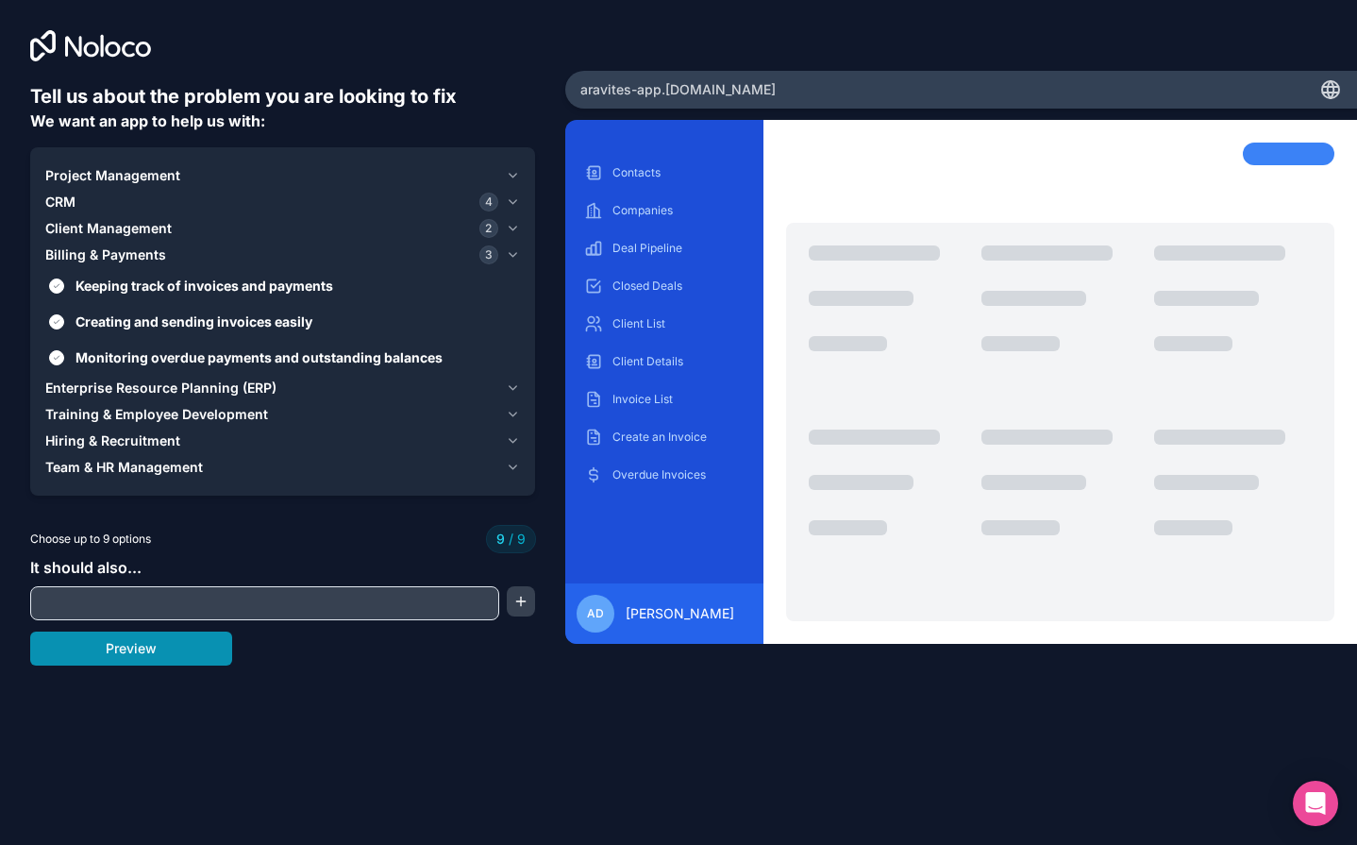
click at [192, 658] on button "Preview" at bounding box center [131, 649] width 202 height 34
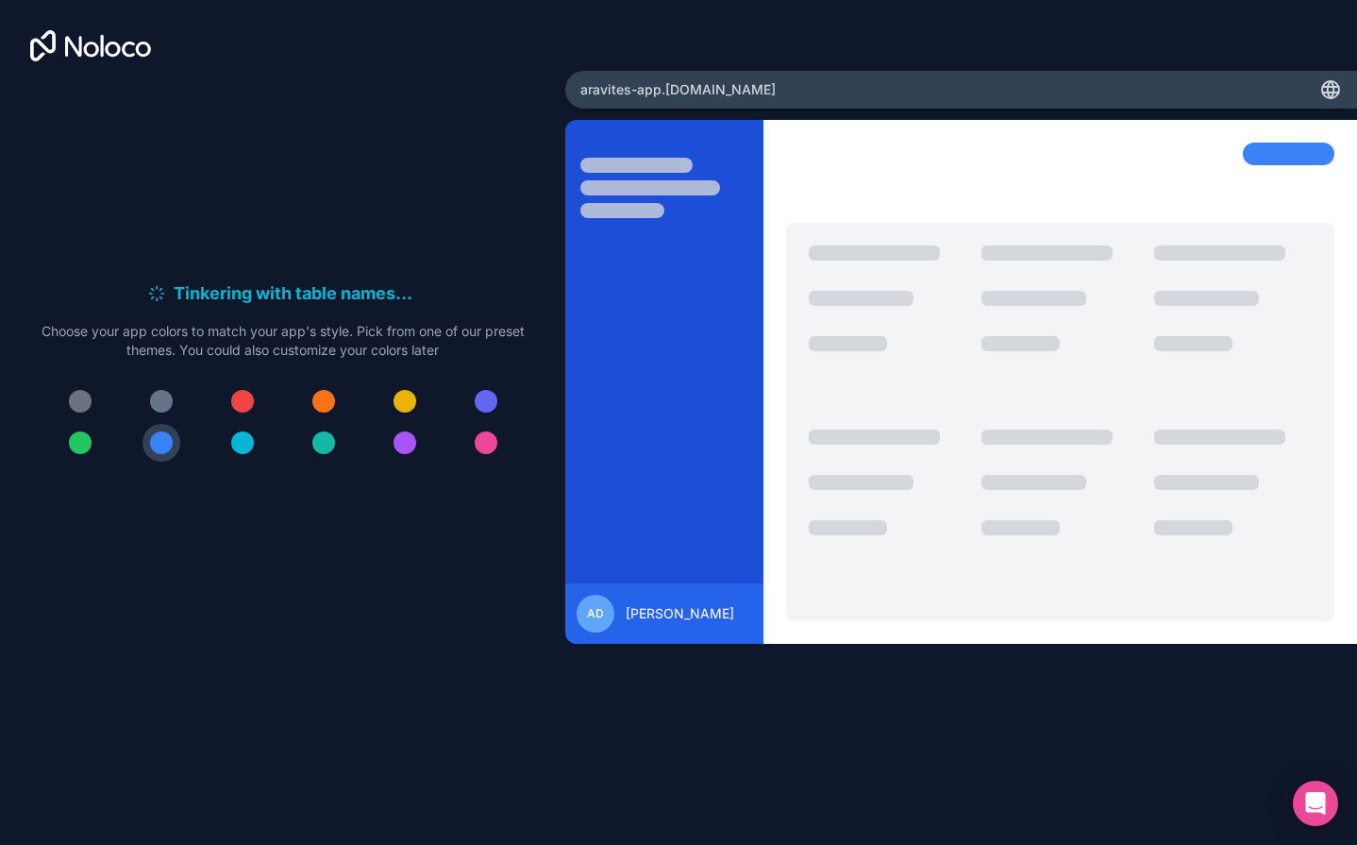
click at [163, 398] on div at bounding box center [161, 401] width 23 height 23
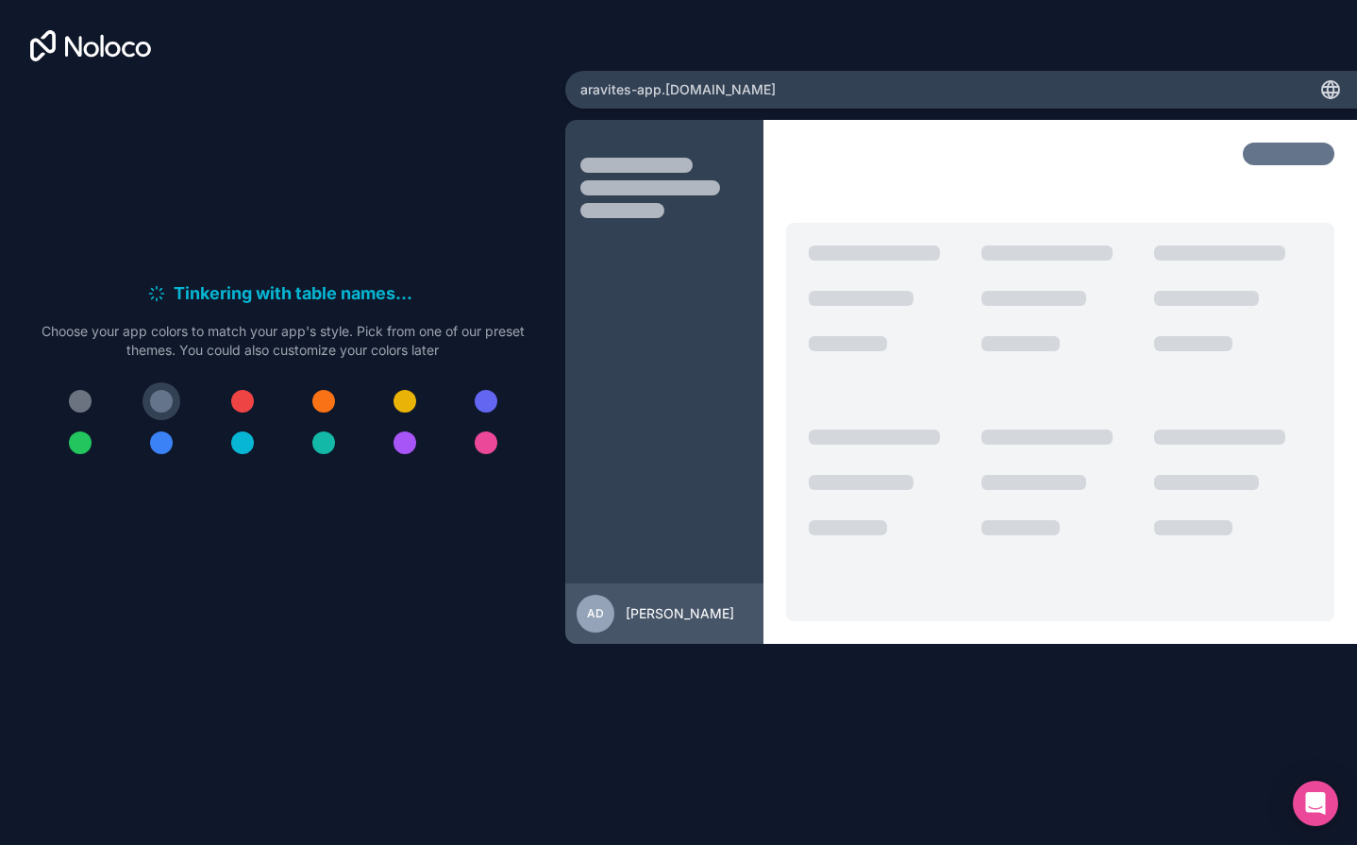
click at [237, 402] on div at bounding box center [242, 401] width 23 height 23
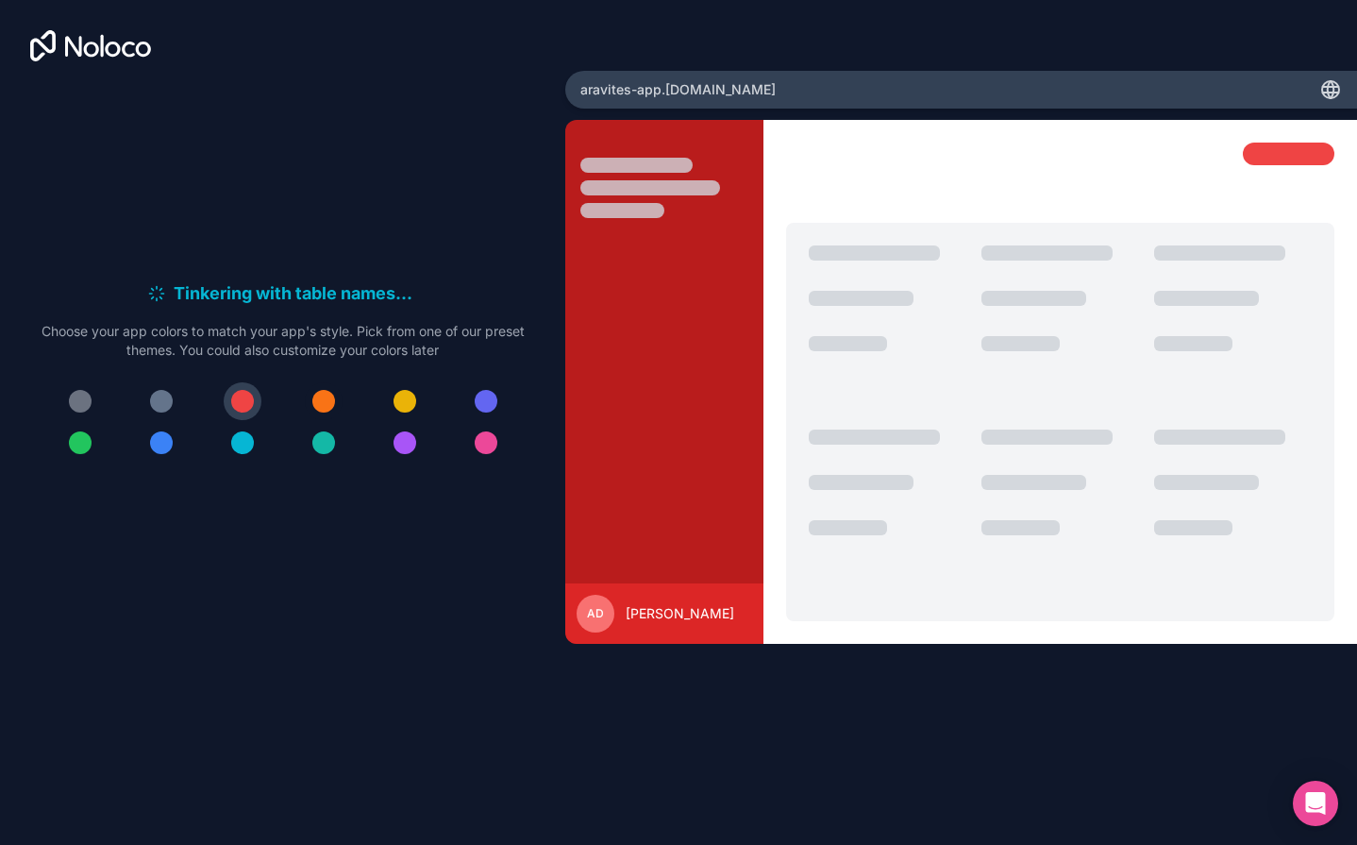
click at [315, 403] on div at bounding box center [323, 401] width 23 height 23
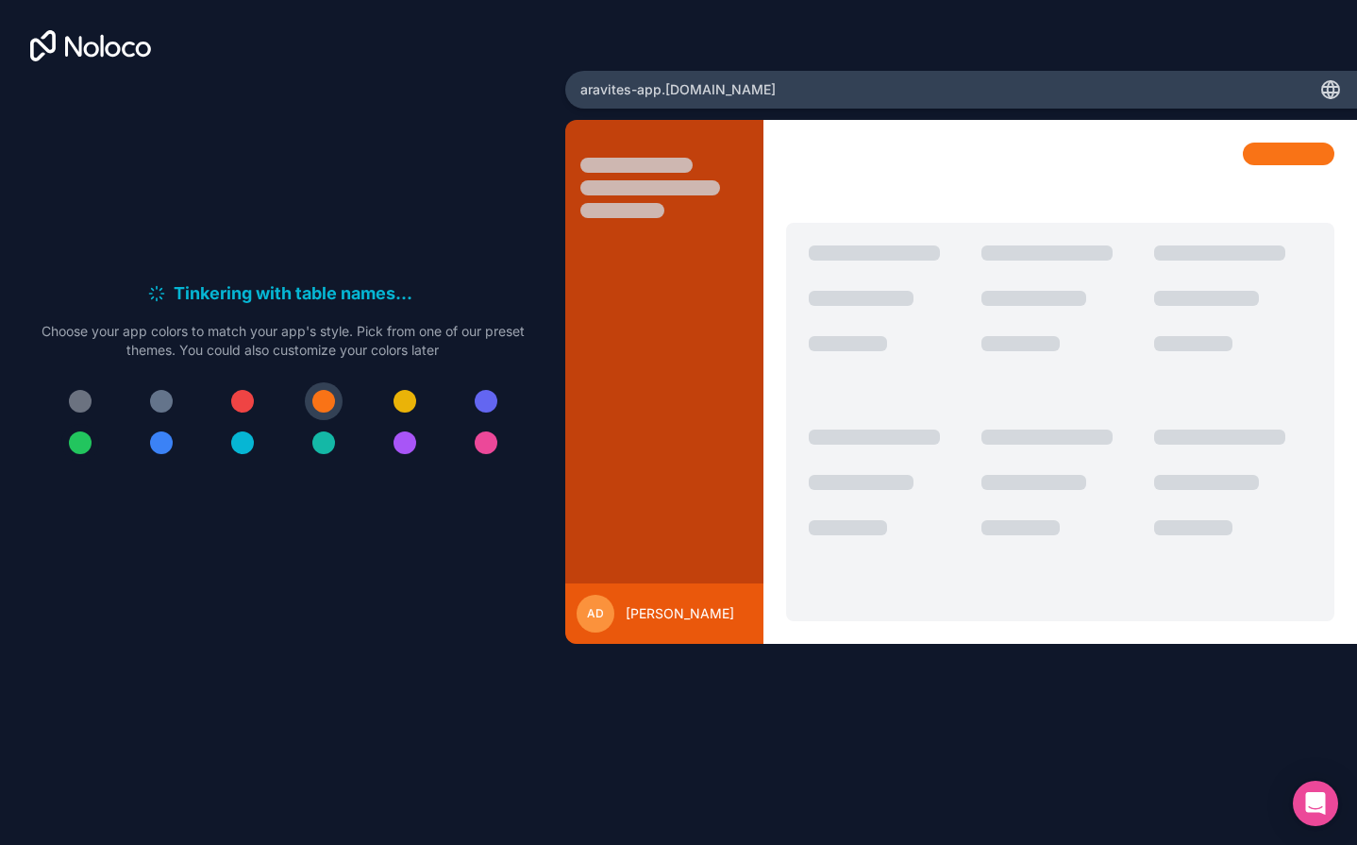
click at [87, 450] on div at bounding box center [80, 442] width 23 height 23
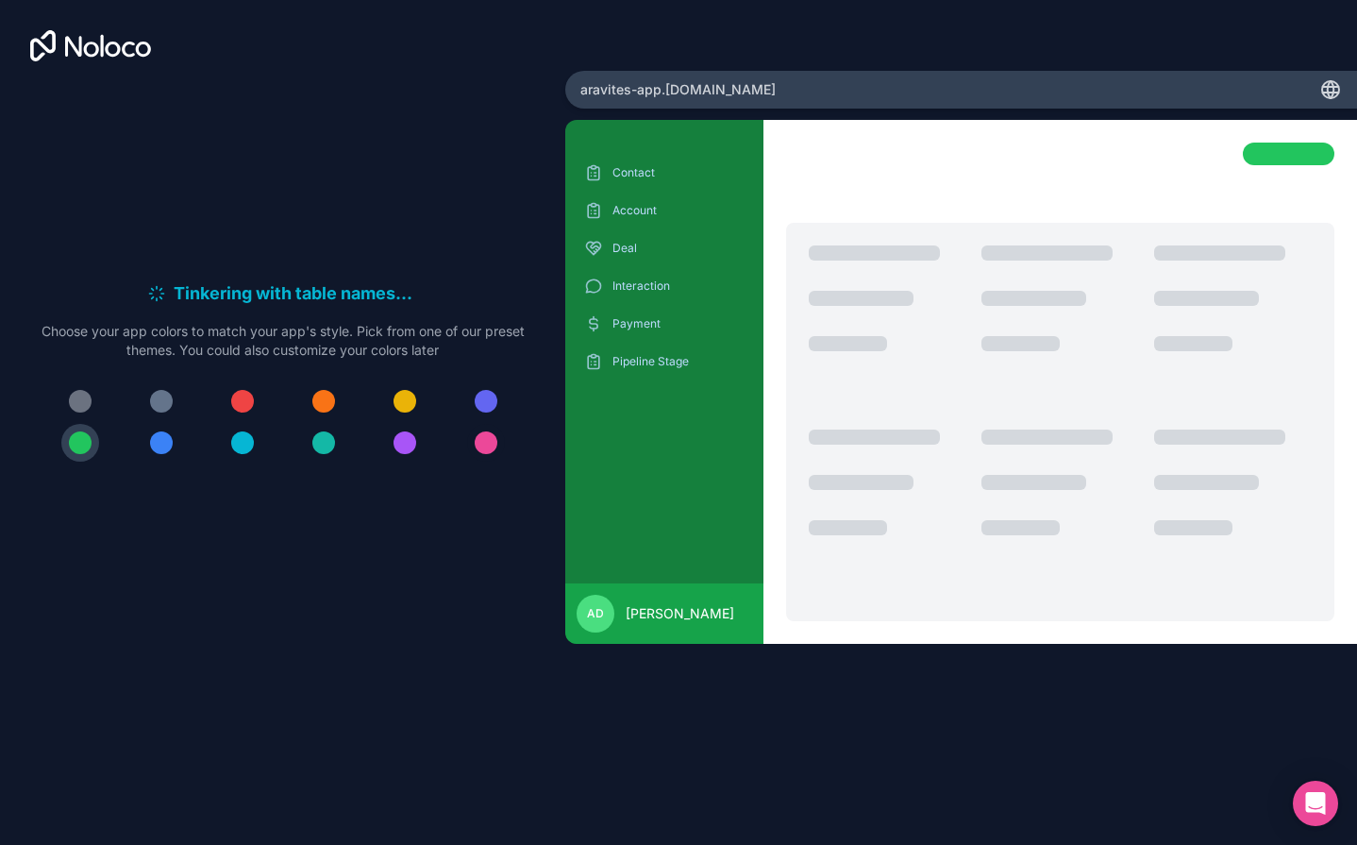
click at [495, 452] on button at bounding box center [486, 443] width 38 height 38
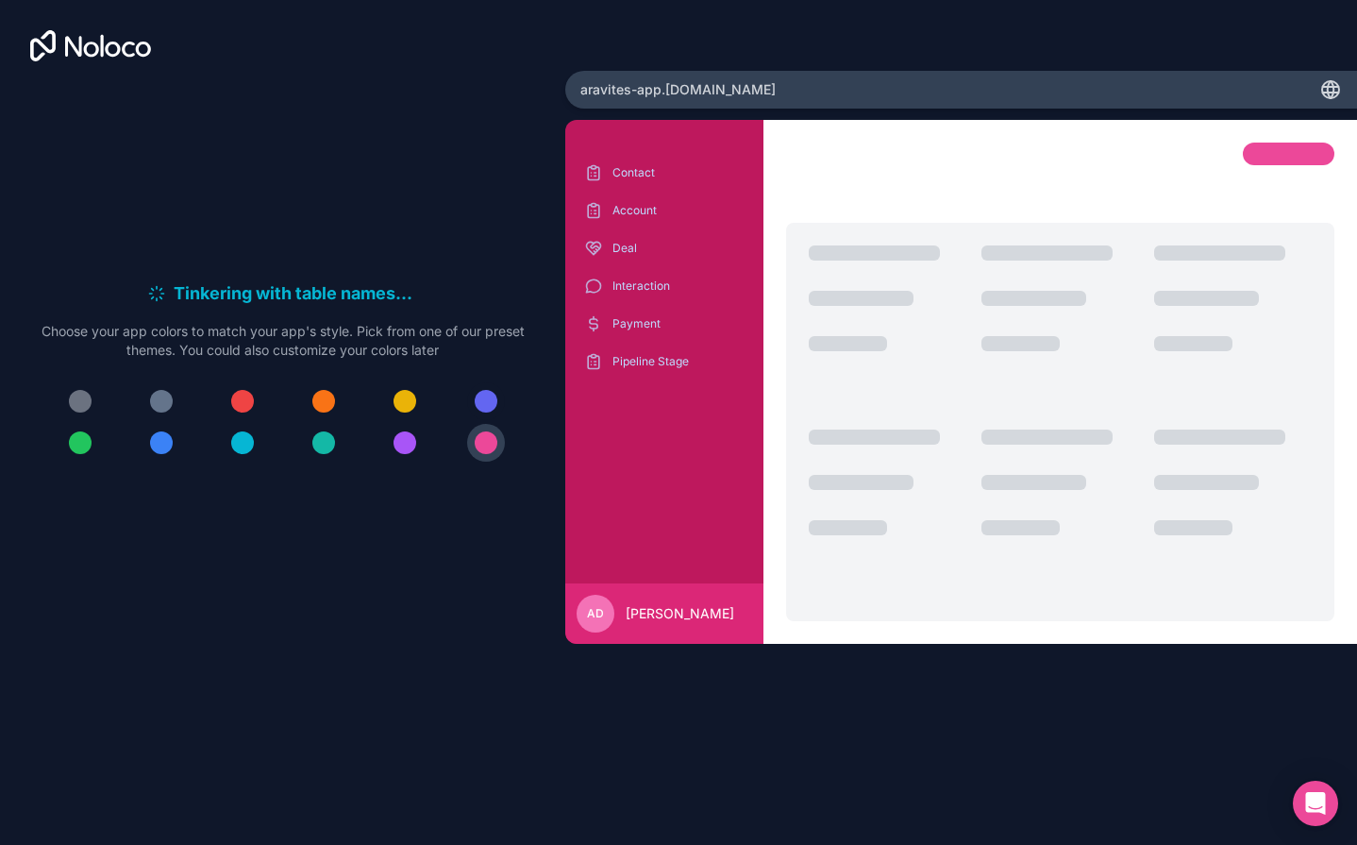
click at [483, 394] on div at bounding box center [486, 401] width 23 height 23
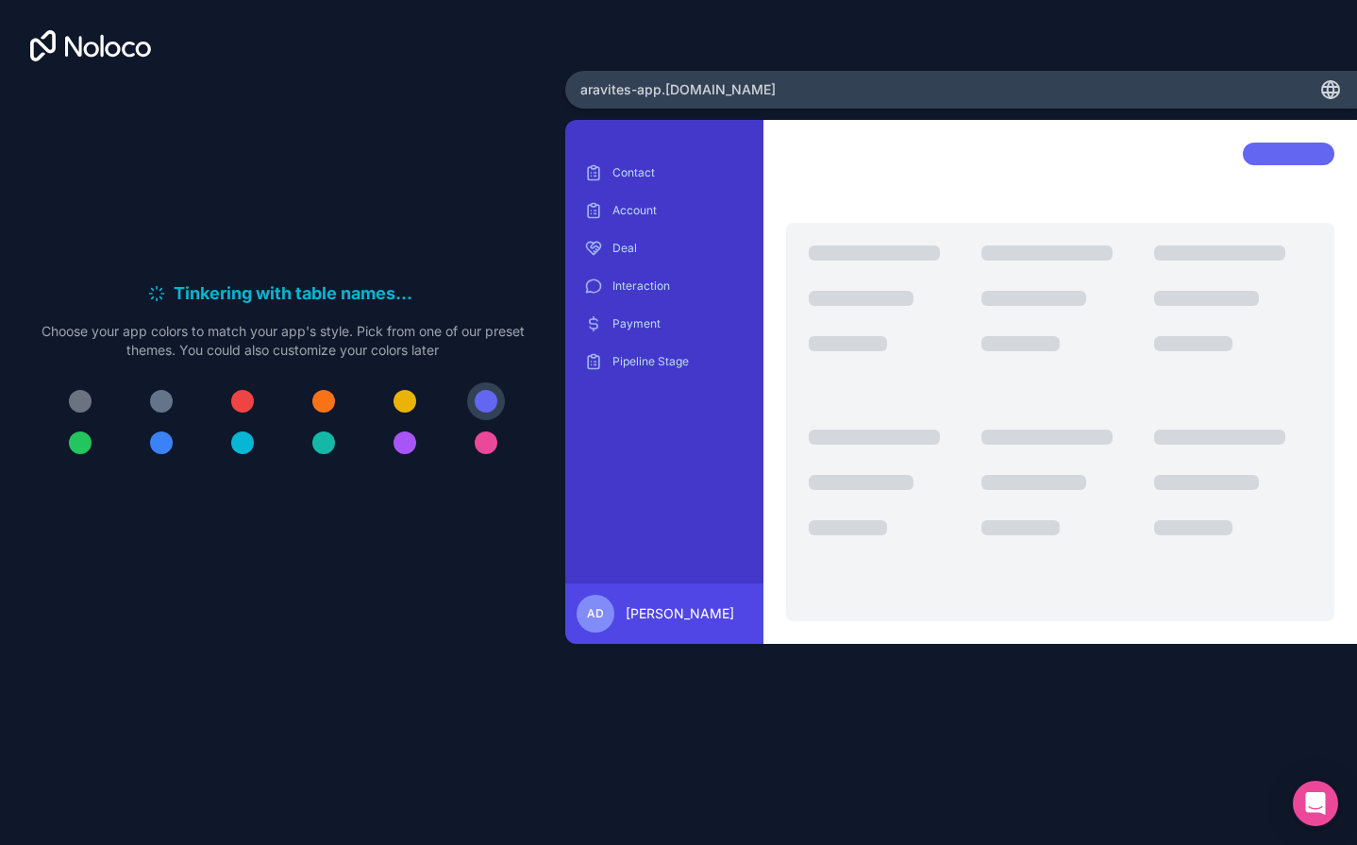
click at [406, 390] on div at bounding box center [405, 401] width 23 height 23
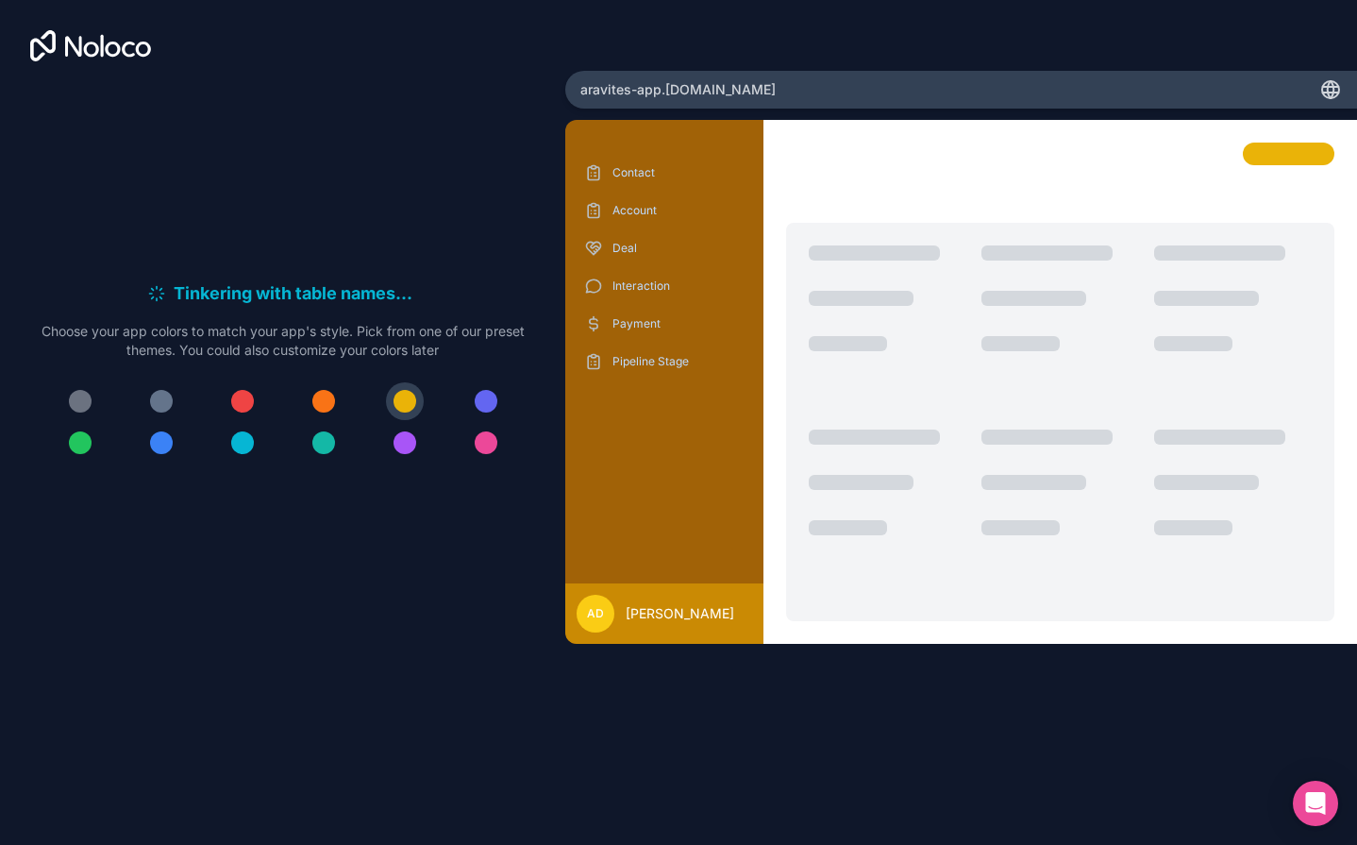
click at [300, 394] on div at bounding box center [283, 421] width 483 height 79
click at [323, 400] on div at bounding box center [323, 401] width 23 height 23
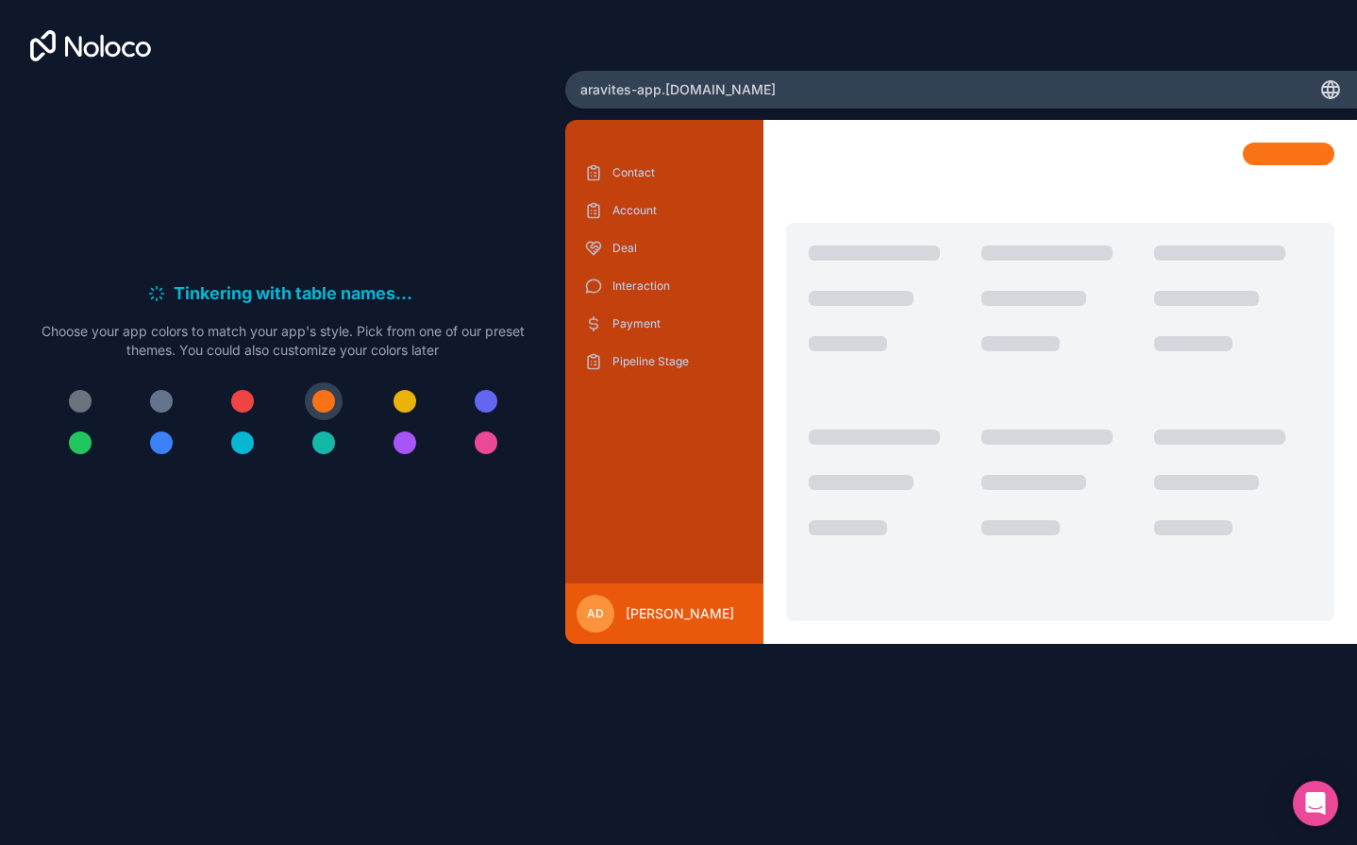
click at [240, 394] on div at bounding box center [242, 401] width 23 height 23
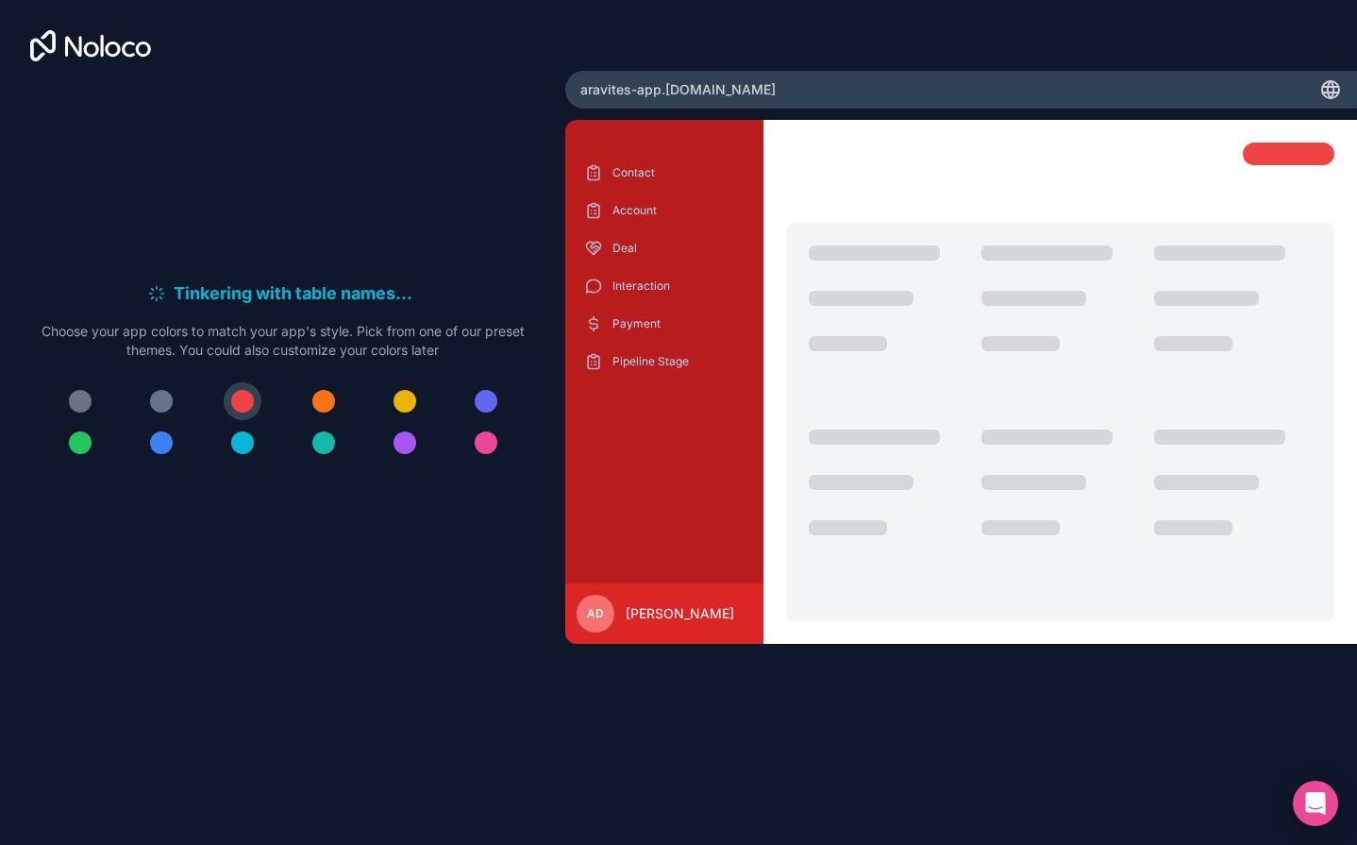
click at [316, 403] on div at bounding box center [323, 401] width 23 height 23
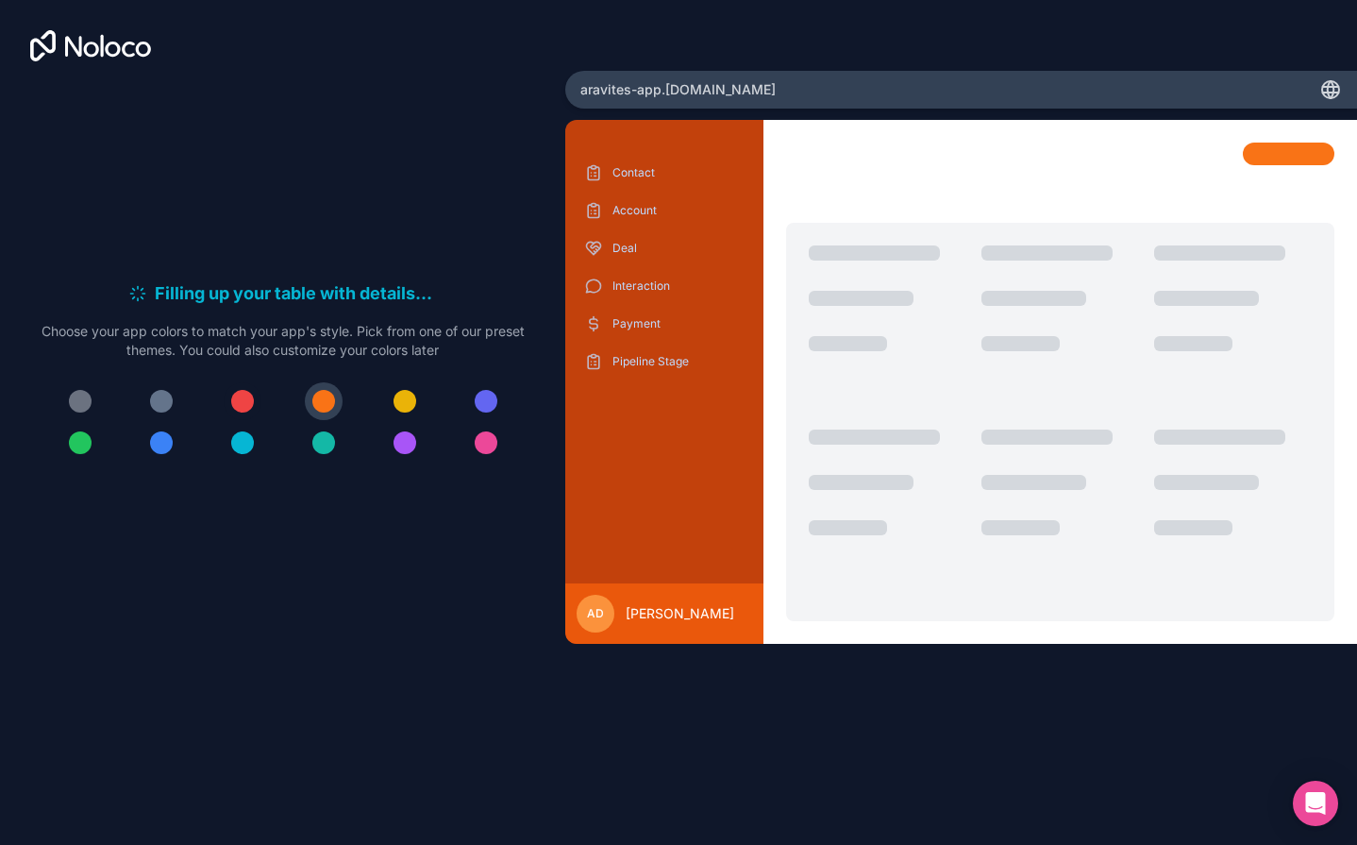
click at [237, 396] on div at bounding box center [242, 401] width 23 height 23
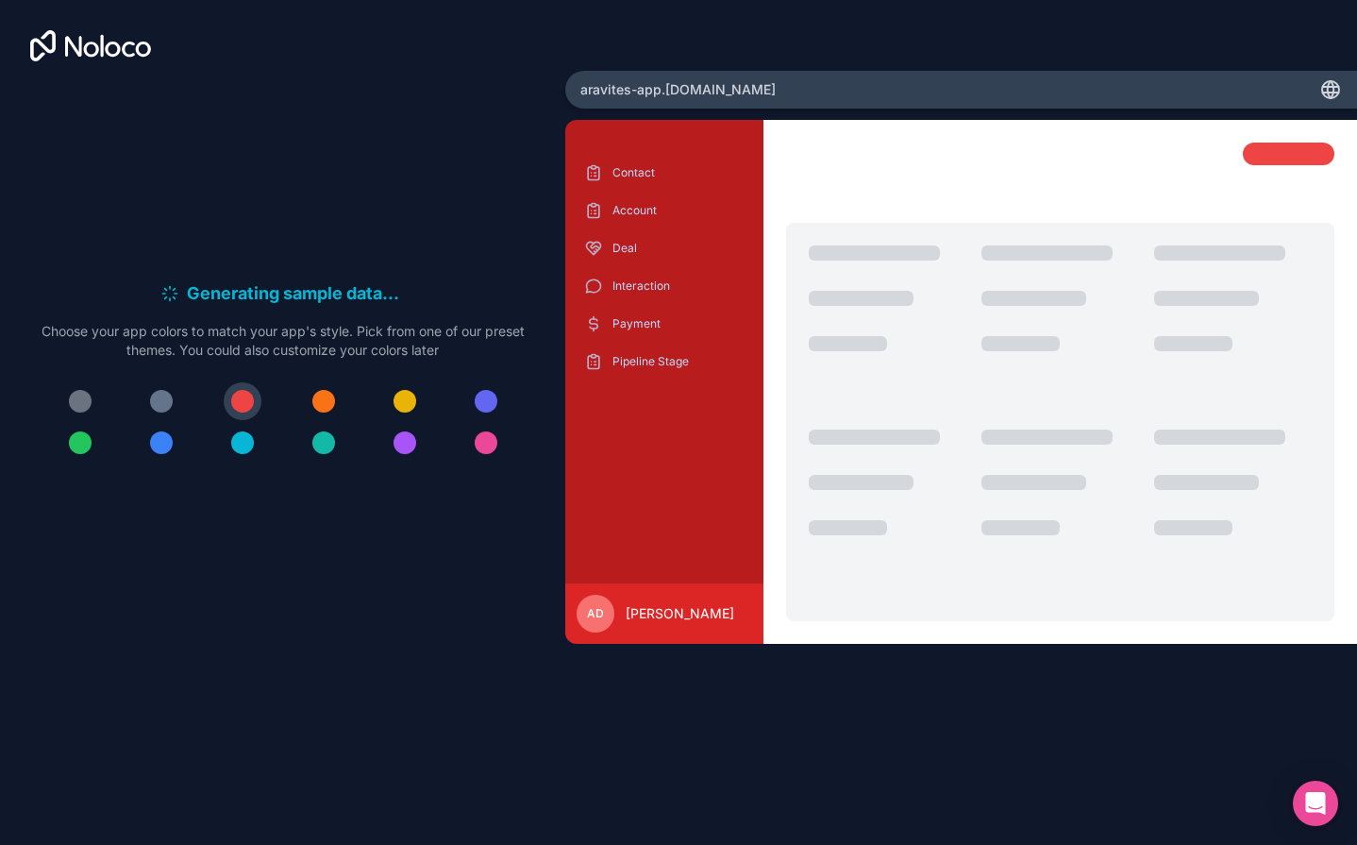
click at [168, 396] on div at bounding box center [161, 401] width 23 height 23
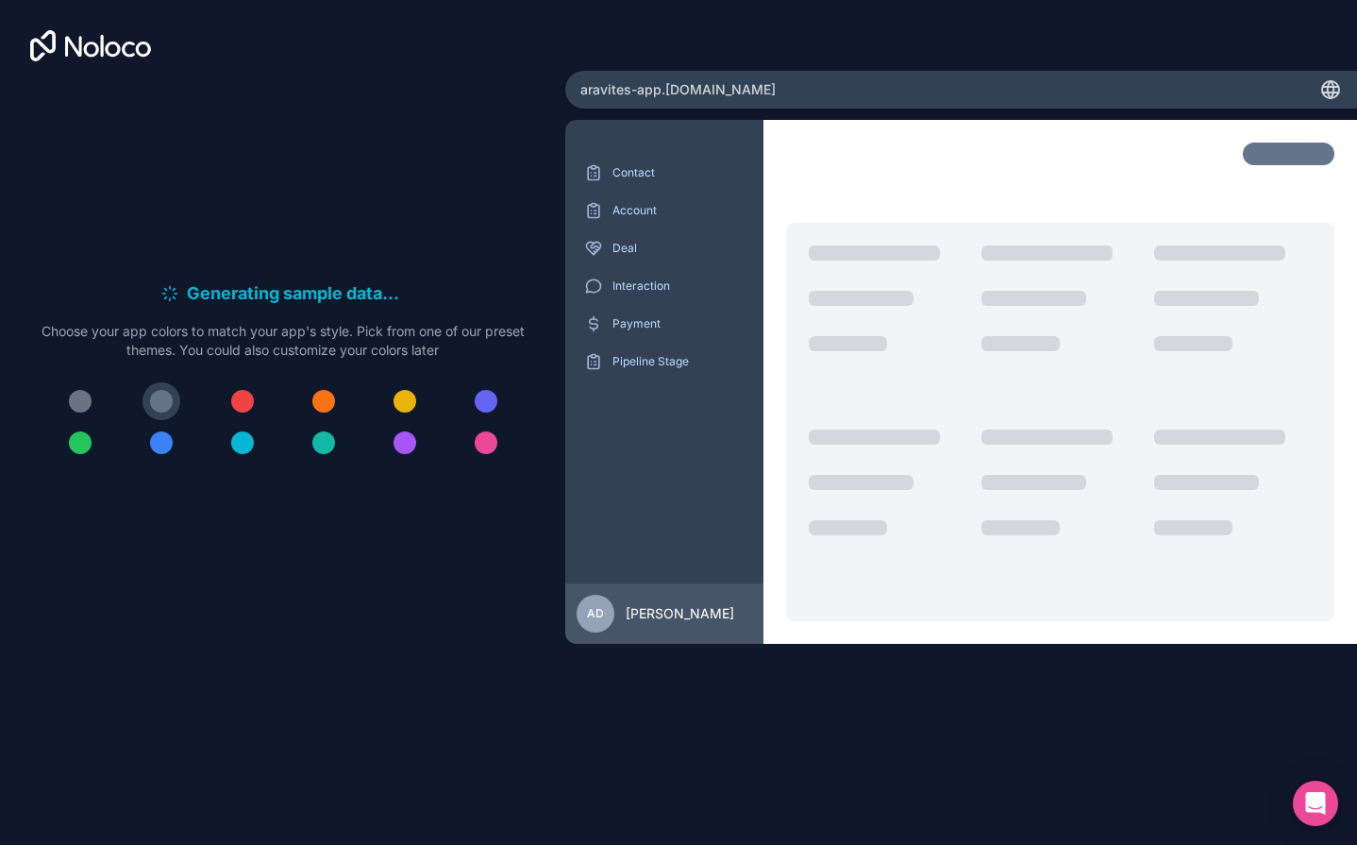
click at [78, 390] on div at bounding box center [80, 401] width 23 height 23
click at [83, 443] on div at bounding box center [80, 442] width 23 height 23
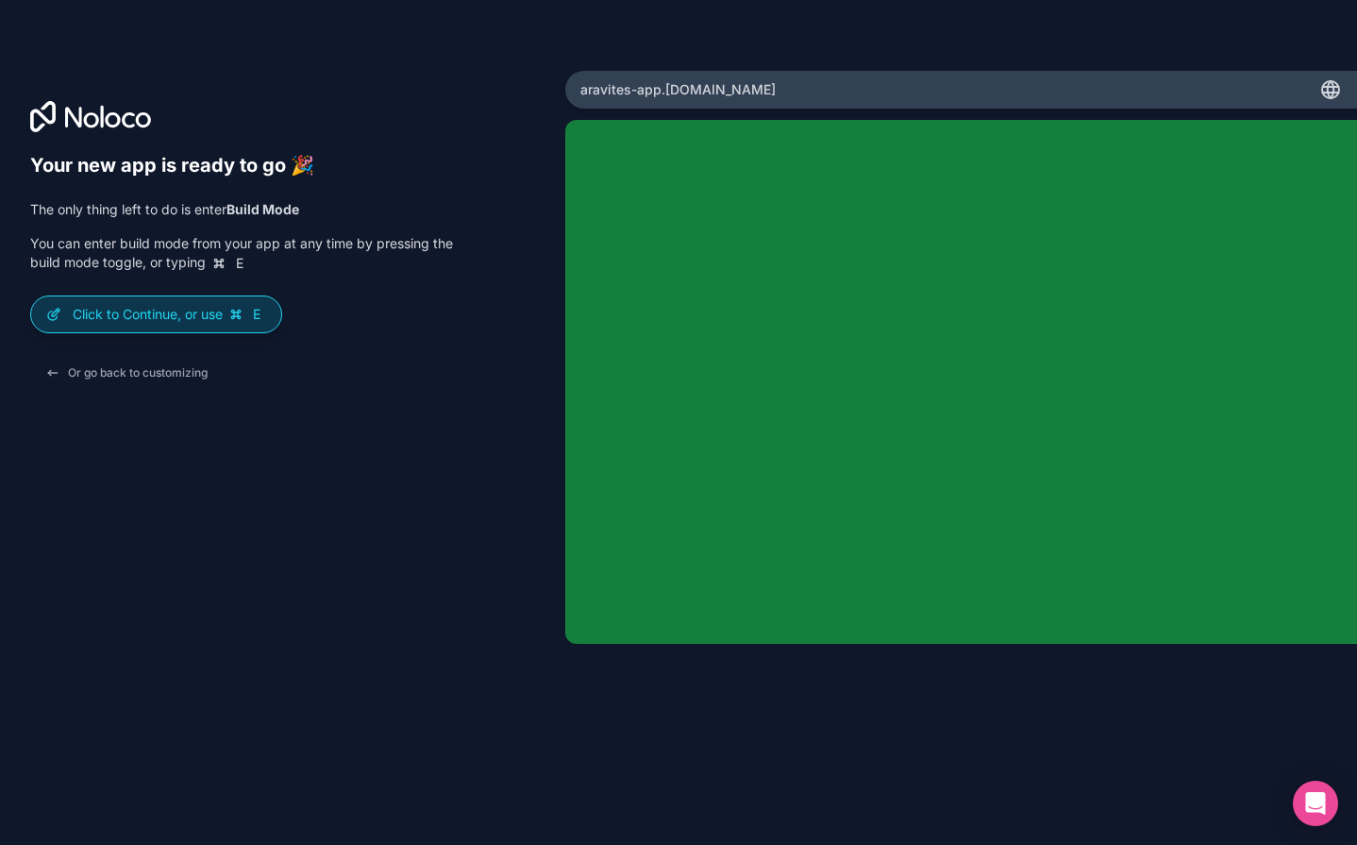
click at [209, 312] on p "Click to Continue, or use E" at bounding box center [170, 314] width 194 height 19
